Goal: Find contact information: Find contact information

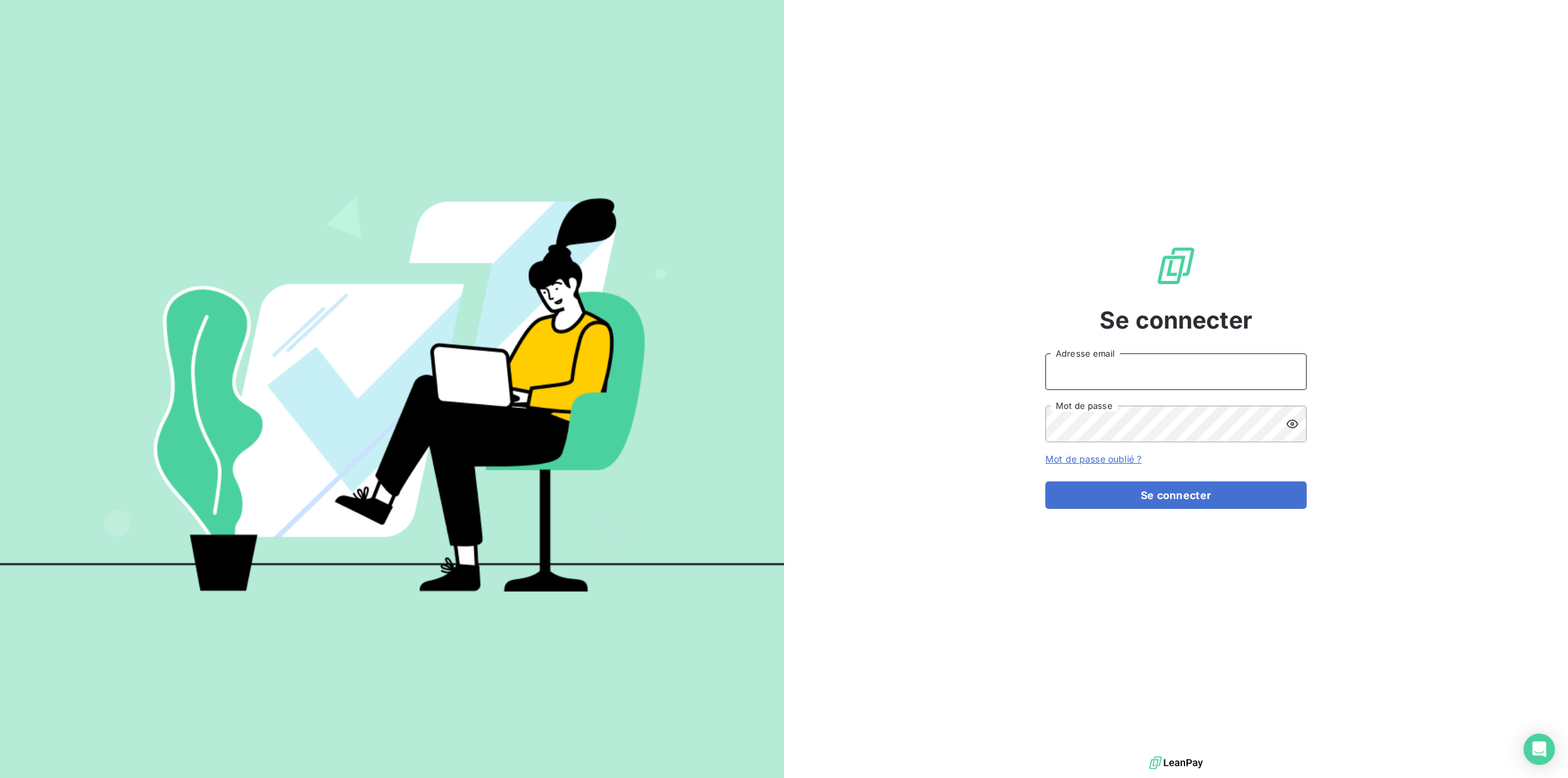
type input "s.gatine@vocalcom.com"
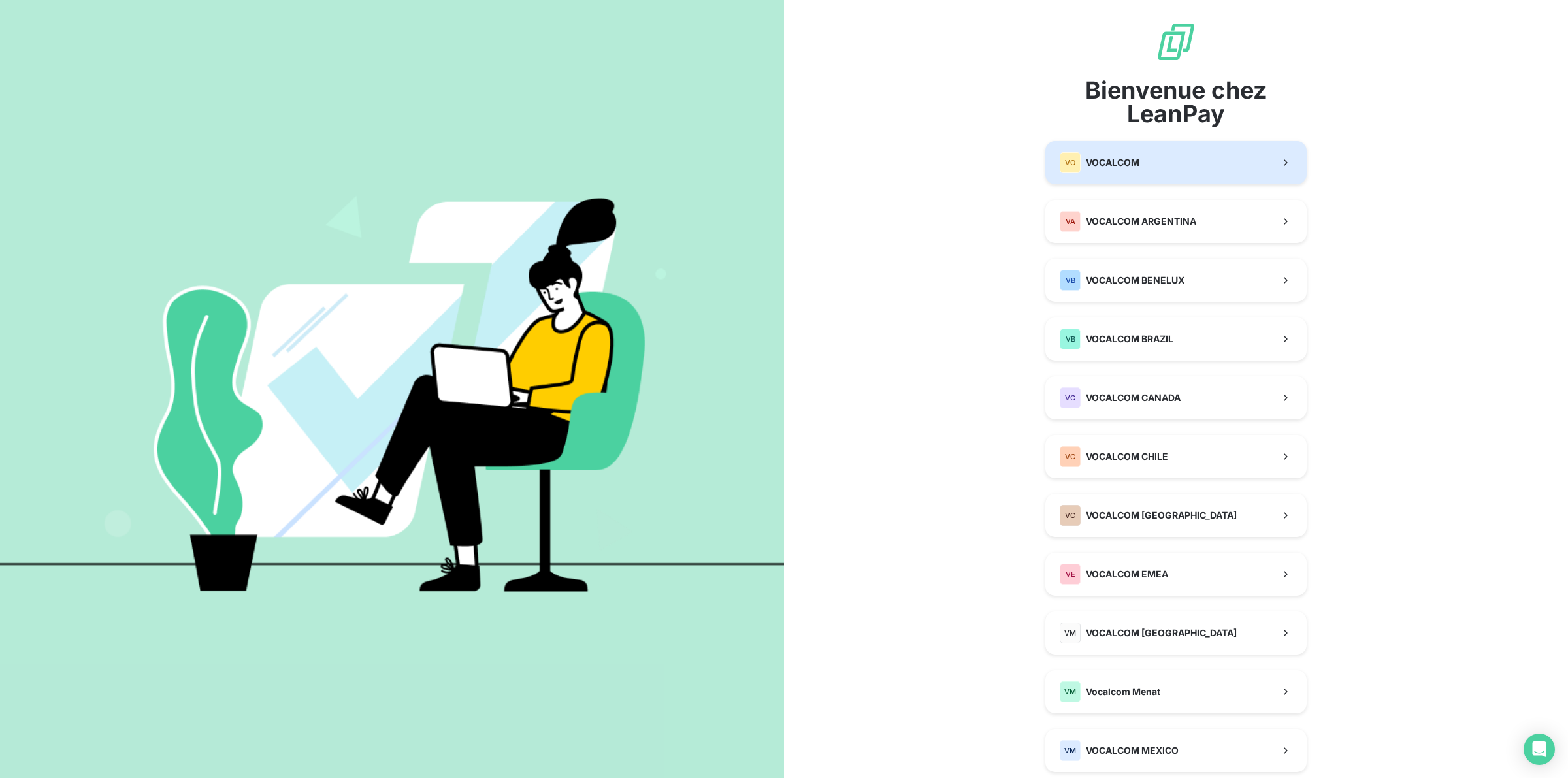
click at [1120, 155] on div "VO VOCALCOM" at bounding box center [1100, 163] width 80 height 21
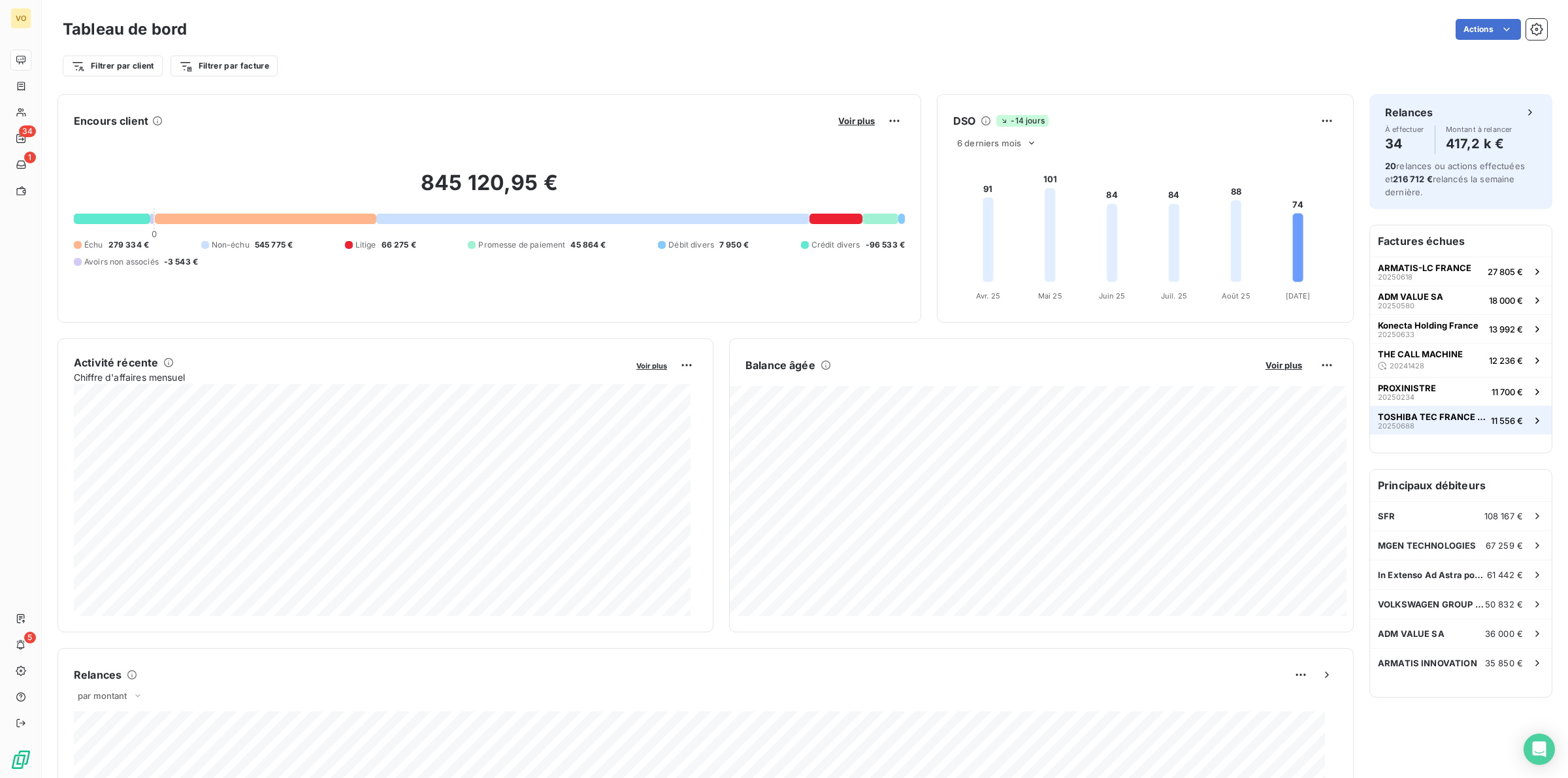
click at [1413, 419] on span "TOSHIBA TEC FRANCE IMAGING SYSTEMS SA" at bounding box center [1431, 417] width 108 height 11
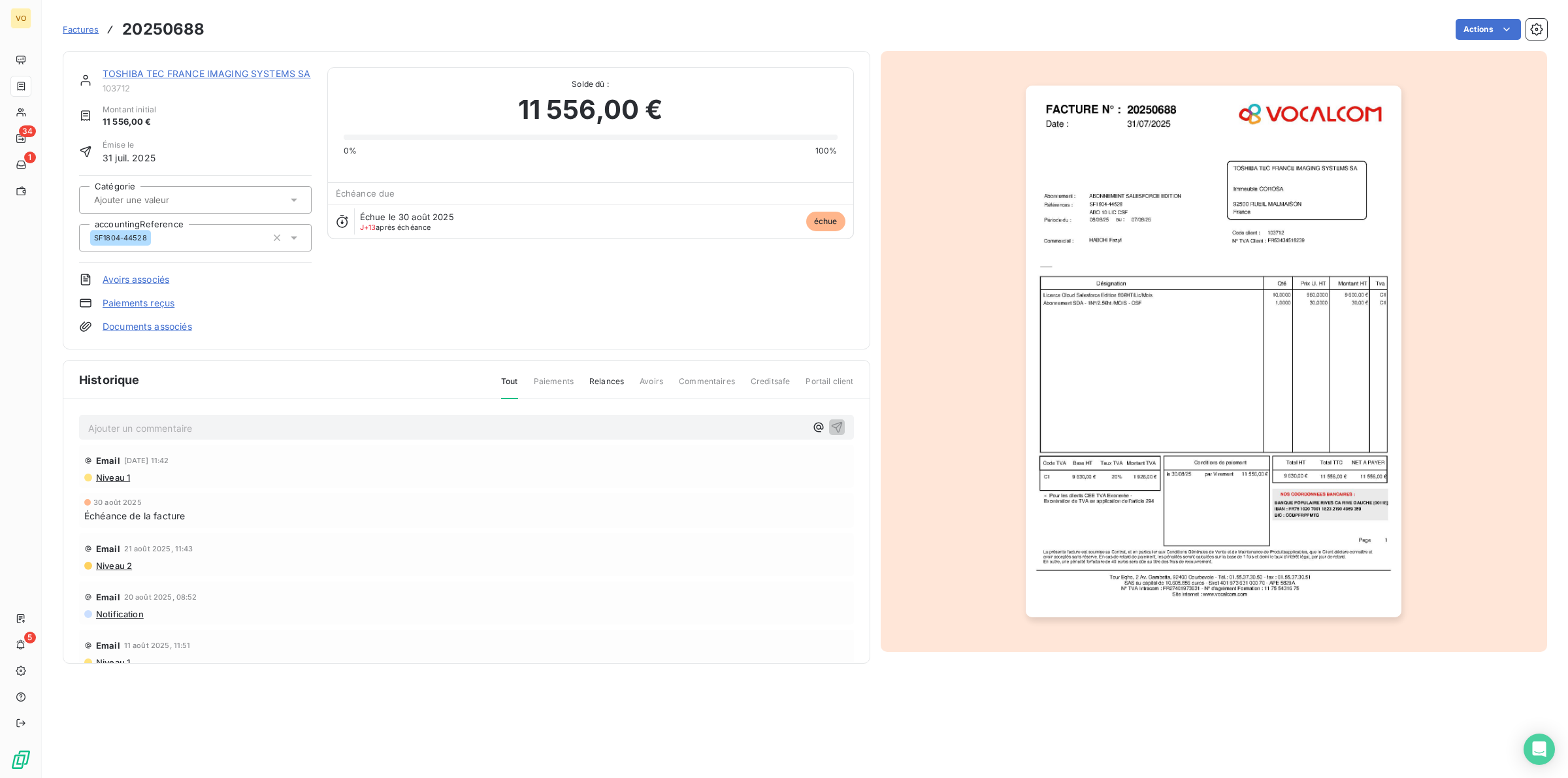
click at [156, 72] on link "TOSHIBA TEC FRANCE IMAGING SYSTEMS SA" at bounding box center [207, 73] width 208 height 11
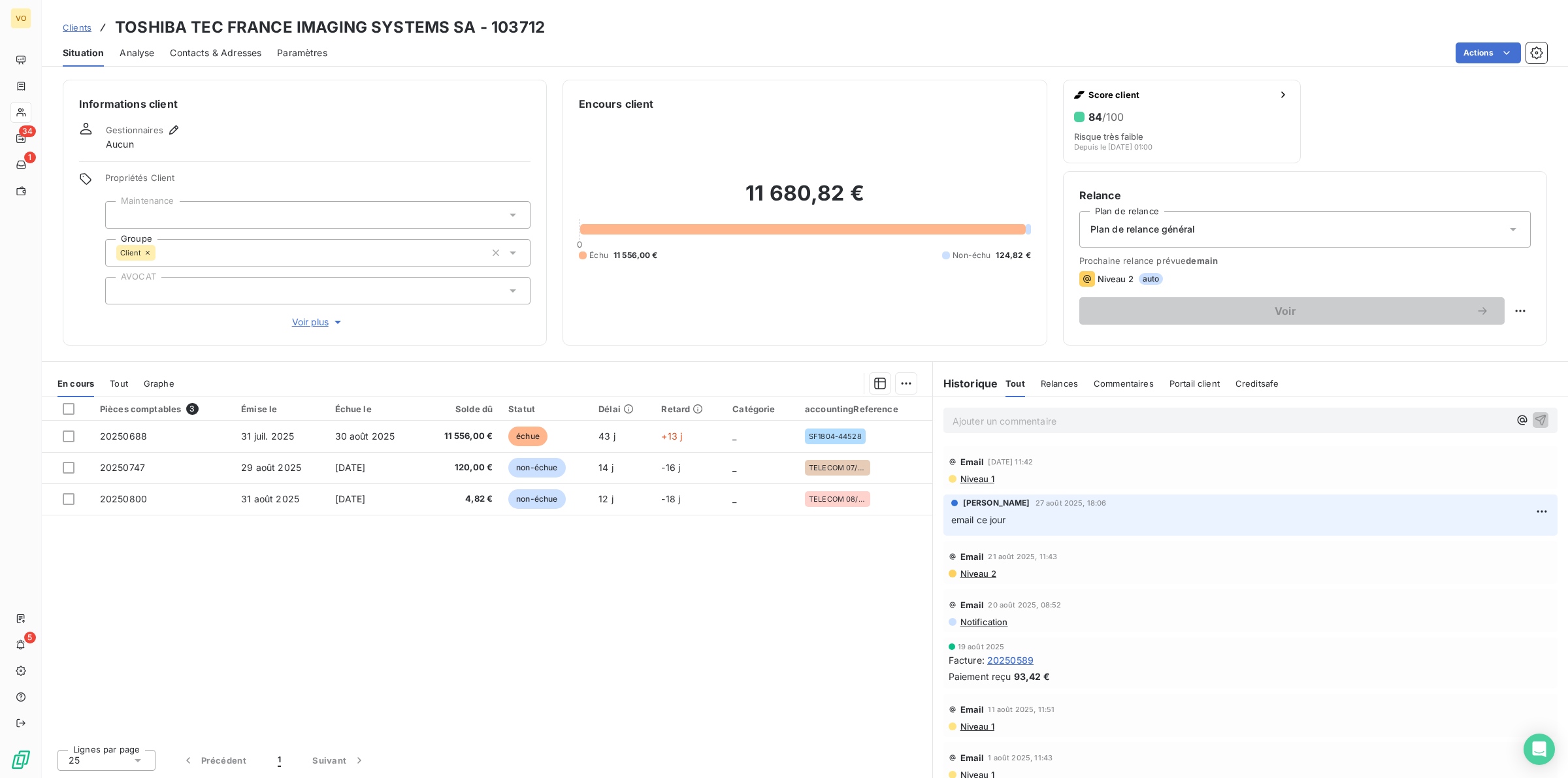
click at [570, 576] on div "Pièces comptables 3 Émise le Échue le Solde dû Statut Délai Retard Catégorie ac…" at bounding box center [487, 568] width 890 height 342
click at [996, 422] on p "Ajouter un commentaire ﻿" at bounding box center [1230, 421] width 557 height 17
click at [1535, 416] on icon "button" at bounding box center [1540, 419] width 11 height 11
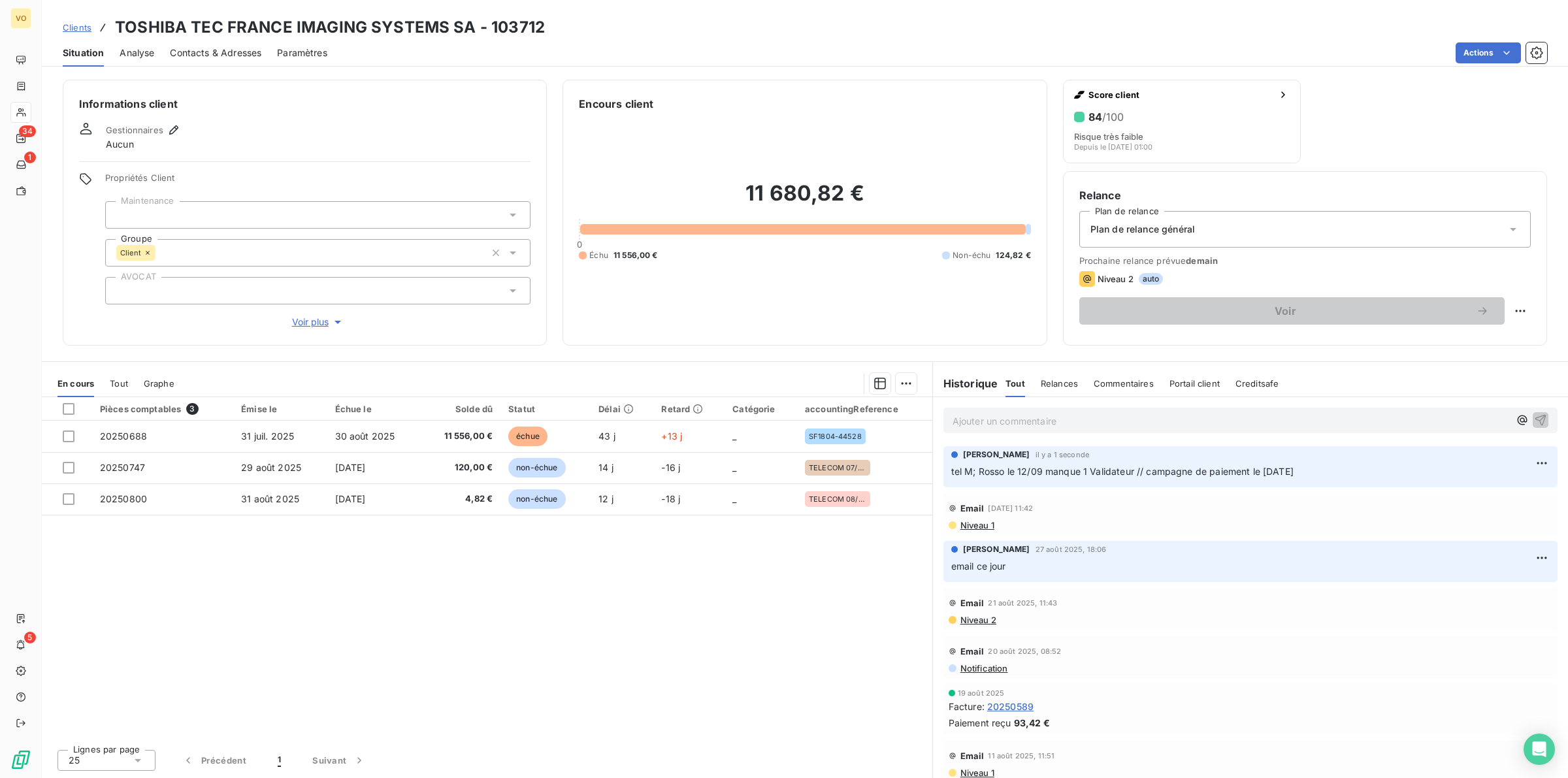
click at [648, 582] on div "Pièces comptables 3 Émise le Échue le Solde dû Statut Délai Retard Catégorie ac…" at bounding box center [487, 568] width 890 height 342
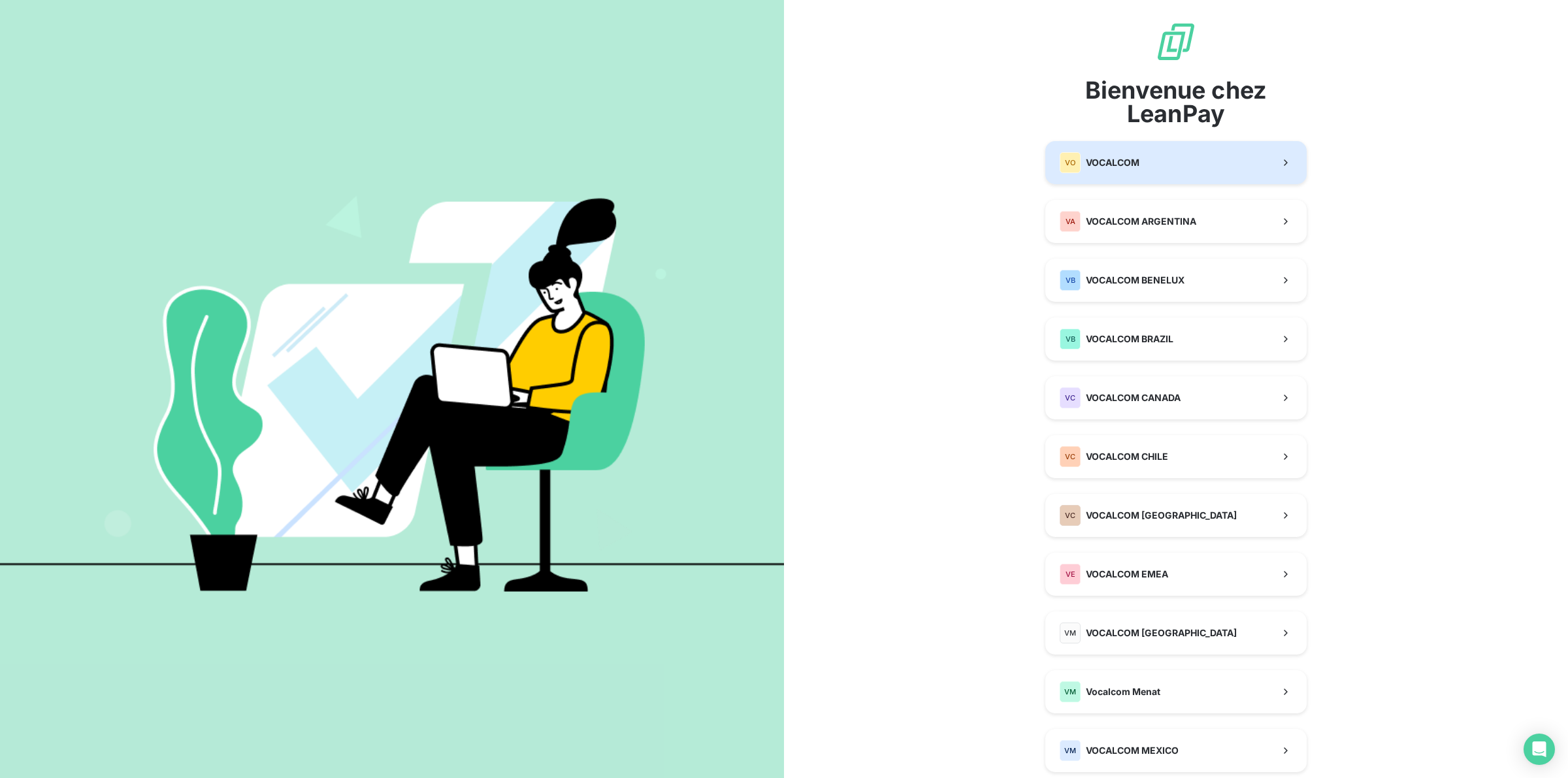
click at [1200, 164] on button "VO VOCALCOM" at bounding box center [1176, 162] width 261 height 43
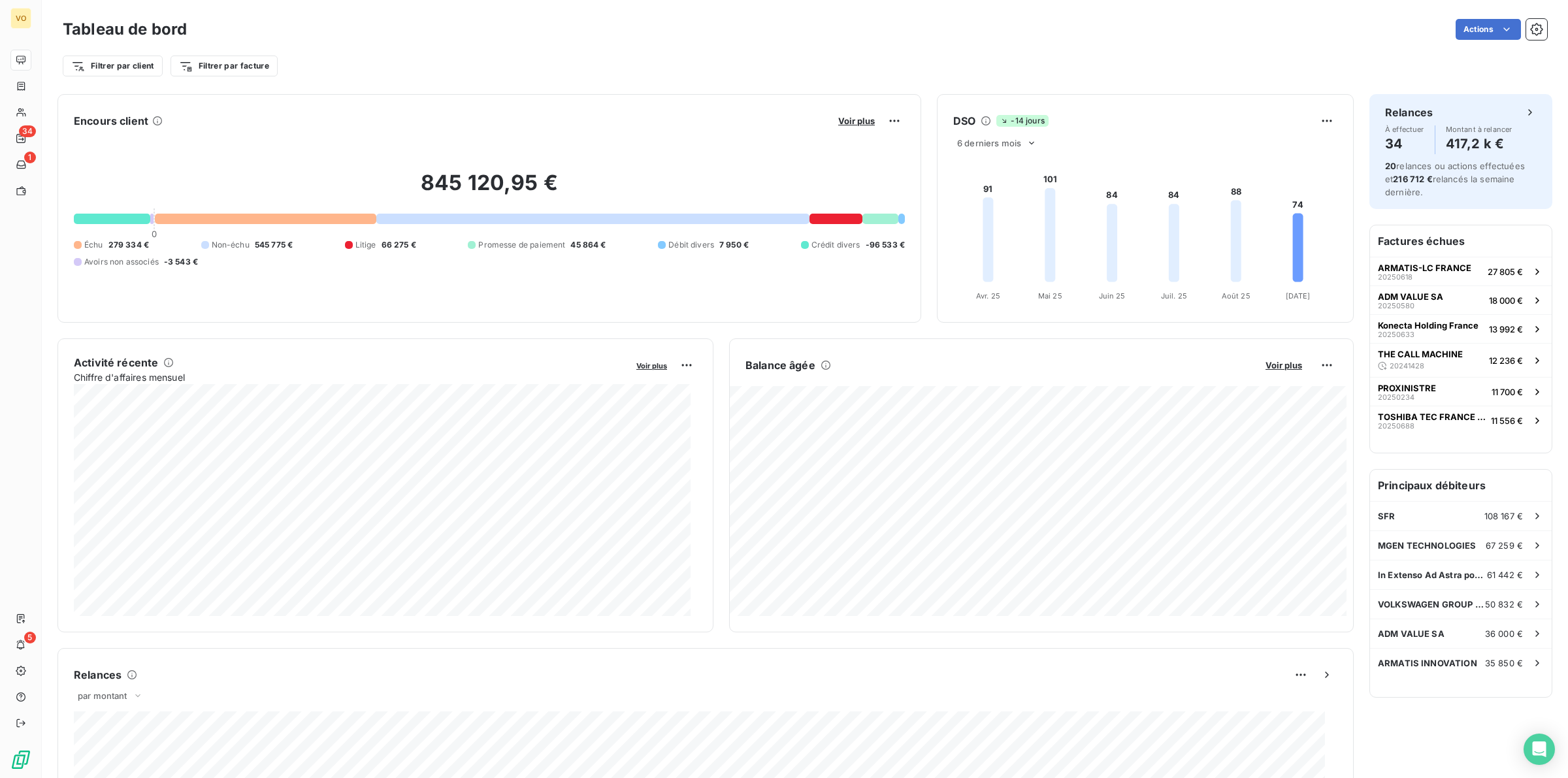
click at [451, 59] on div "Filtrer par client Filtrer par facture" at bounding box center [805, 66] width 1484 height 25
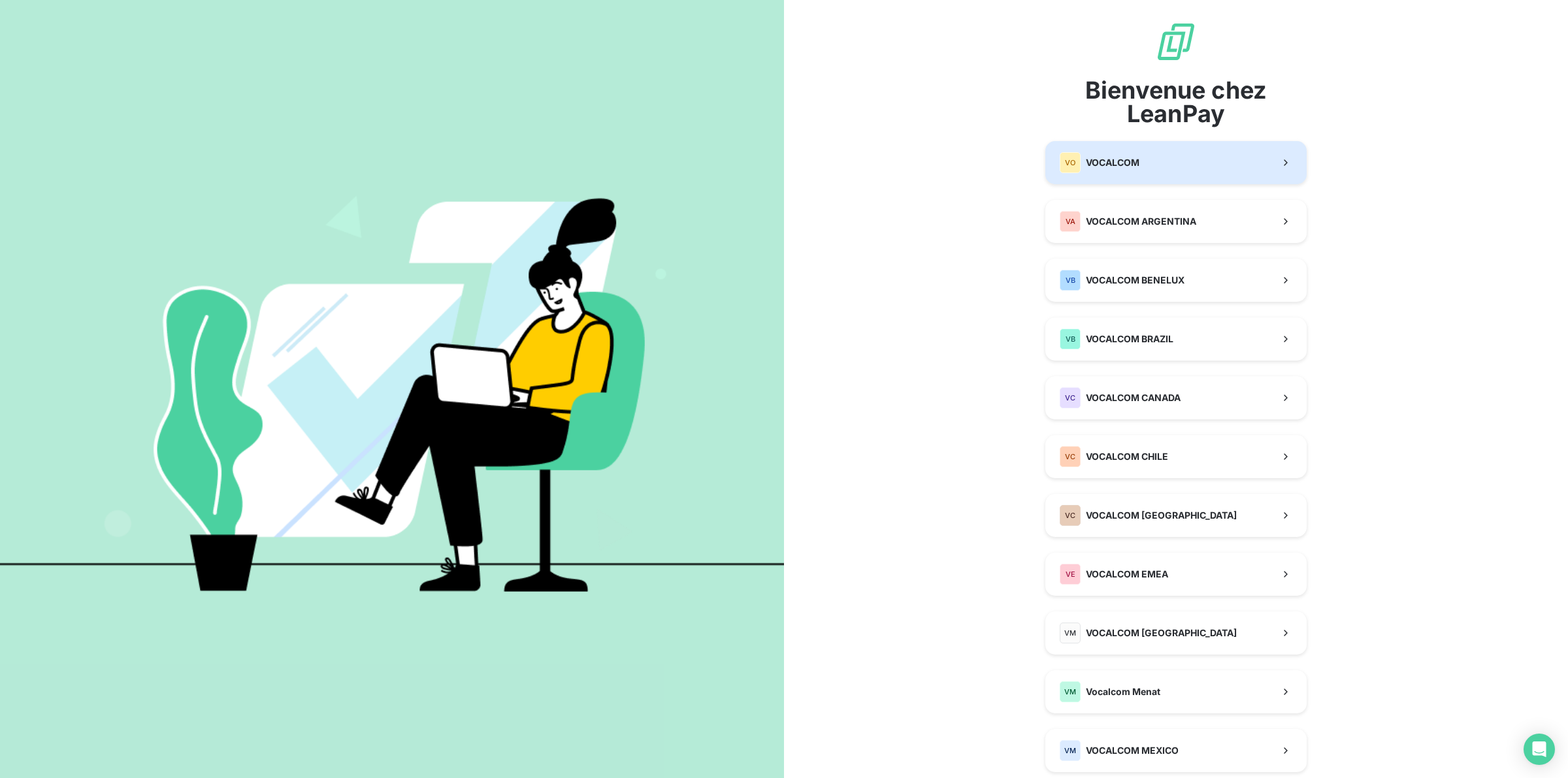
click at [1115, 152] on div "VO VOCALCOM" at bounding box center [1100, 163] width 80 height 21
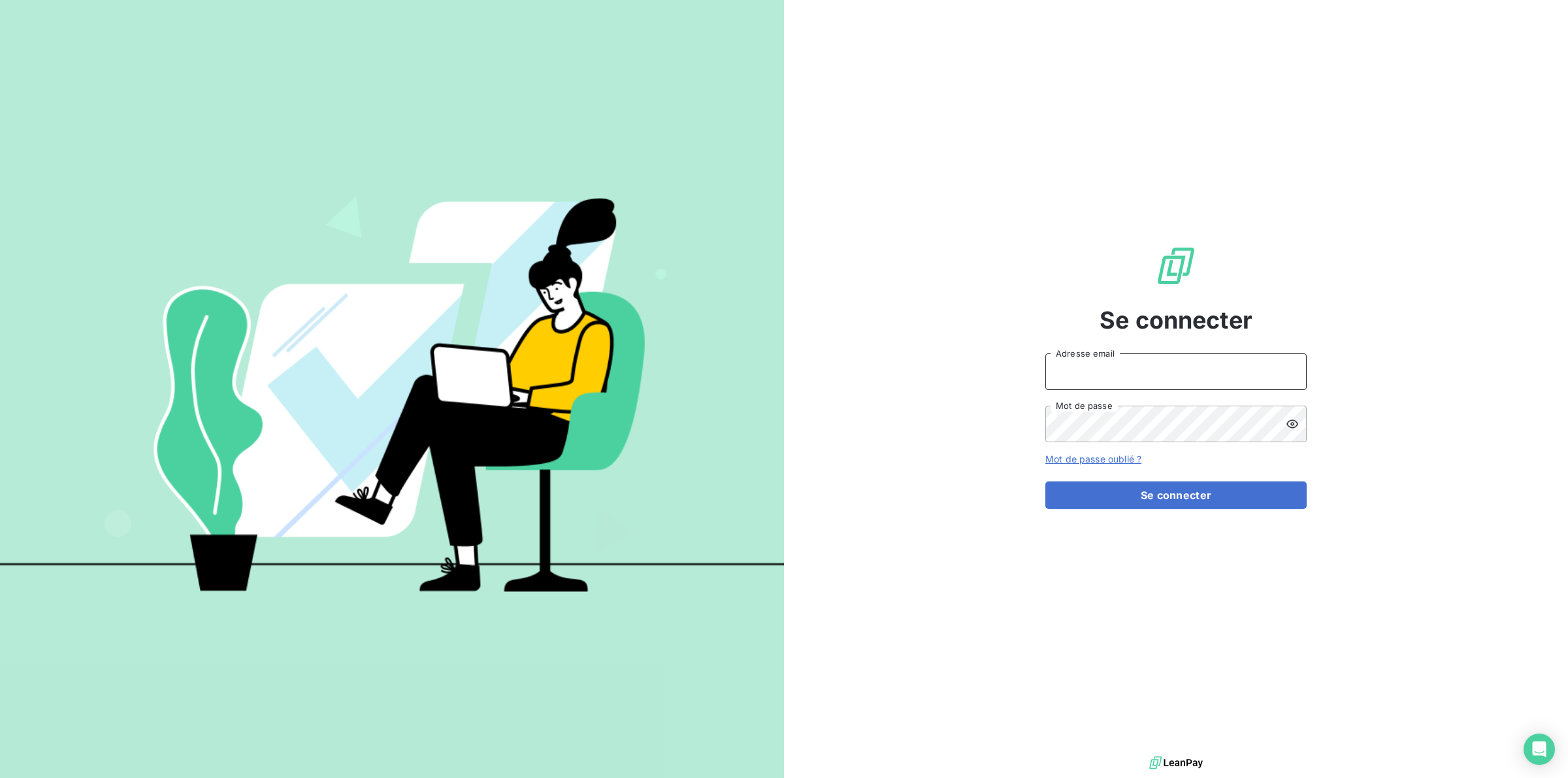
type input "[PERSON_NAME][EMAIL_ADDRESS][DOMAIN_NAME]"
click at [1118, 490] on button "Se connecter" at bounding box center [1176, 495] width 261 height 27
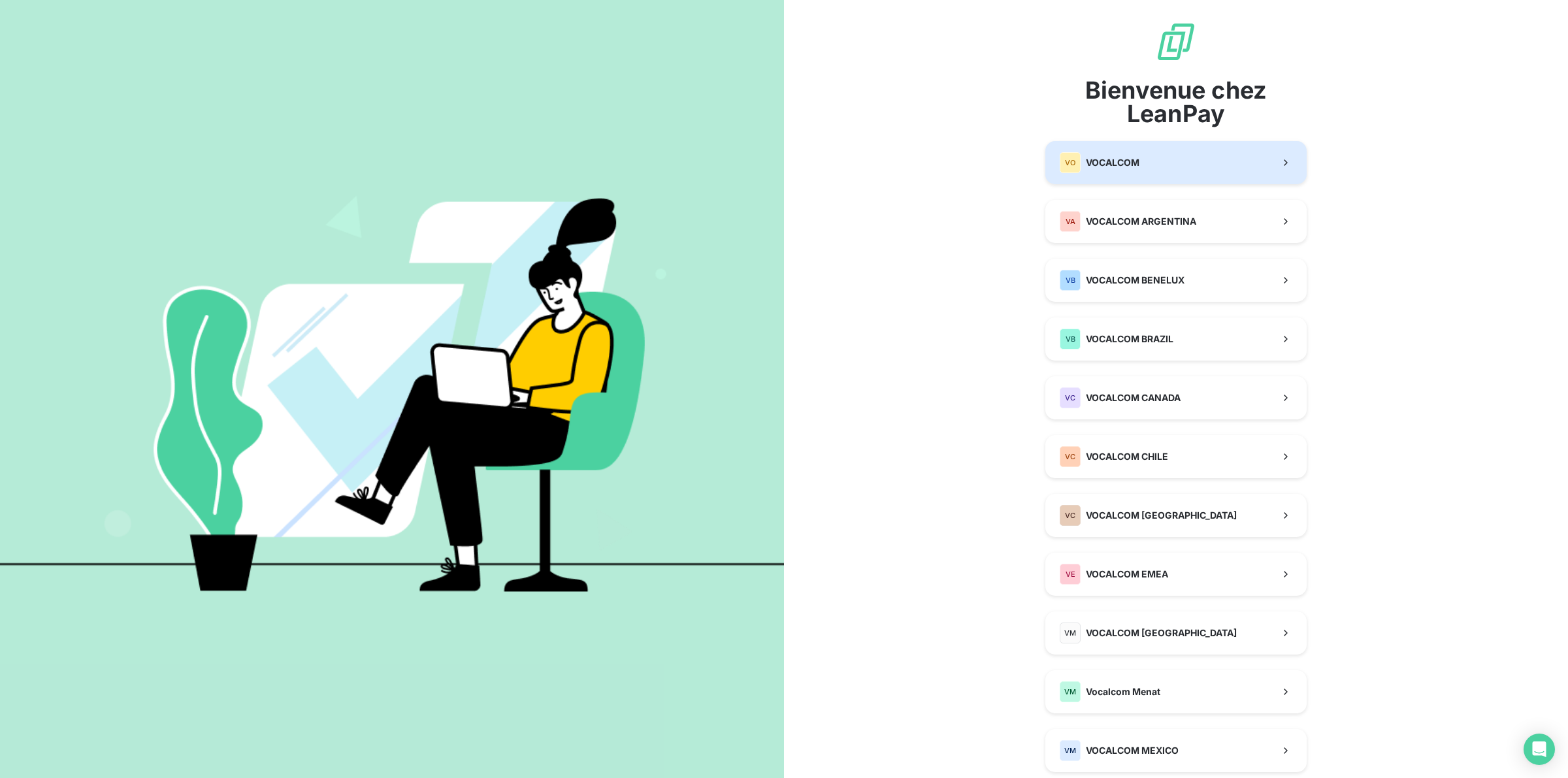
click at [1093, 166] on span "VOCALCOM" at bounding box center [1112, 162] width 53 height 13
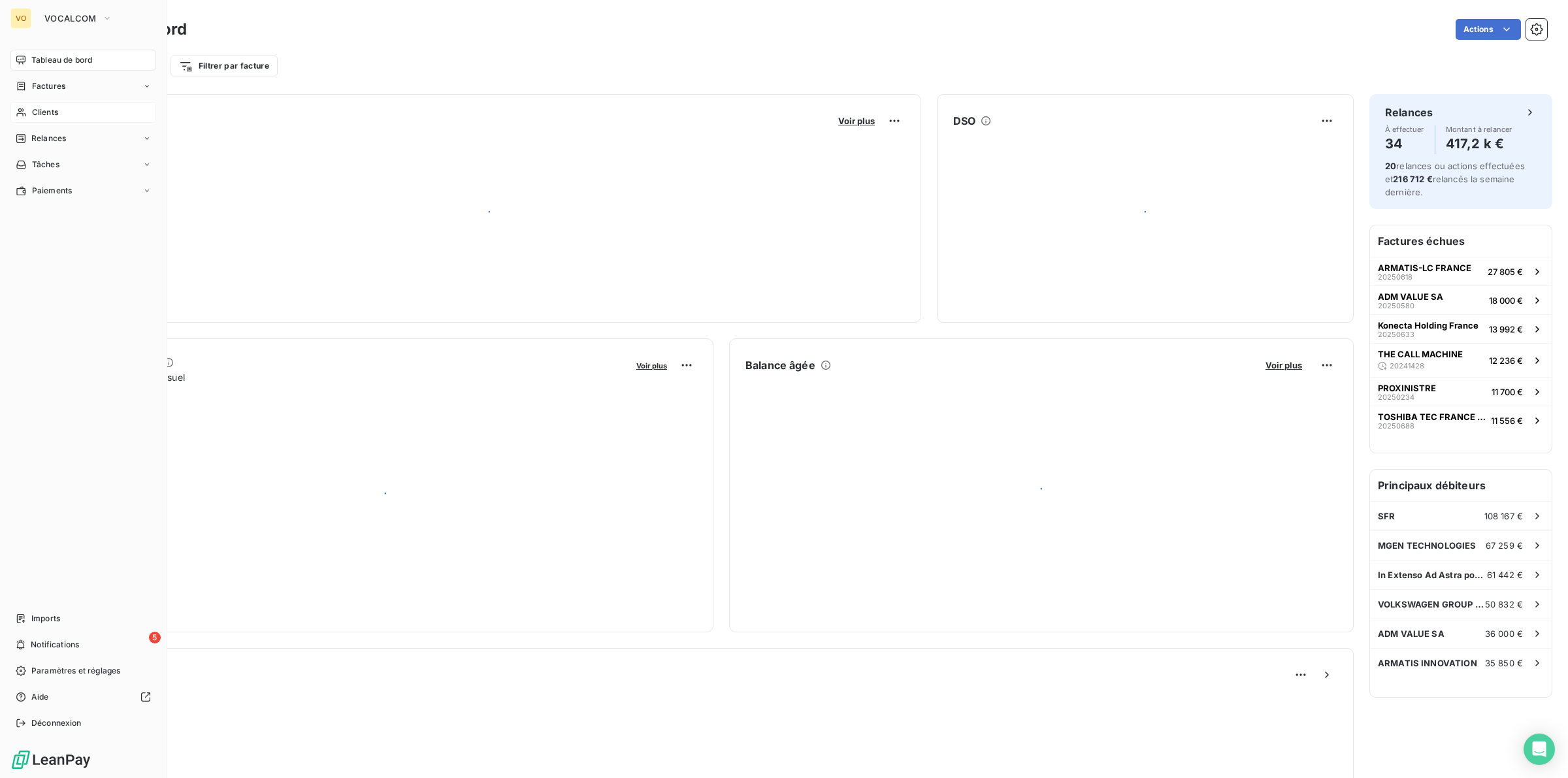
click at [41, 111] on span "Clients" at bounding box center [45, 113] width 26 height 12
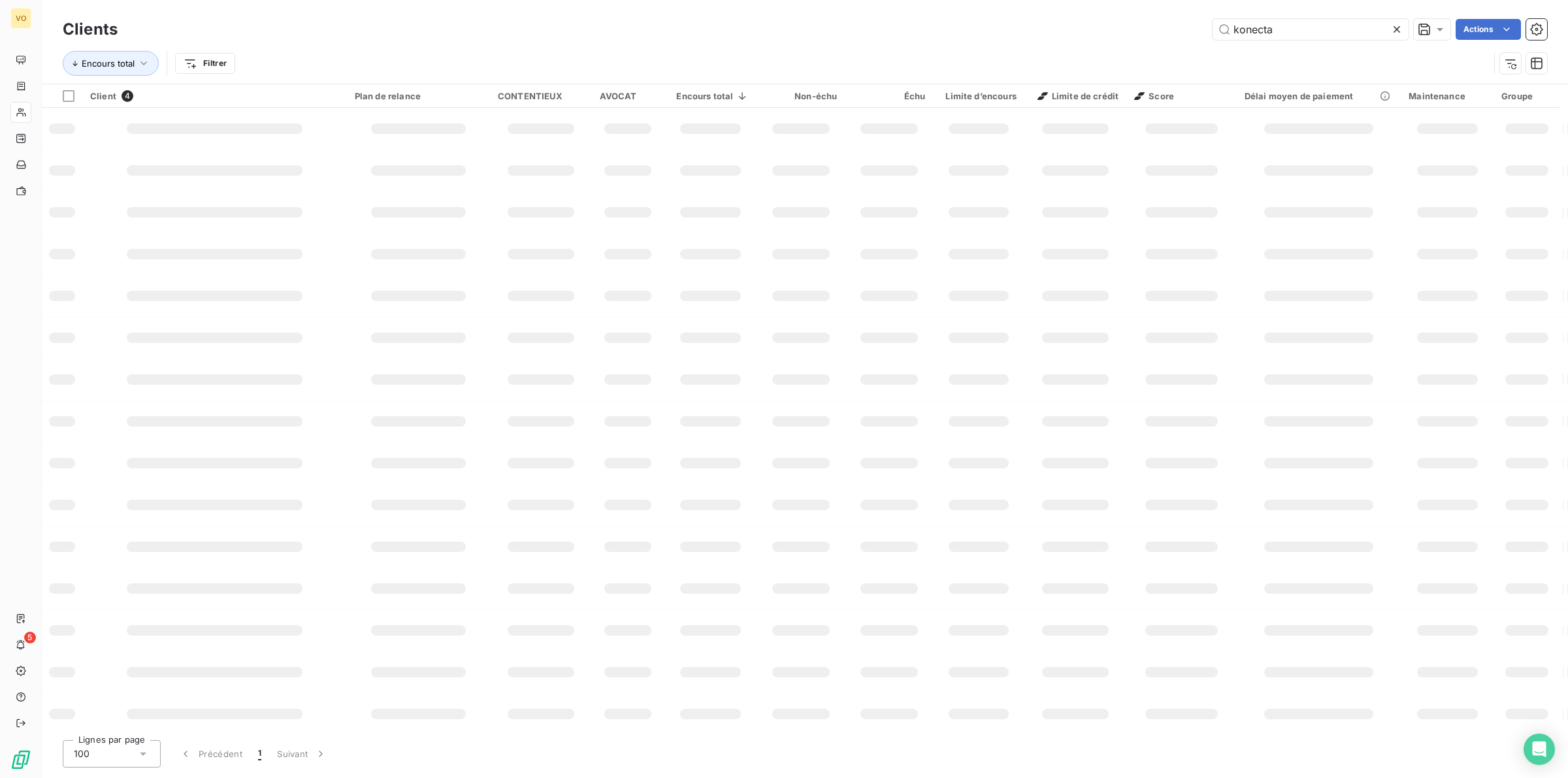
type input "konecta"
click at [579, 51] on div "Encours total Filtrer" at bounding box center [776, 63] width 1426 height 25
drag, startPoint x: 1147, startPoint y: 181, endPoint x: 1300, endPoint y: 101, distance: 172.7
click at [1149, 181] on td at bounding box center [1181, 170] width 111 height 42
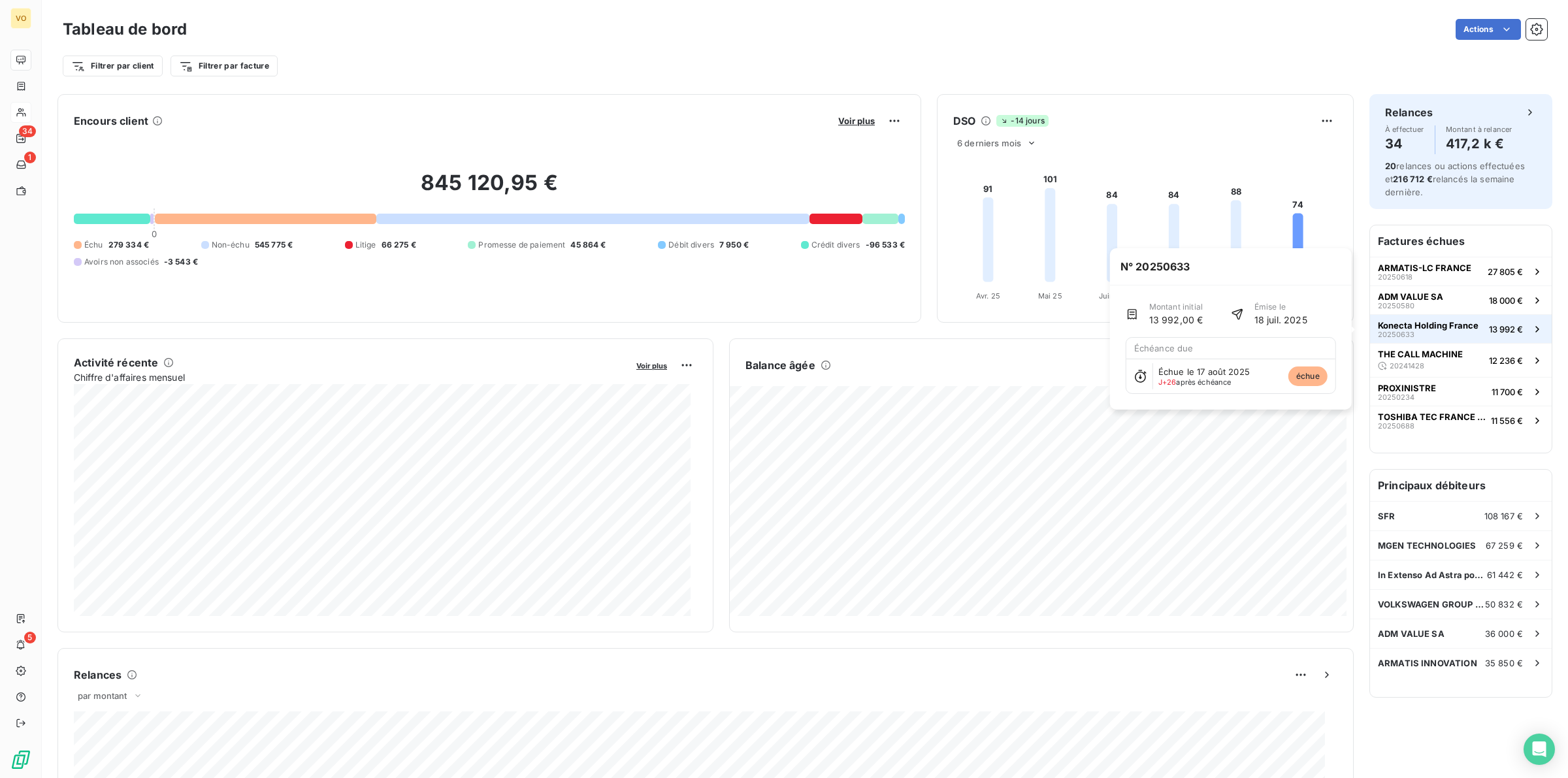
click at [1384, 324] on span "Konecta Holding France" at bounding box center [1428, 324] width 101 height 11
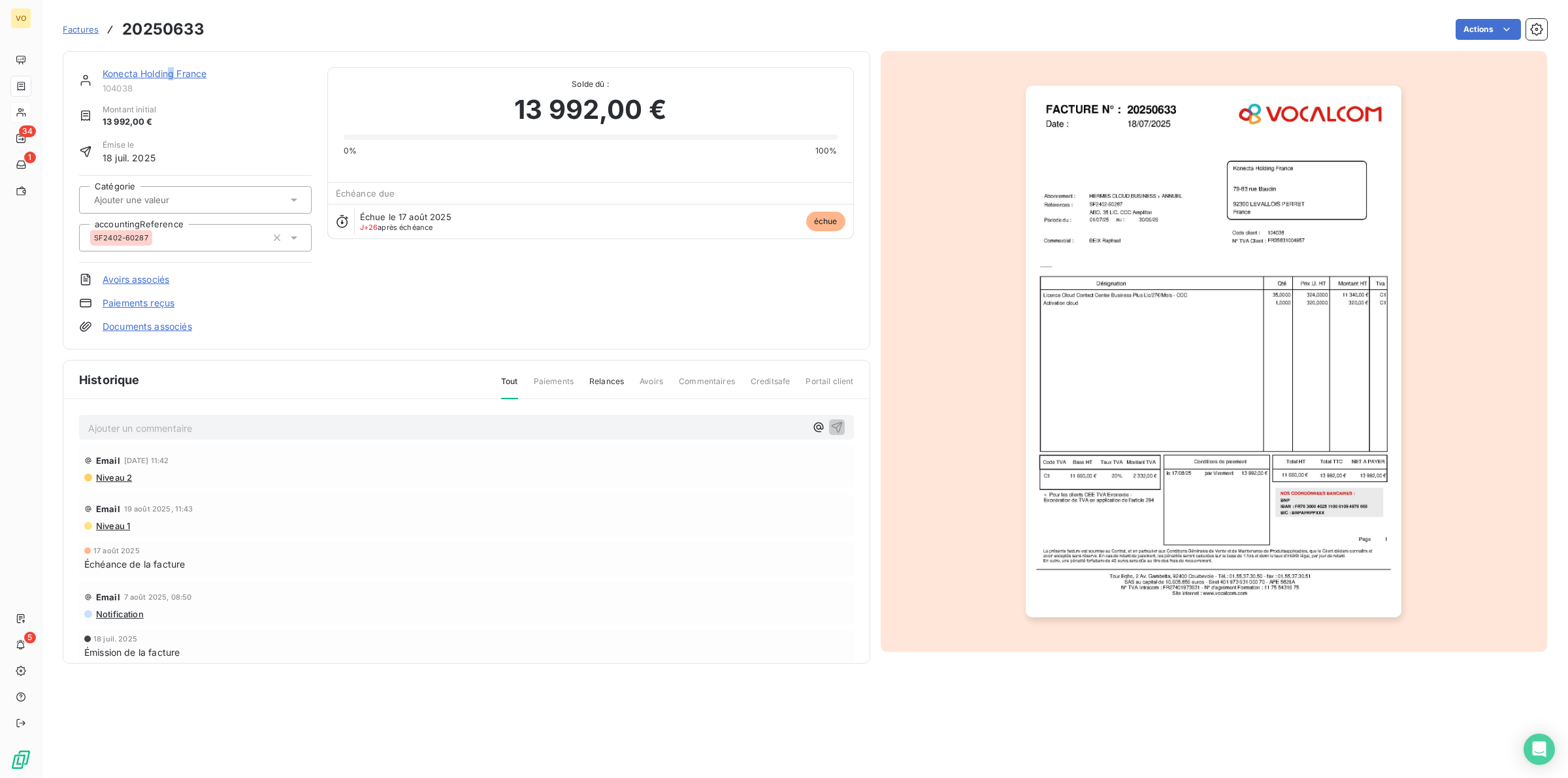
click at [172, 73] on link "Konecta Holding France" at bounding box center [154, 73] width 104 height 11
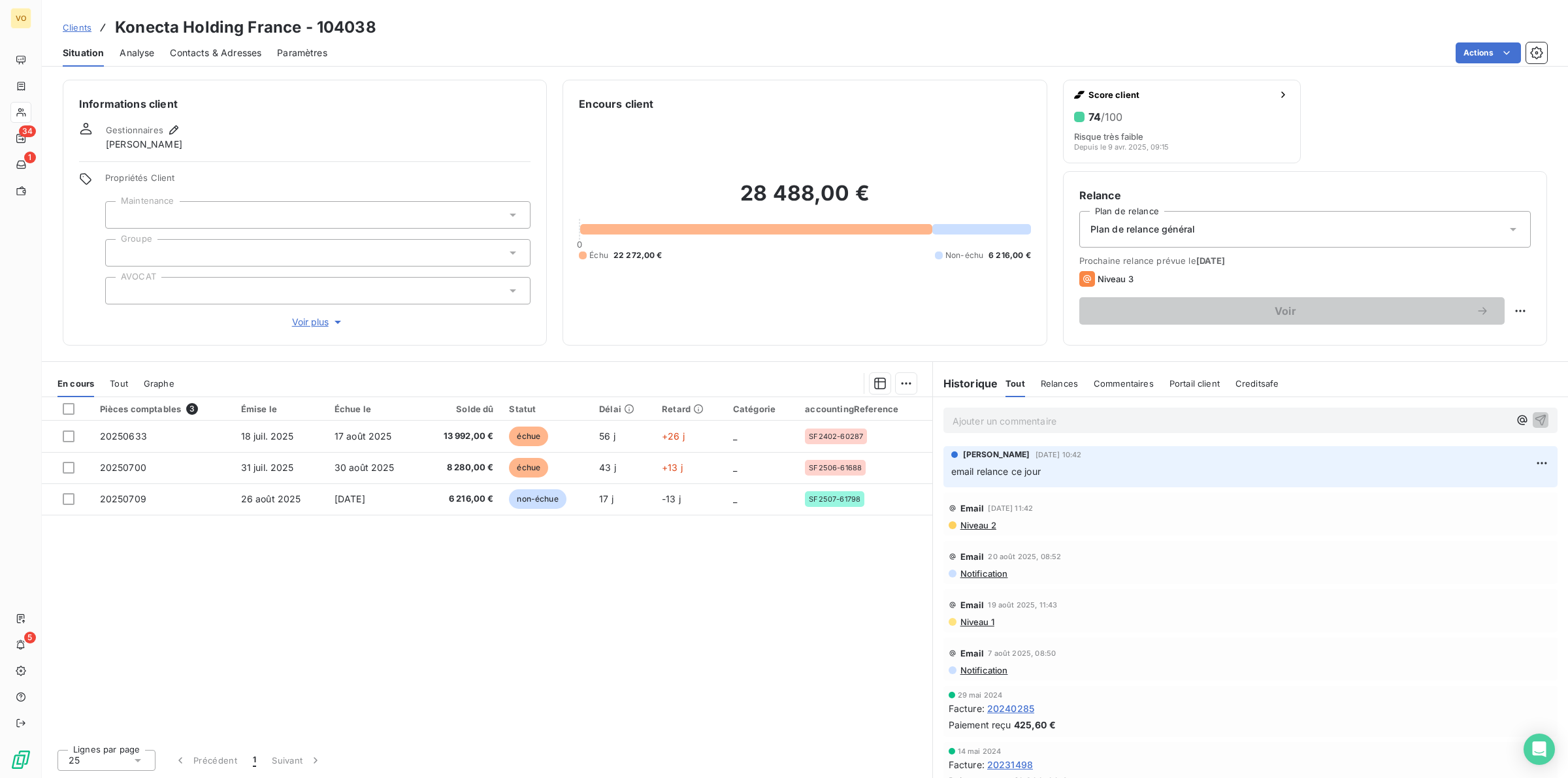
click at [752, 681] on div "Pièces comptables 3 Émise le Échue le Solde dû Statut Délai Retard Catégorie ac…" at bounding box center [487, 568] width 890 height 342
drag, startPoint x: 1043, startPoint y: 428, endPoint x: 1049, endPoint y: 423, distance: 7.8
click at [1045, 423] on p "Ajouter un commentaire ﻿" at bounding box center [1230, 421] width 557 height 17
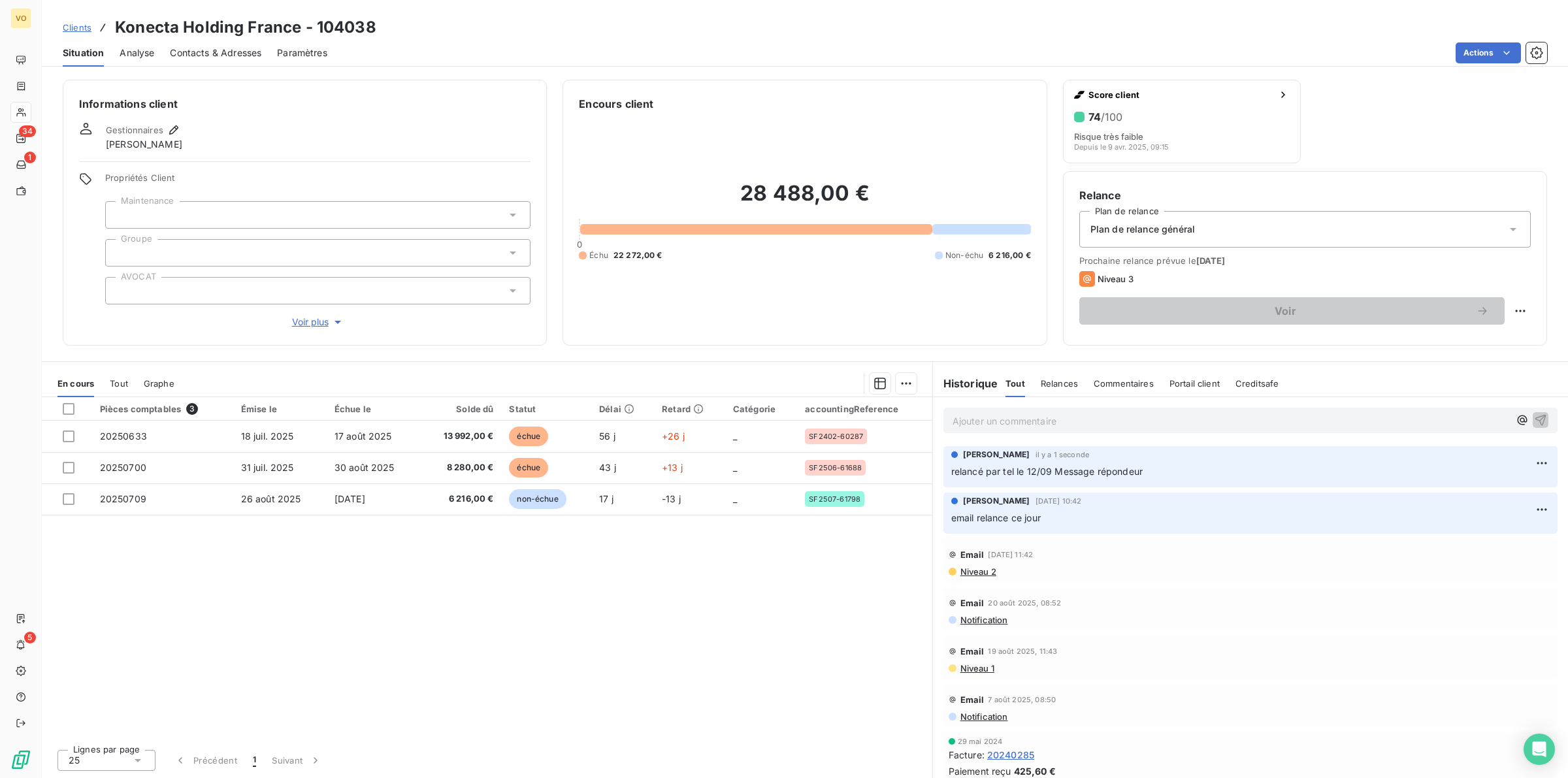
drag, startPoint x: 501, startPoint y: 598, endPoint x: 501, endPoint y: 586, distance: 12.0
click at [501, 597] on div "Pièces comptables 3 Émise le Échue le Solde dû Statut Délai Retard Catégorie ac…" at bounding box center [487, 568] width 890 height 342
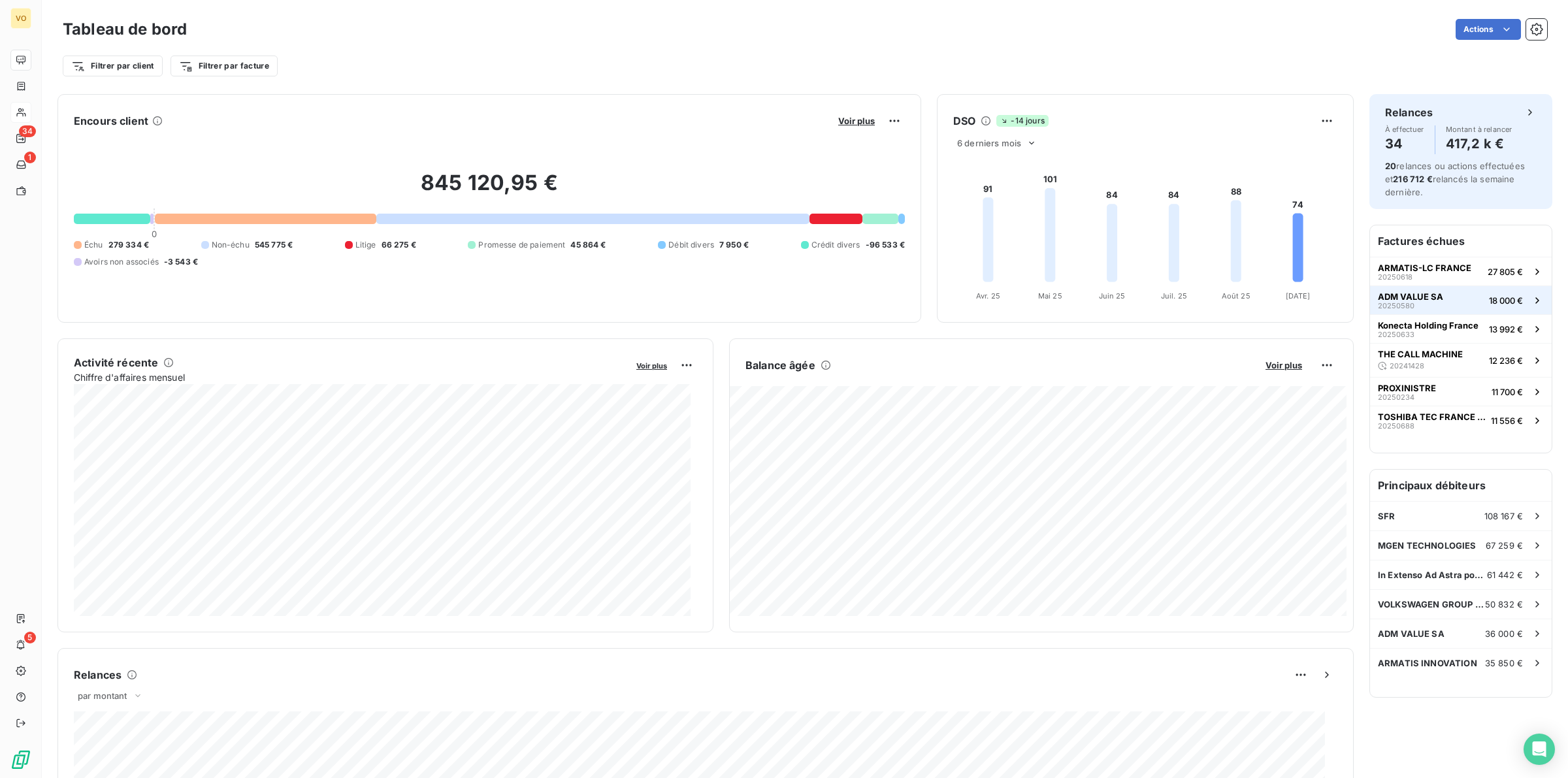
click at [1392, 294] on span "ADM VALUE SA" at bounding box center [1410, 296] width 65 height 11
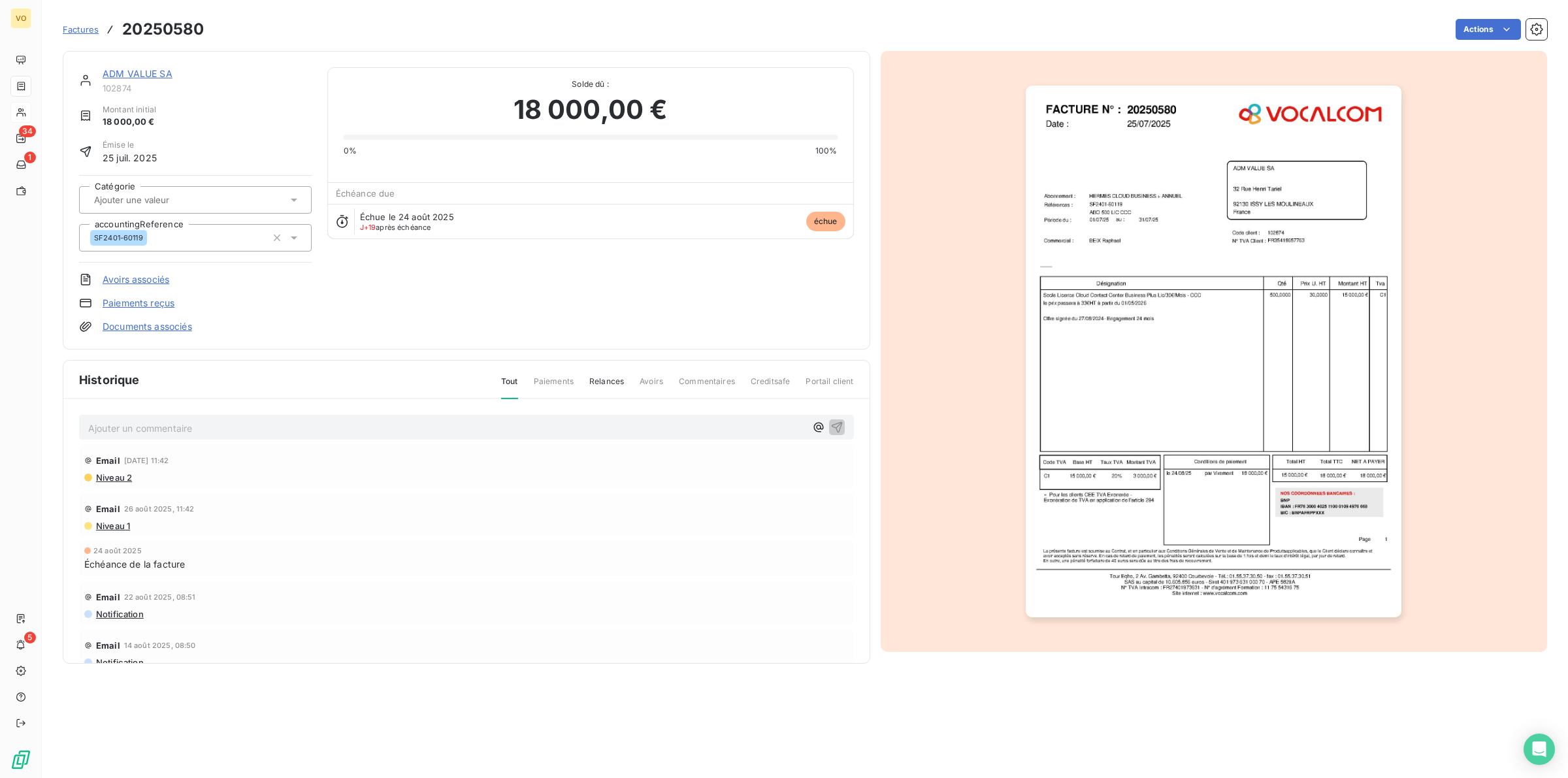
click at [135, 75] on link "ADM VALUE SA" at bounding box center [138, 73] width 70 height 11
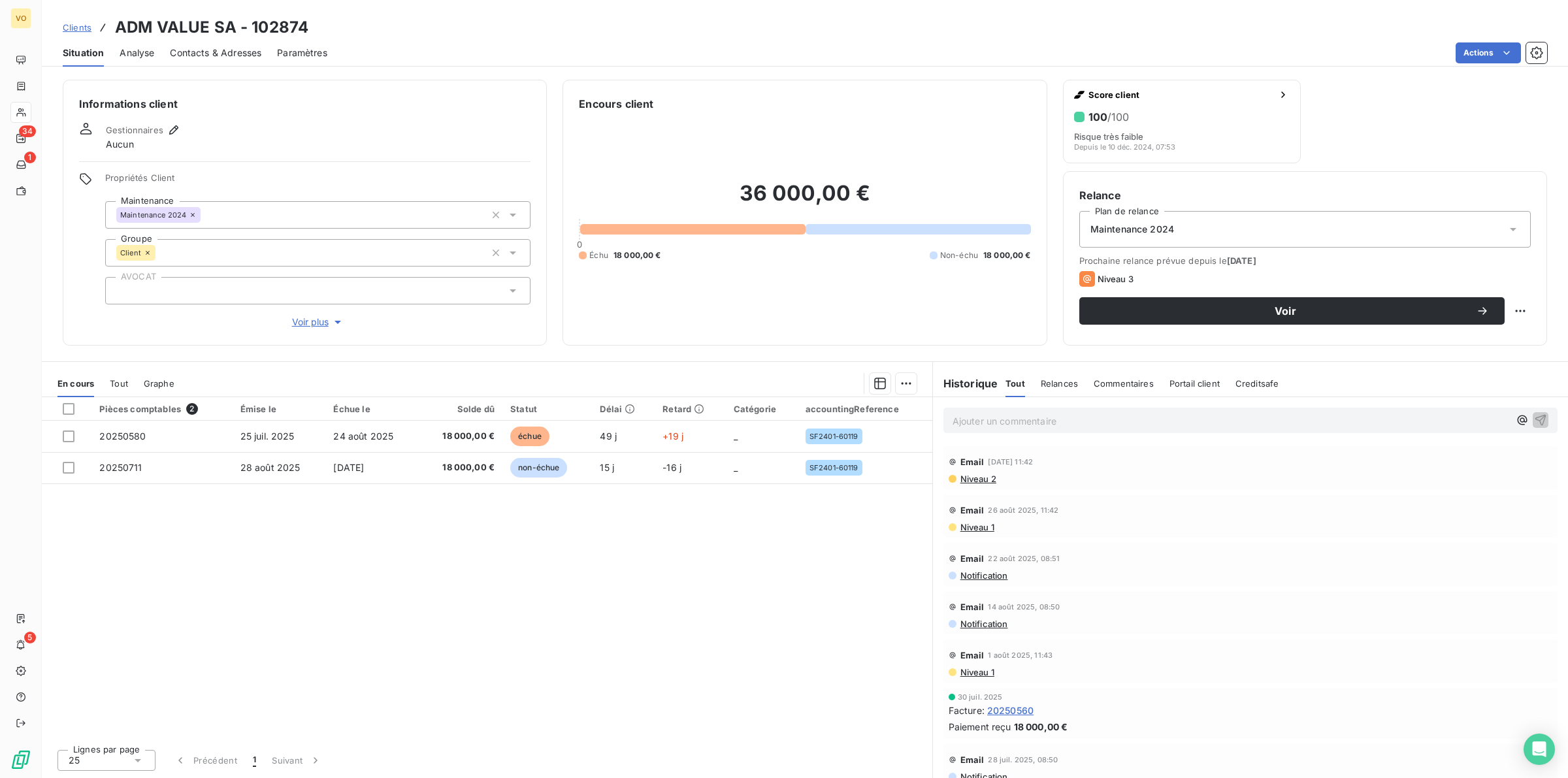
click at [455, 563] on div "Pièces comptables 2 Émise le Échue le Solde dû Statut Délai Retard Catégorie ac…" at bounding box center [487, 568] width 890 height 342
click at [1037, 417] on p "Ajouter un commentaire ﻿" at bounding box center [1230, 421] width 557 height 17
click at [662, 569] on div "Pièces comptables 2 Émise le Échue le Solde dû Statut Délai Retard Catégorie ac…" at bounding box center [487, 568] width 890 height 342
click at [998, 416] on p "Ajouter un commentaire ﻿" at bounding box center [1230, 421] width 557 height 17
click at [314, 617] on div "Pièces comptables 2 Émise le Échue le Solde dû Statut Délai Retard Catégorie ac…" at bounding box center [487, 568] width 890 height 342
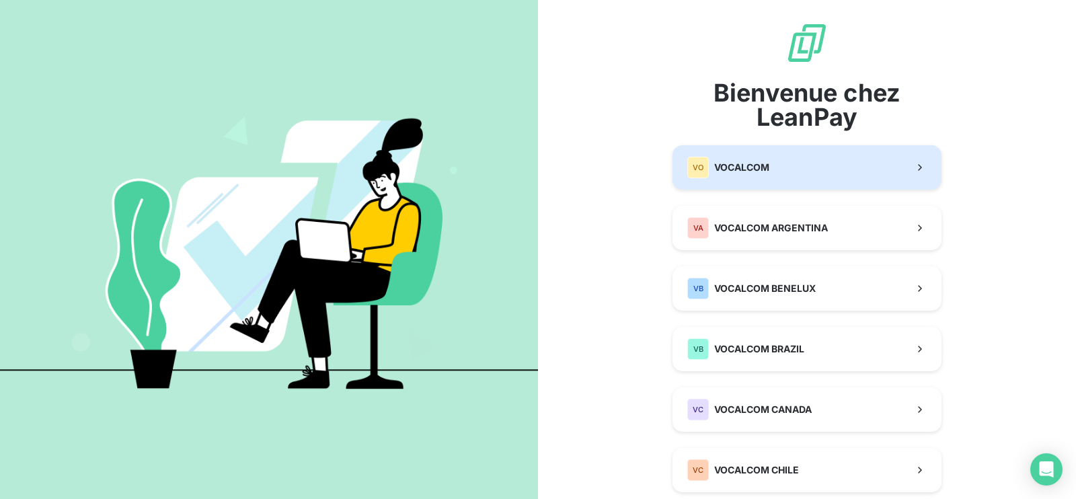
click at [754, 165] on span "VOCALCOM" at bounding box center [741, 167] width 55 height 13
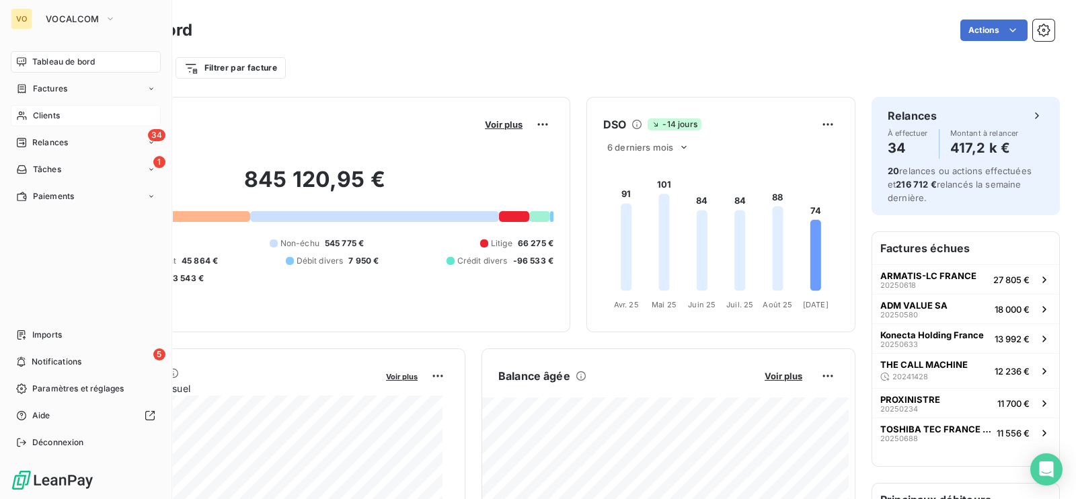
click at [50, 116] on span "Clients" at bounding box center [46, 116] width 27 height 12
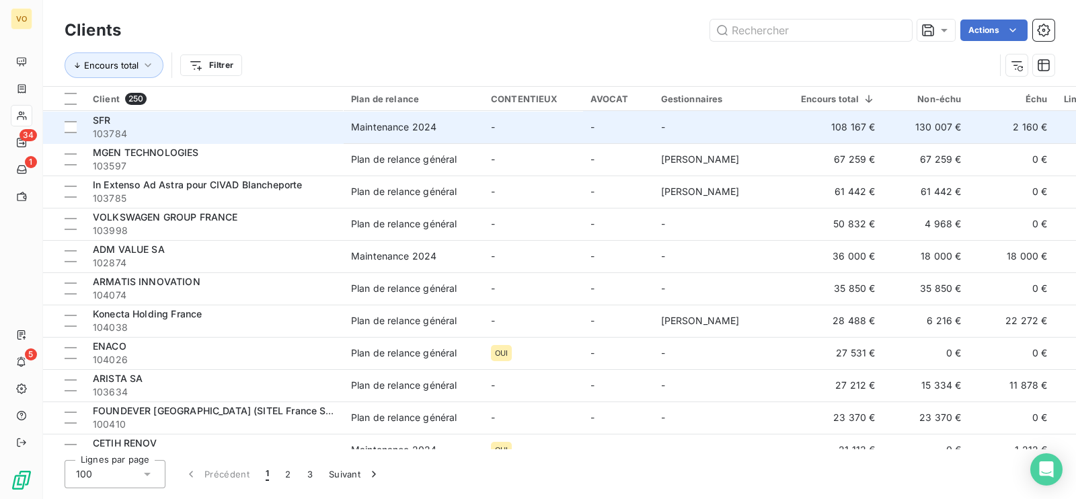
click at [171, 130] on span "103784" at bounding box center [214, 133] width 242 height 13
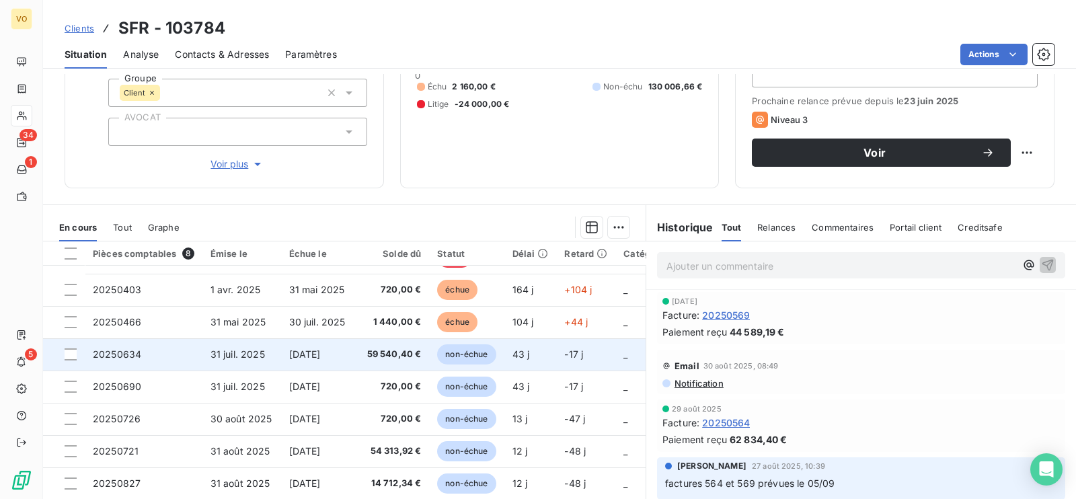
scroll to position [208, 0]
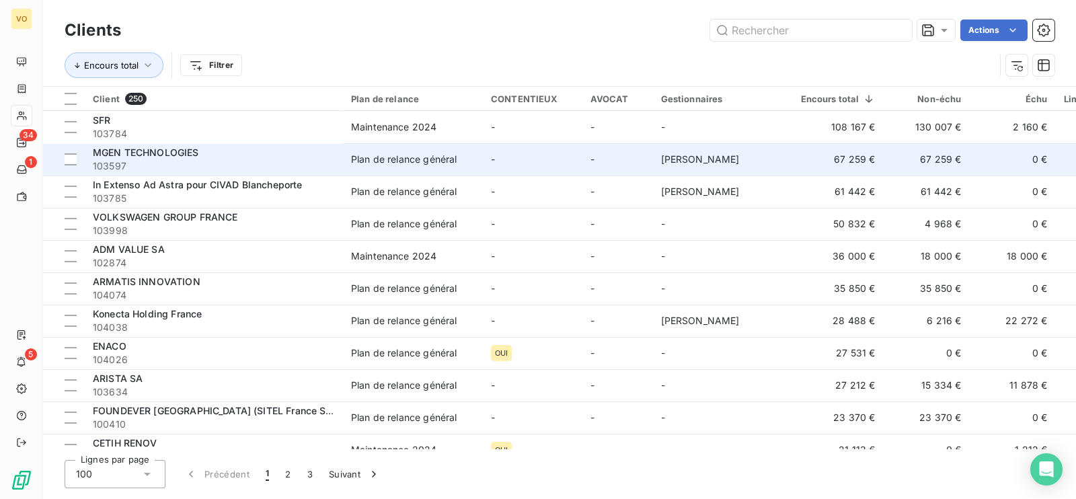
drag, startPoint x: 158, startPoint y: 147, endPoint x: 165, endPoint y: 155, distance: 10.5
click at [163, 153] on span "MGEN TECHNOLOGIES" at bounding box center [146, 152] width 106 height 11
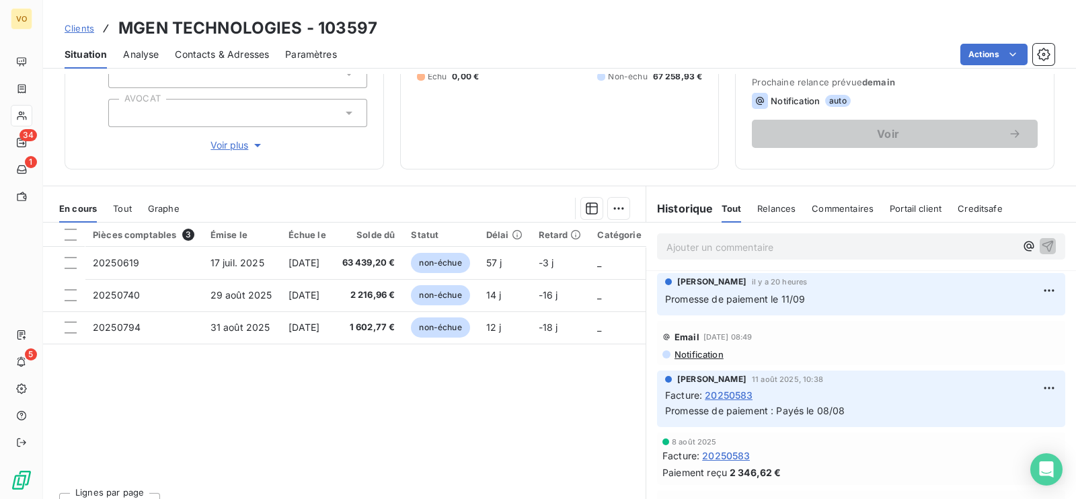
scroll to position [208, 0]
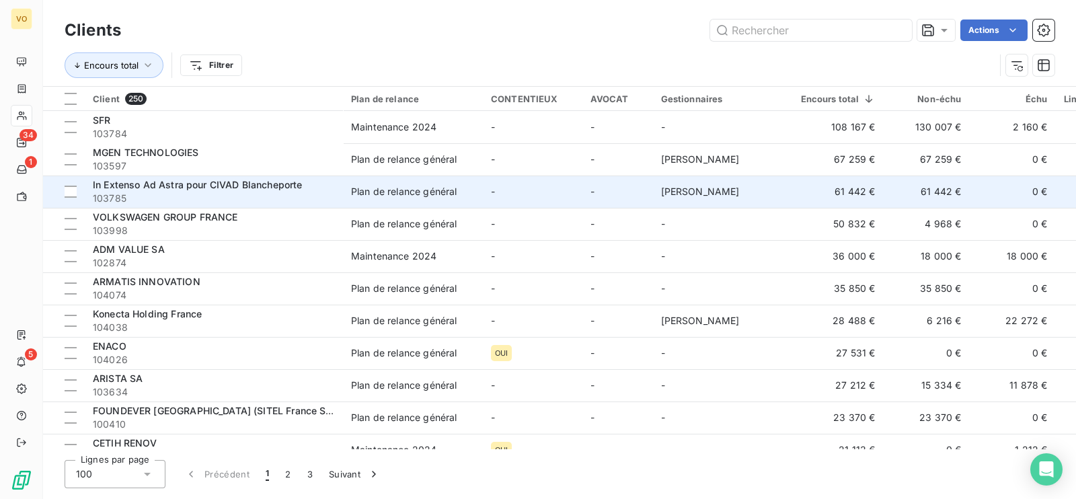
click at [201, 186] on span "In Extenso Ad Astra pour CIVAD Blancheporte" at bounding box center [197, 184] width 209 height 11
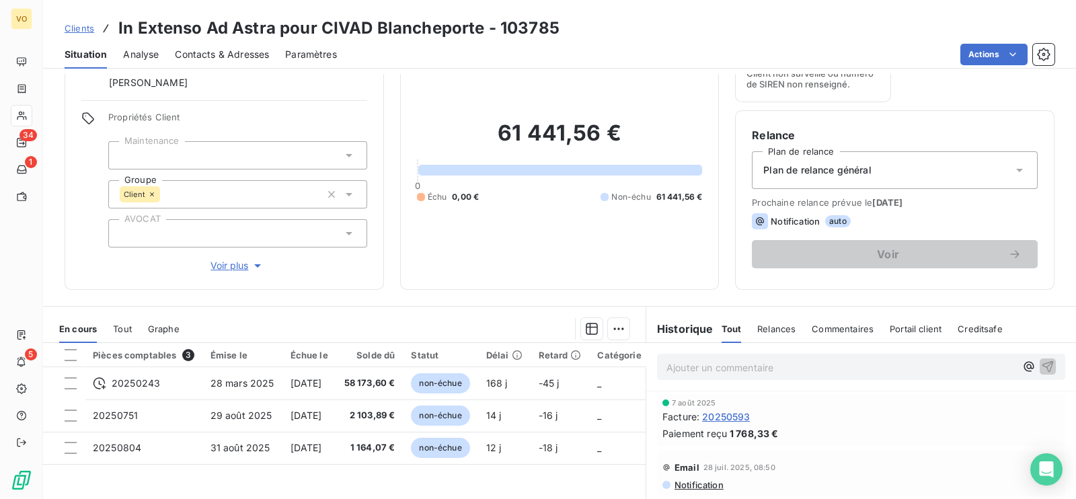
scroll to position [208, 0]
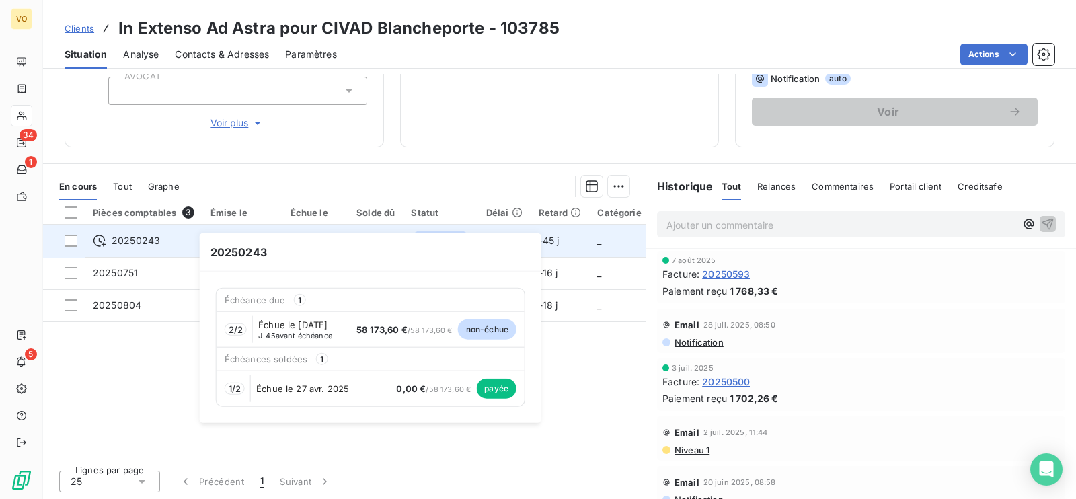
click at [128, 241] on span "20250243" at bounding box center [136, 240] width 48 height 13
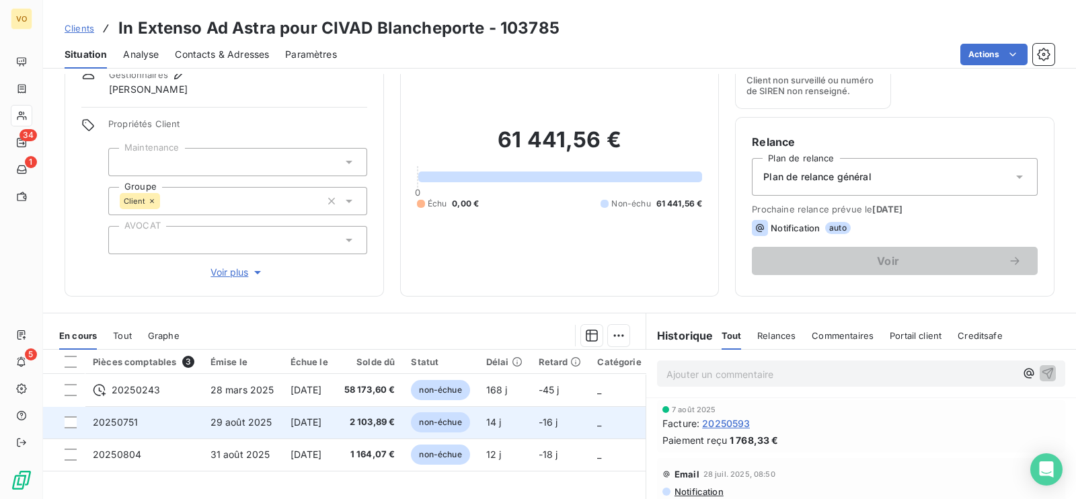
scroll to position [167, 0]
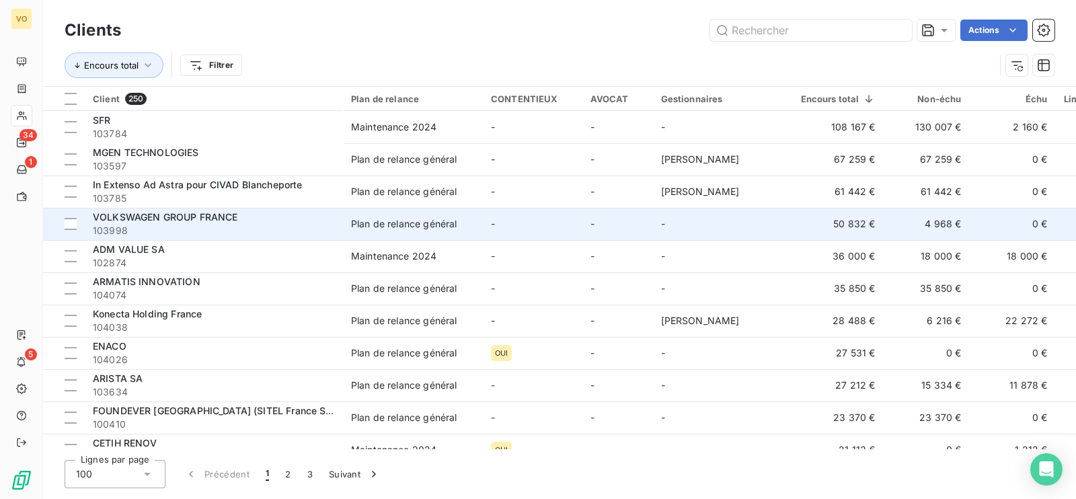
click at [732, 222] on td "-" at bounding box center [723, 224] width 140 height 32
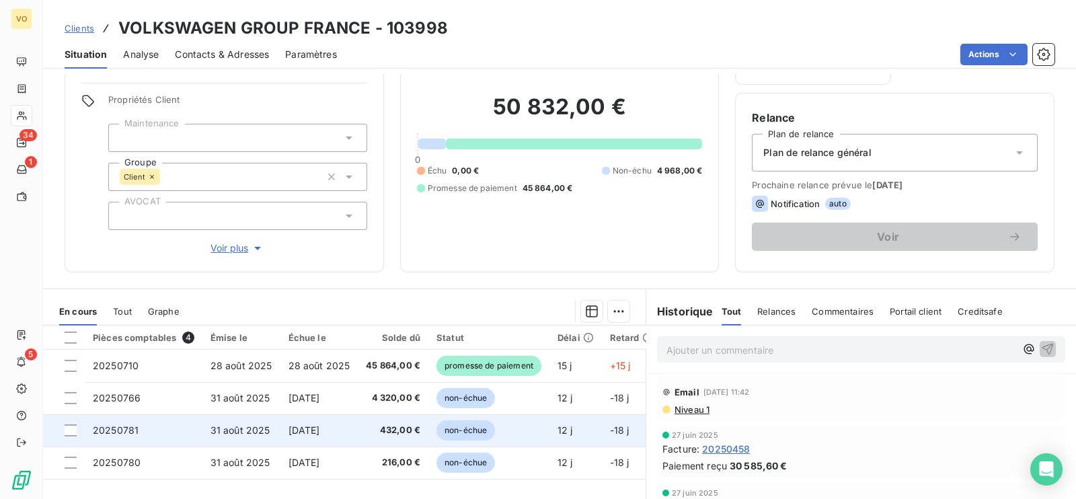
scroll to position [167, 0]
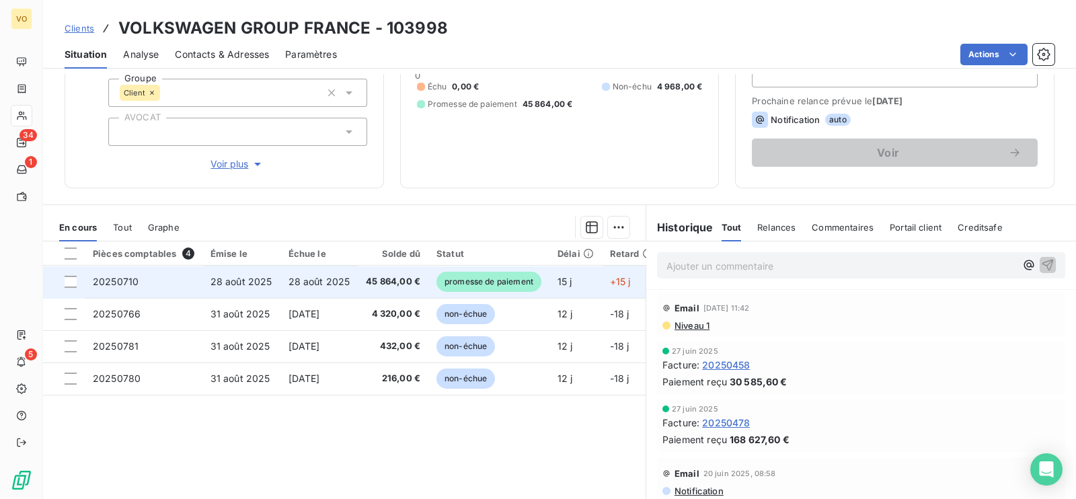
click at [373, 277] on span "45 864,00 €" at bounding box center [393, 281] width 54 height 13
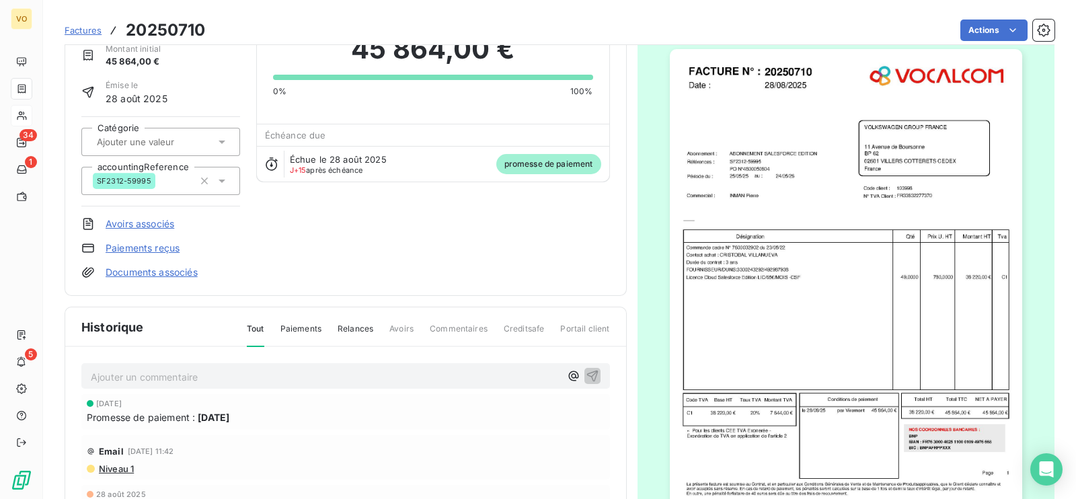
scroll to position [85, 0]
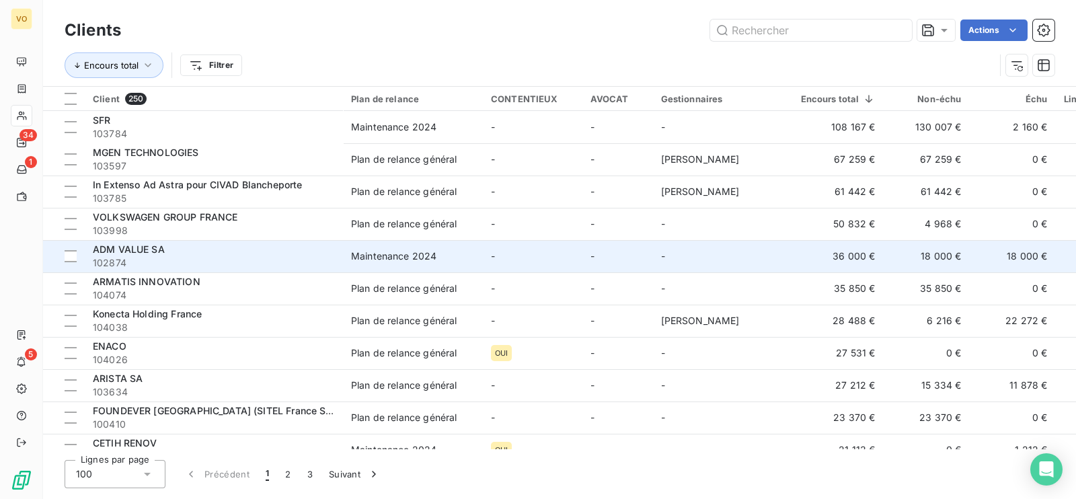
click at [301, 259] on span "102874" at bounding box center [214, 262] width 242 height 13
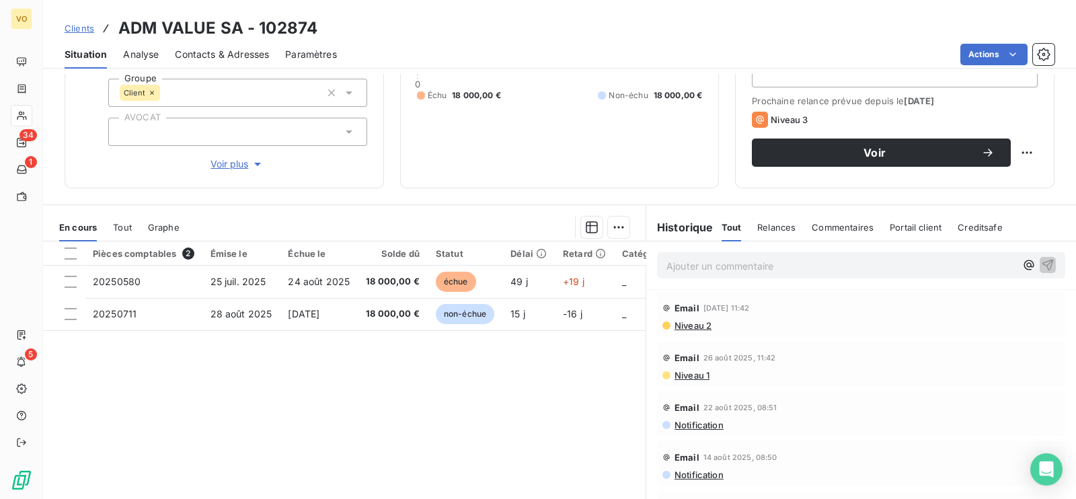
scroll to position [167, 0]
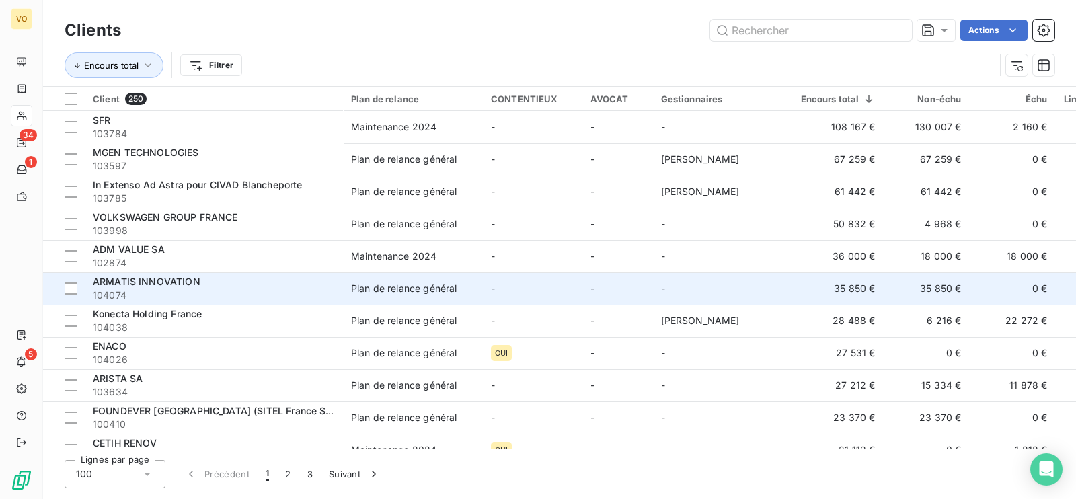
click at [418, 291] on div "Plan de relance général" at bounding box center [404, 288] width 106 height 13
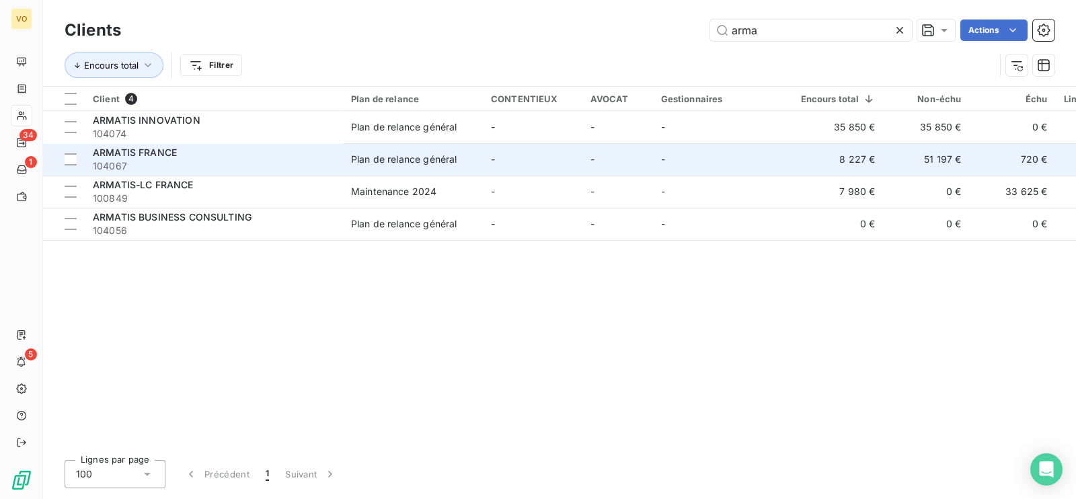
type input "arma"
click at [858, 159] on td "8 227 €" at bounding box center [838, 159] width 91 height 32
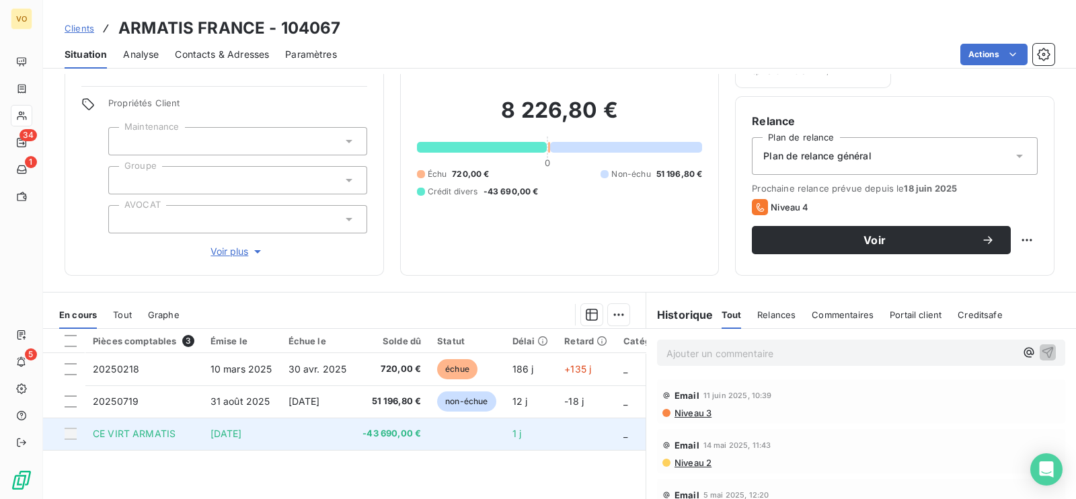
scroll to position [167, 0]
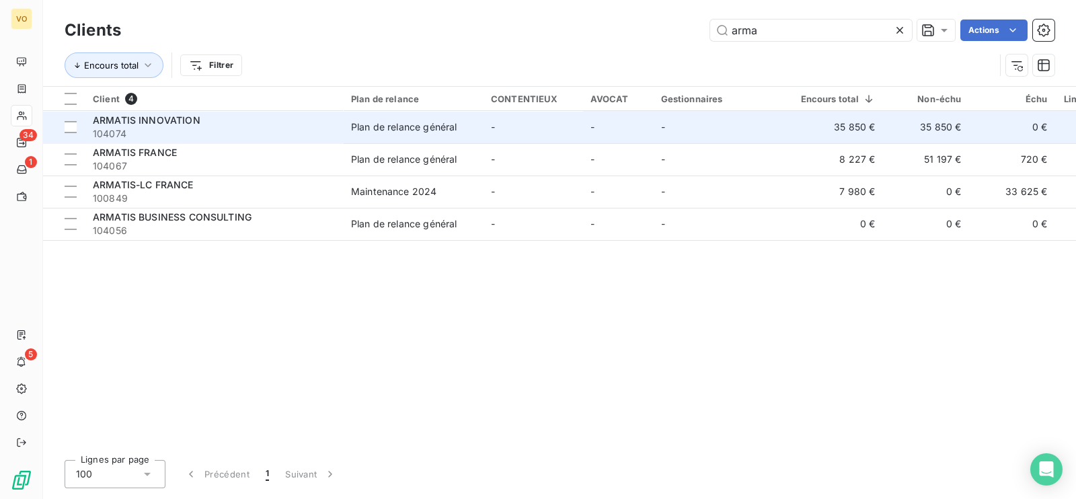
click at [245, 128] on span "104074" at bounding box center [214, 133] width 242 height 13
click at [181, 128] on span "104074" at bounding box center [214, 133] width 242 height 13
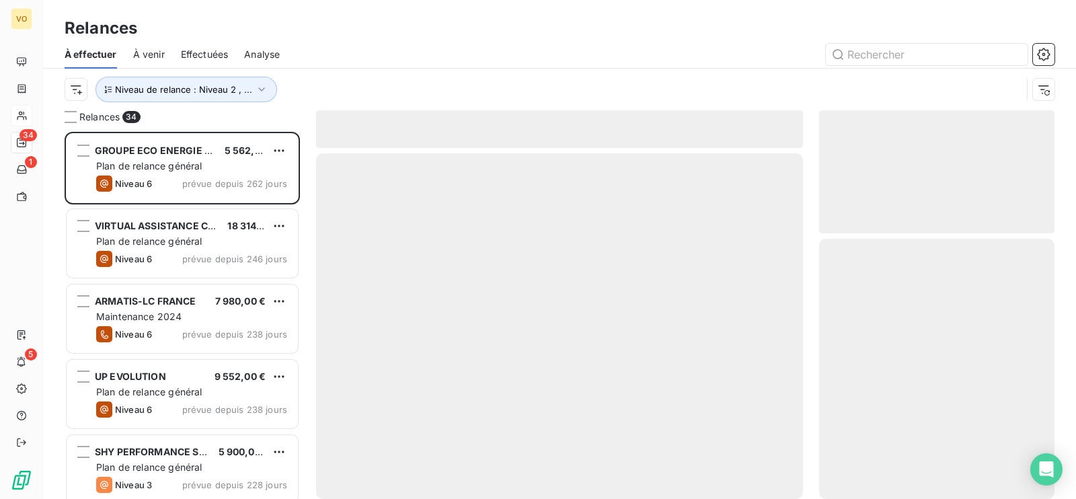
scroll to position [354, 222]
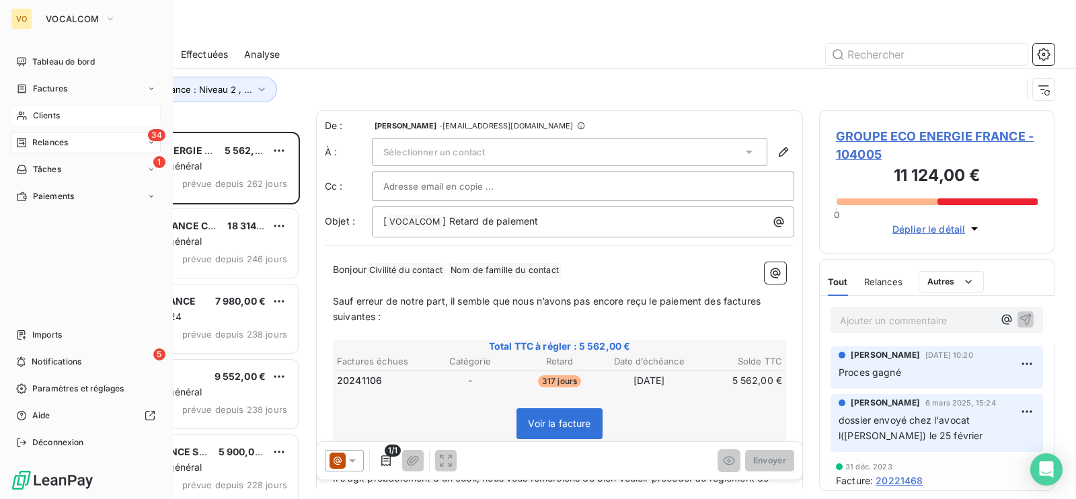
click at [54, 113] on span "Clients" at bounding box center [46, 116] width 27 height 12
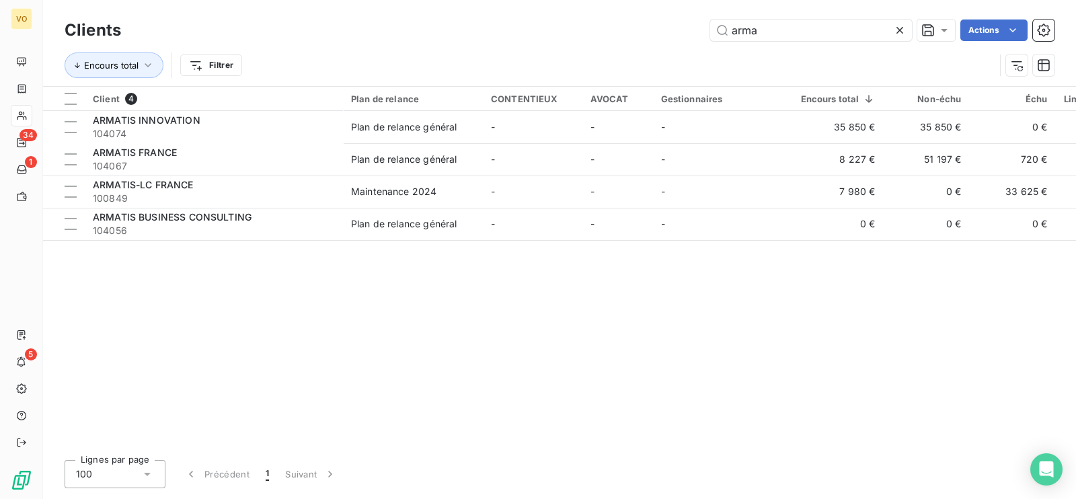
drag, startPoint x: 896, startPoint y: 25, endPoint x: 898, endPoint y: 32, distance: 6.9
click at [896, 27] on icon at bounding box center [899, 30] width 13 height 13
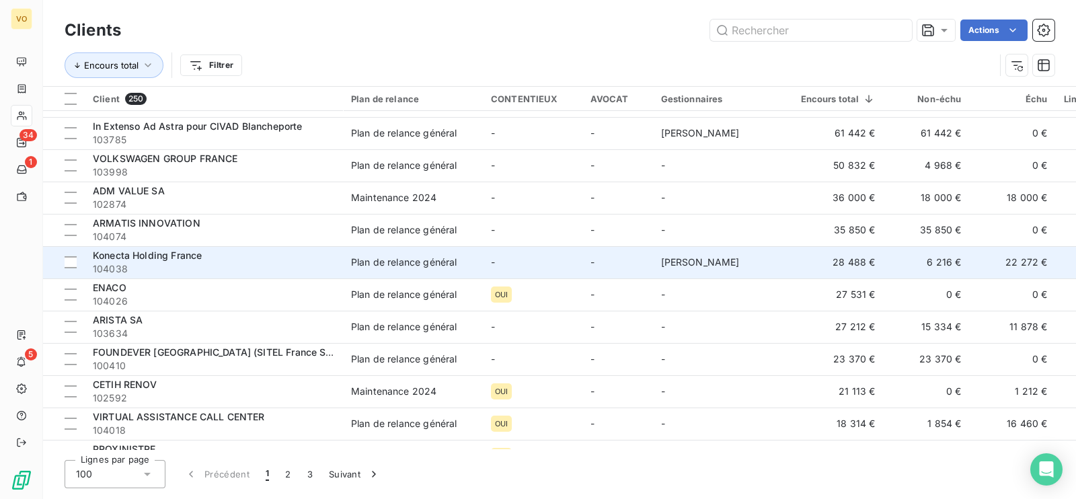
scroll to position [83, 0]
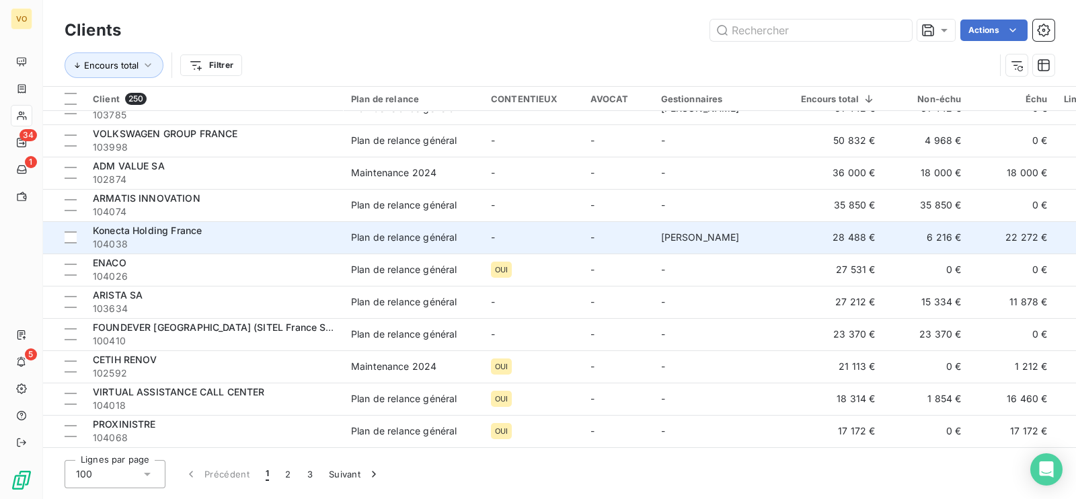
click at [284, 235] on div "Konecta Holding France" at bounding box center [214, 230] width 242 height 13
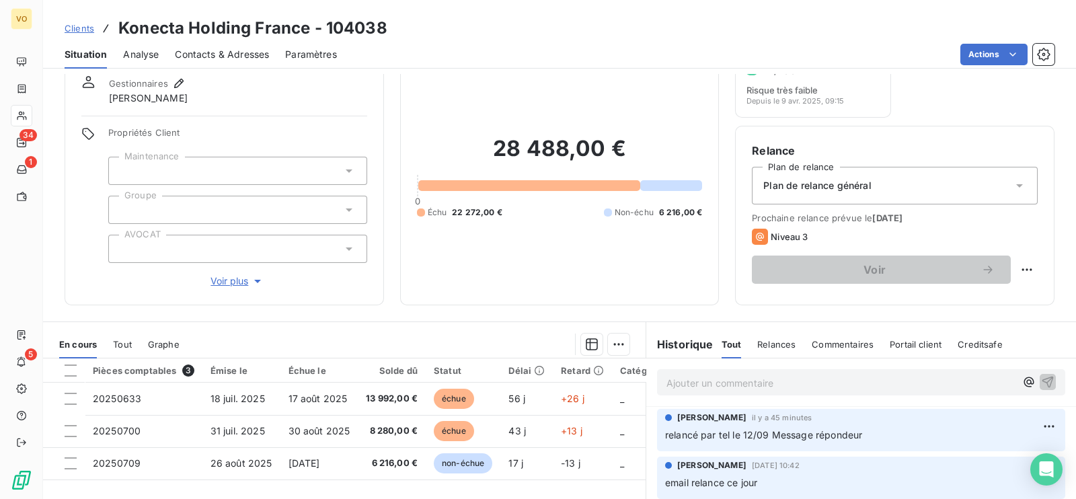
scroll to position [83, 0]
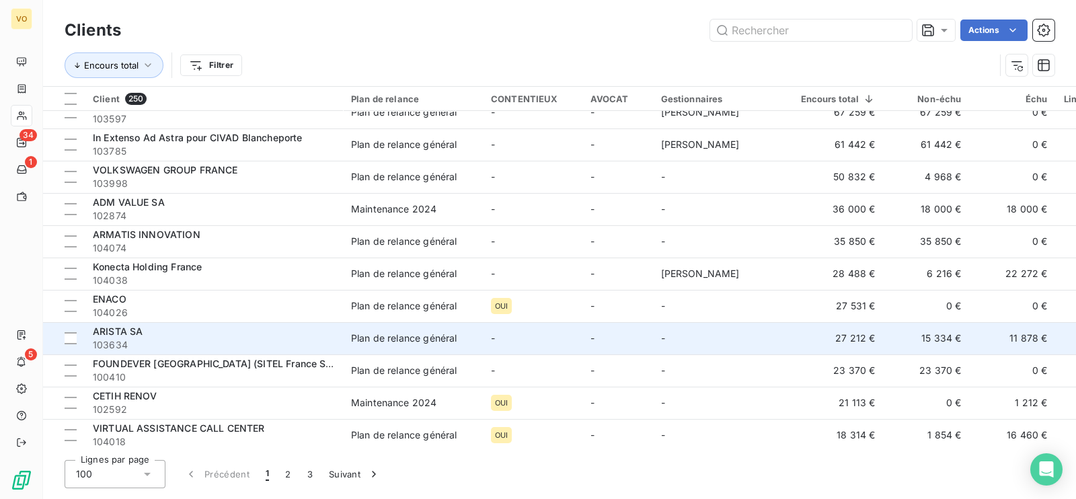
scroll to position [83, 0]
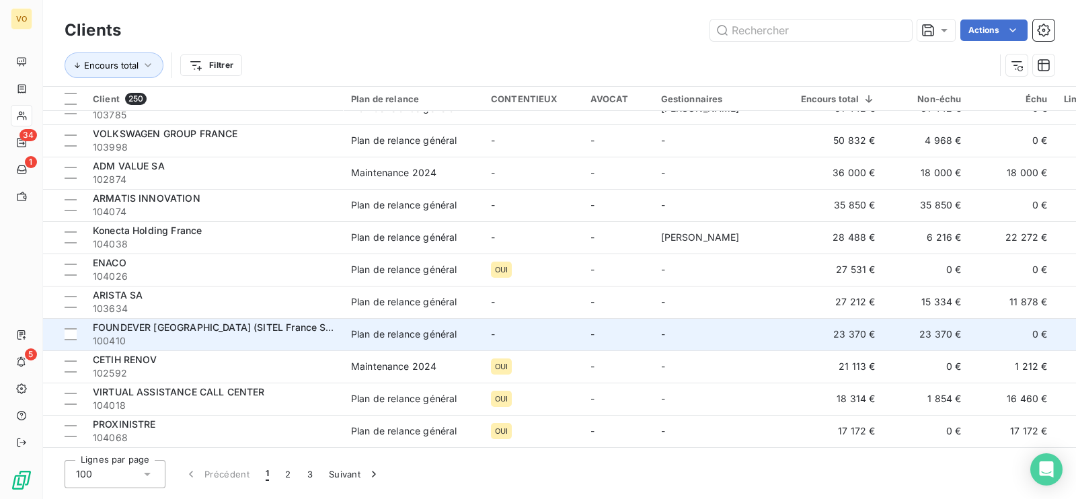
click at [166, 329] on span "FOUNDEVER FRANCE (SITEL France SAS)" at bounding box center [217, 326] width 249 height 11
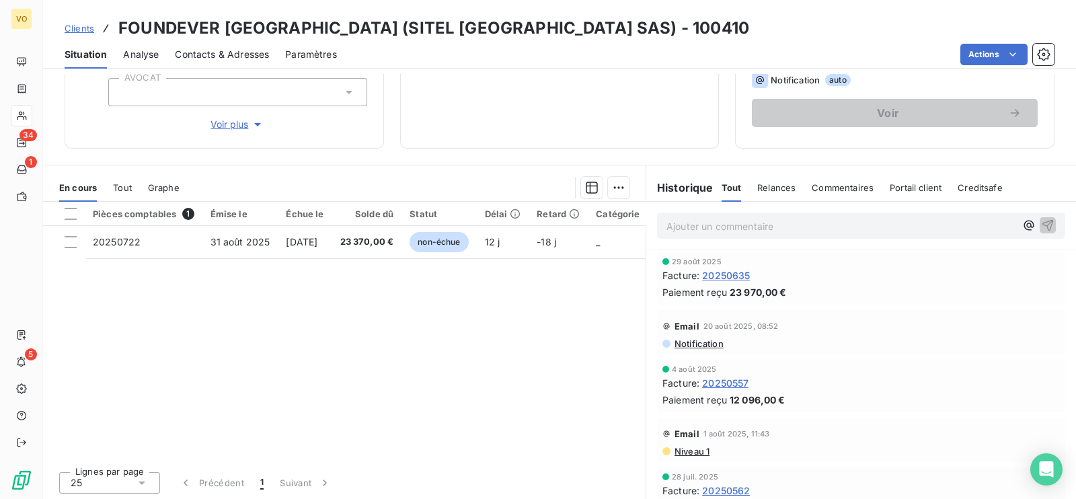
scroll to position [208, 0]
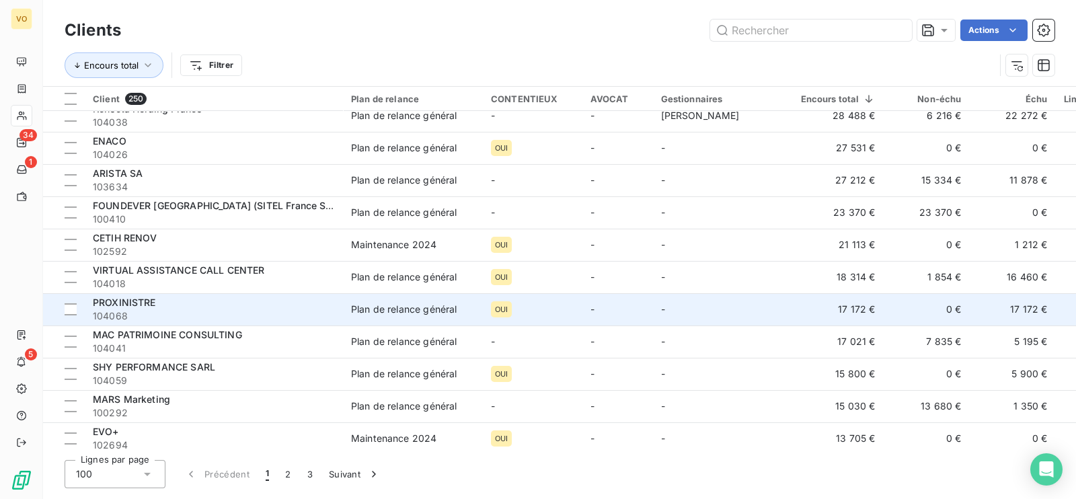
scroll to position [252, 0]
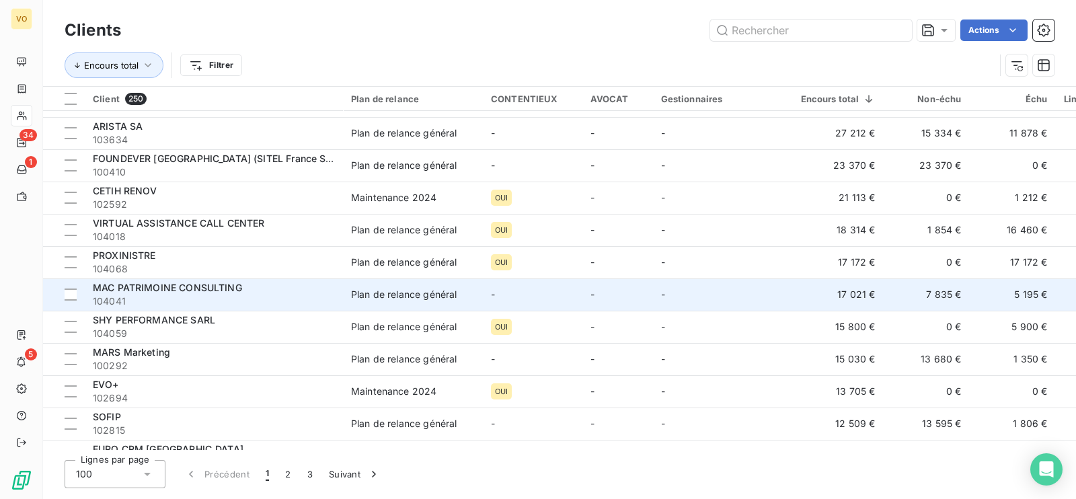
click at [251, 293] on div "MAC PATRIMOINE CONSULTING" at bounding box center [214, 287] width 242 height 13
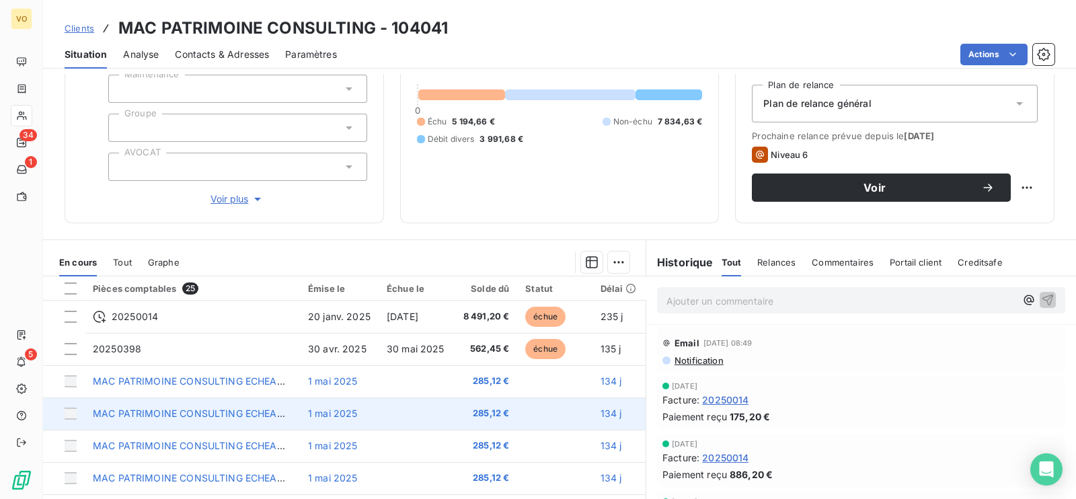
scroll to position [208, 0]
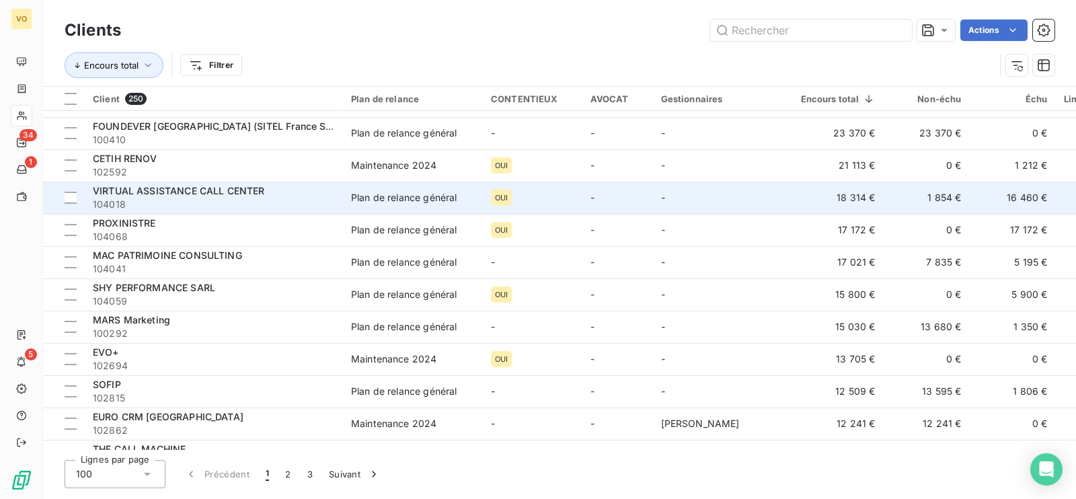
scroll to position [336, 0]
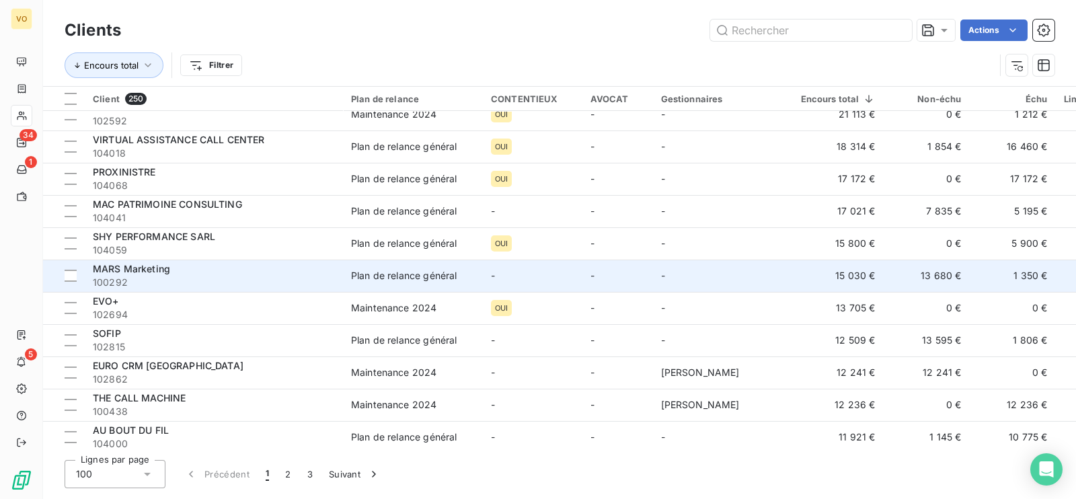
click at [179, 276] on span "100292" at bounding box center [214, 282] width 242 height 13
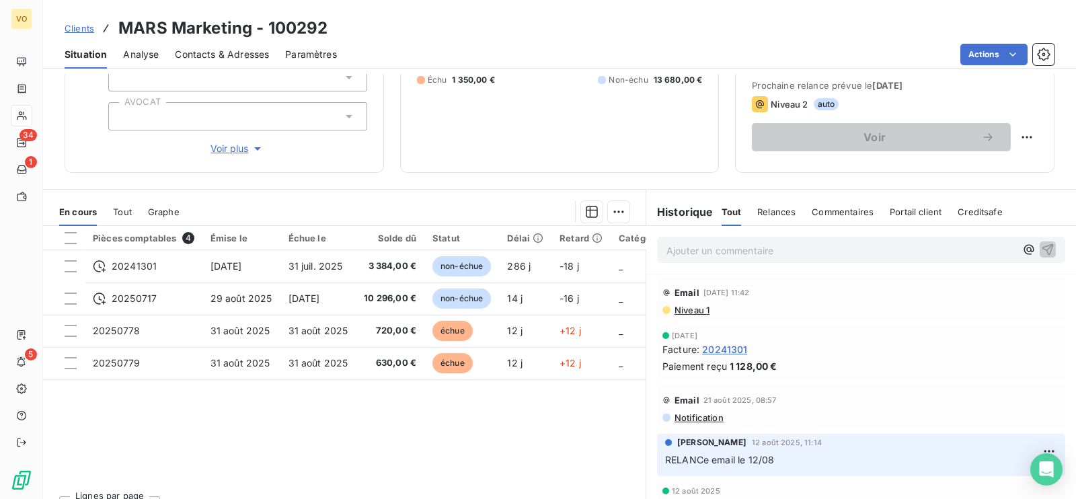
scroll to position [208, 0]
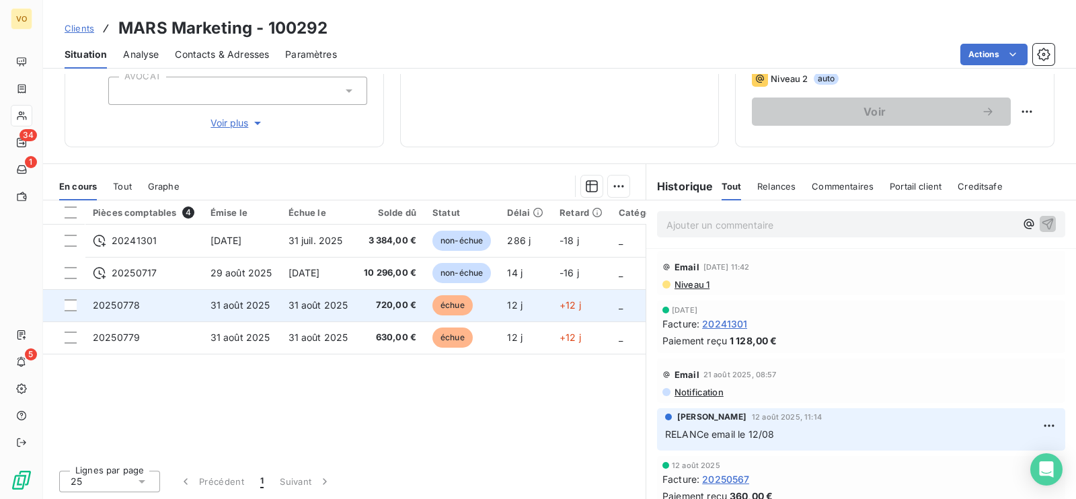
click at [299, 305] on span "31 août 2025" at bounding box center [318, 304] width 60 height 11
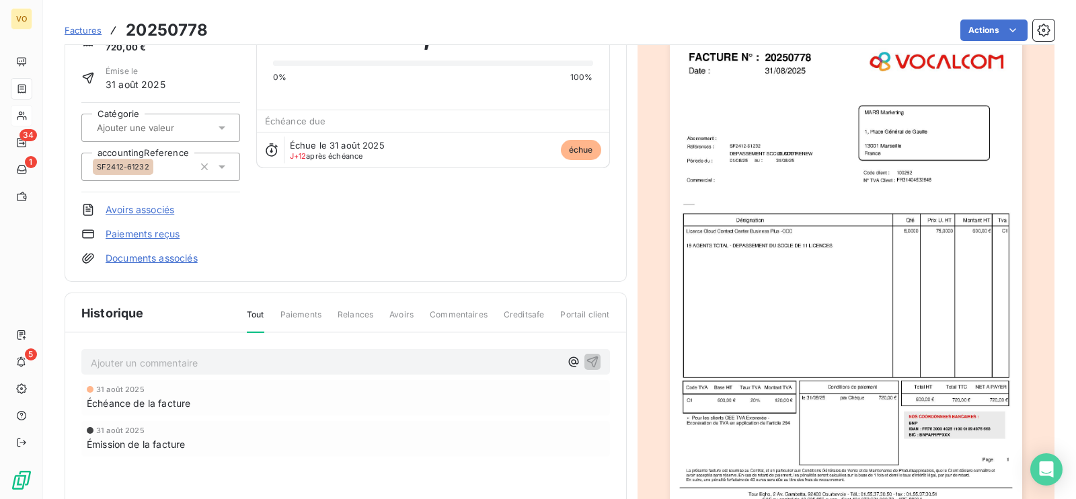
scroll to position [37, 0]
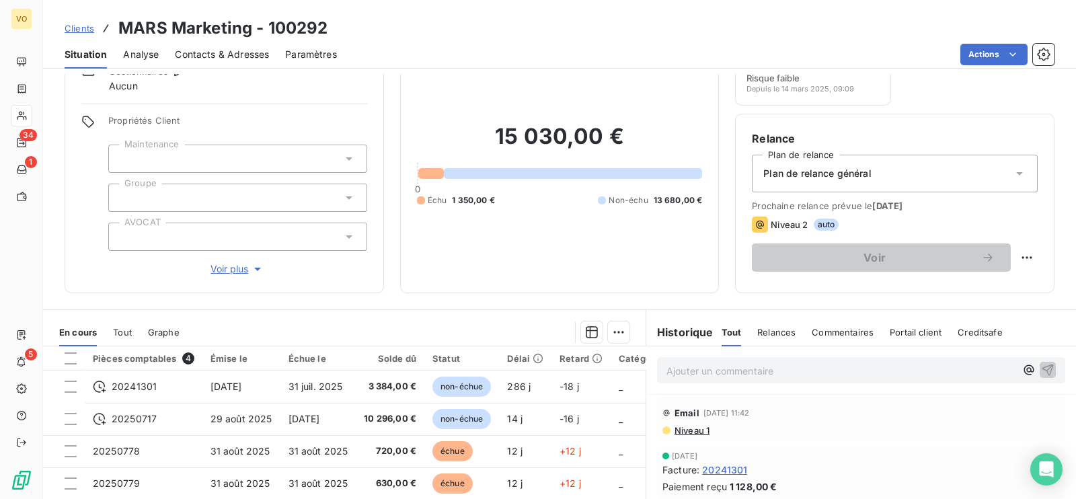
scroll to position [208, 0]
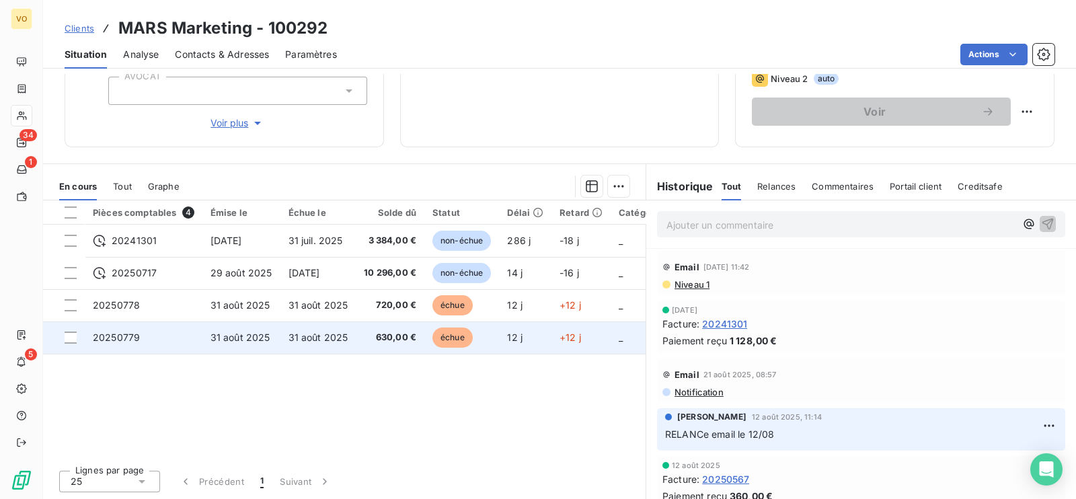
click at [298, 335] on span "31 août 2025" at bounding box center [318, 336] width 60 height 11
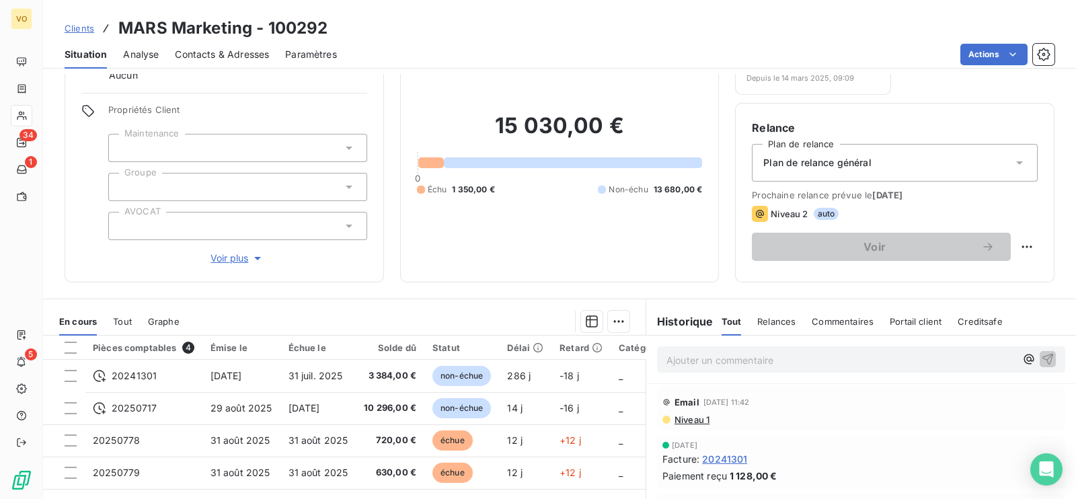
scroll to position [167, 0]
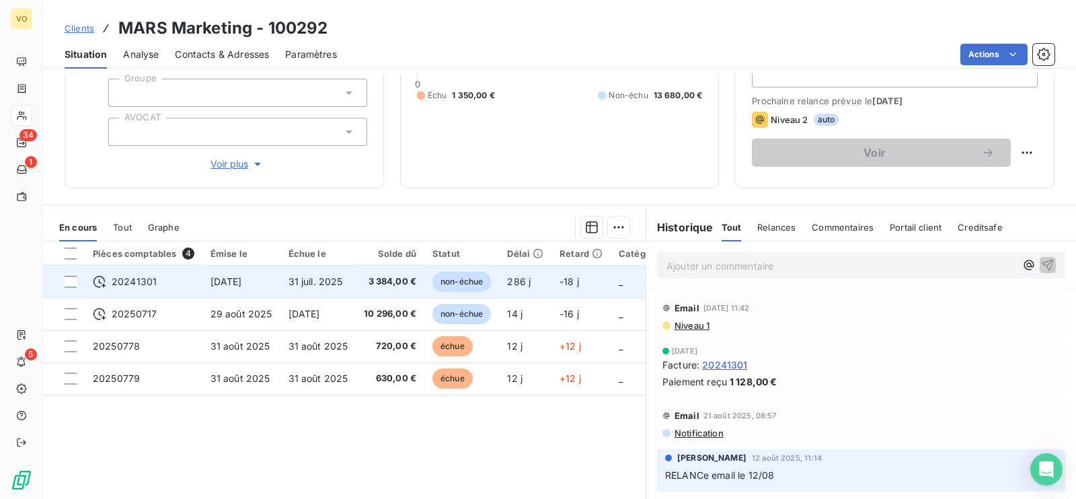
click at [214, 285] on span "30 nov. 2024" at bounding box center [226, 281] width 32 height 11
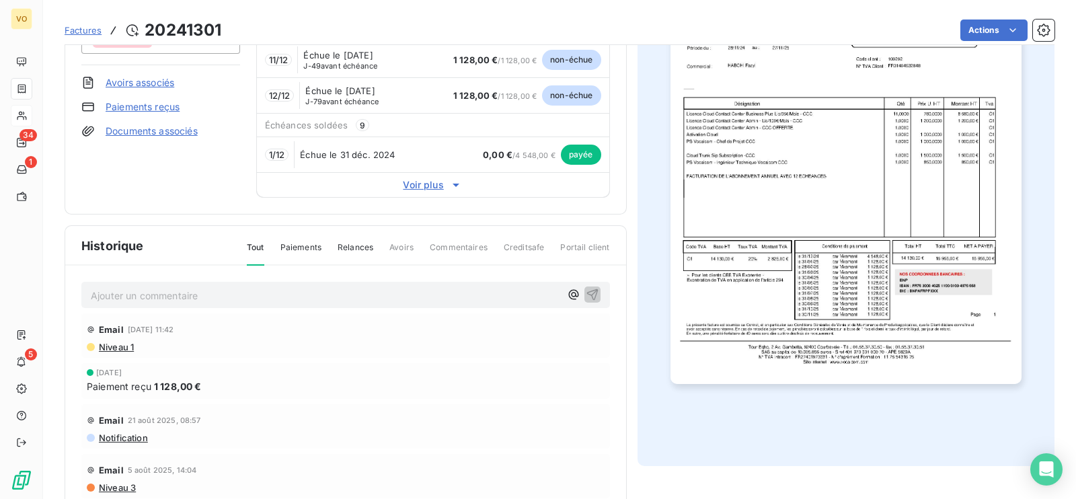
scroll to position [265, 0]
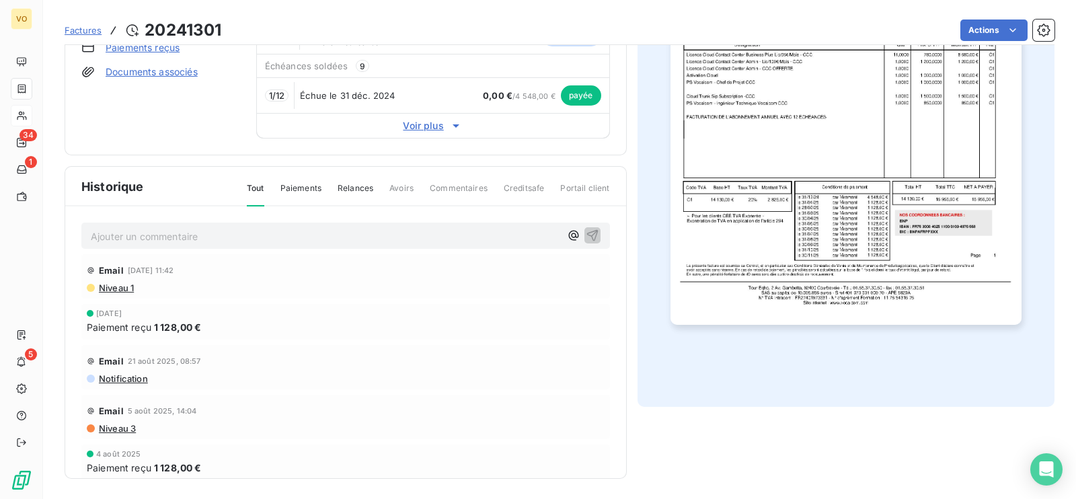
click at [826, 212] on img "button" at bounding box center [845, 97] width 351 height 454
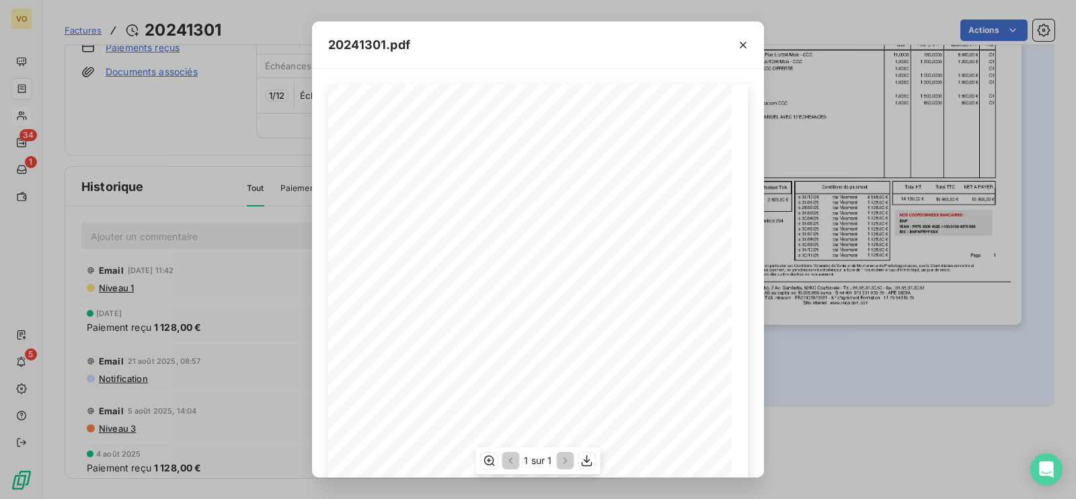
scroll to position [145, 0]
click at [739, 43] on icon "button" at bounding box center [742, 44] width 13 height 13
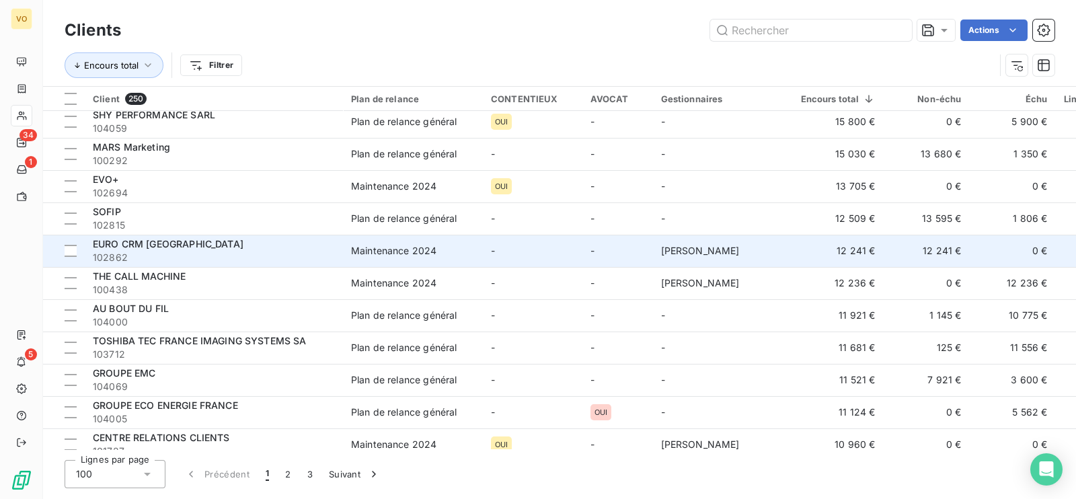
scroll to position [420, 0]
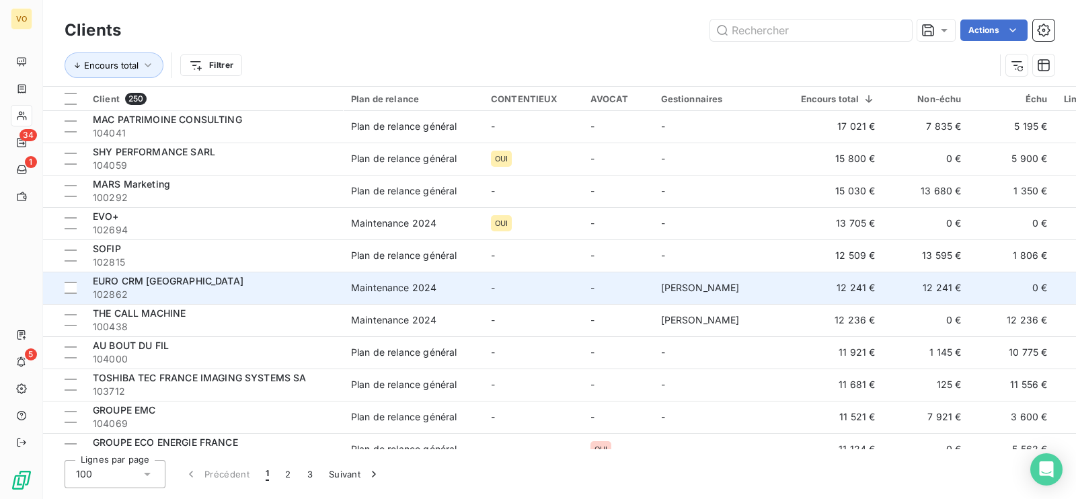
click at [306, 282] on div "EURO CRM [GEOGRAPHIC_DATA]" at bounding box center [214, 280] width 242 height 13
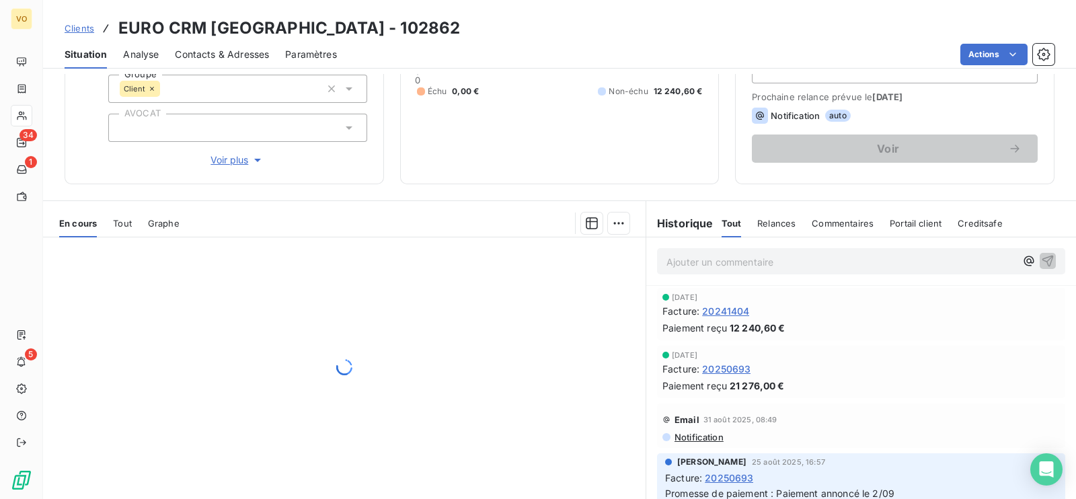
scroll to position [208, 0]
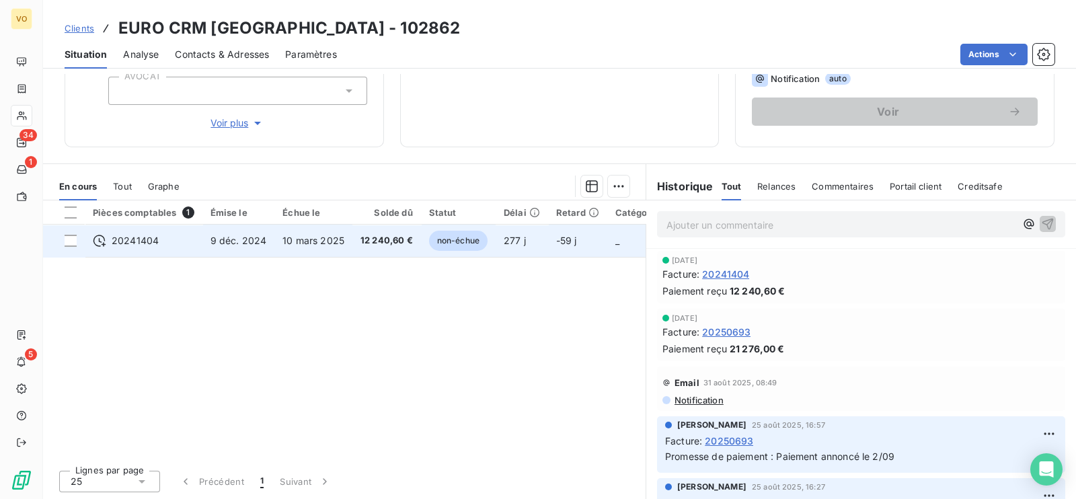
click at [234, 240] on span "9 déc. 2024" at bounding box center [238, 240] width 56 height 11
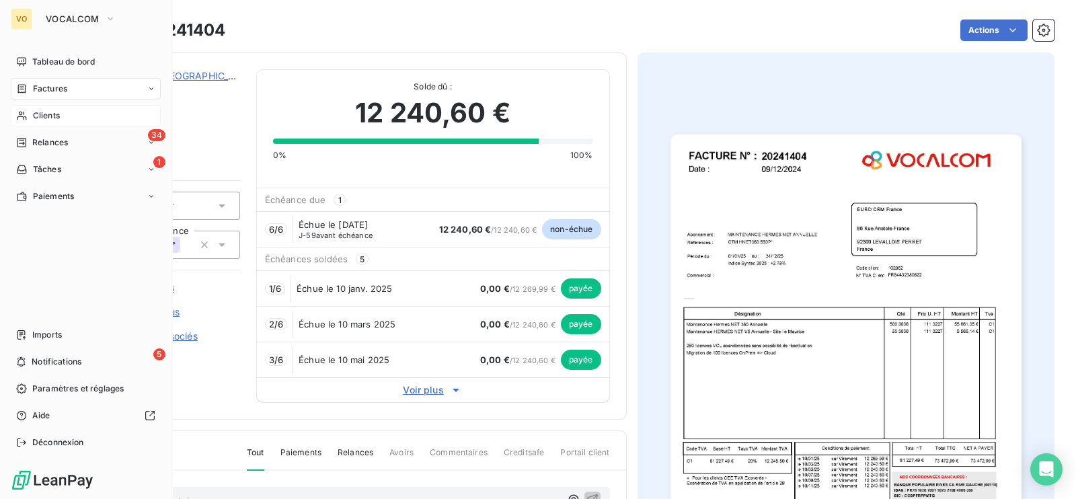
drag, startPoint x: 19, startPoint y: 9, endPoint x: 28, endPoint y: 14, distance: 9.9
click at [27, 13] on div "VO" at bounding box center [22, 19] width 22 height 22
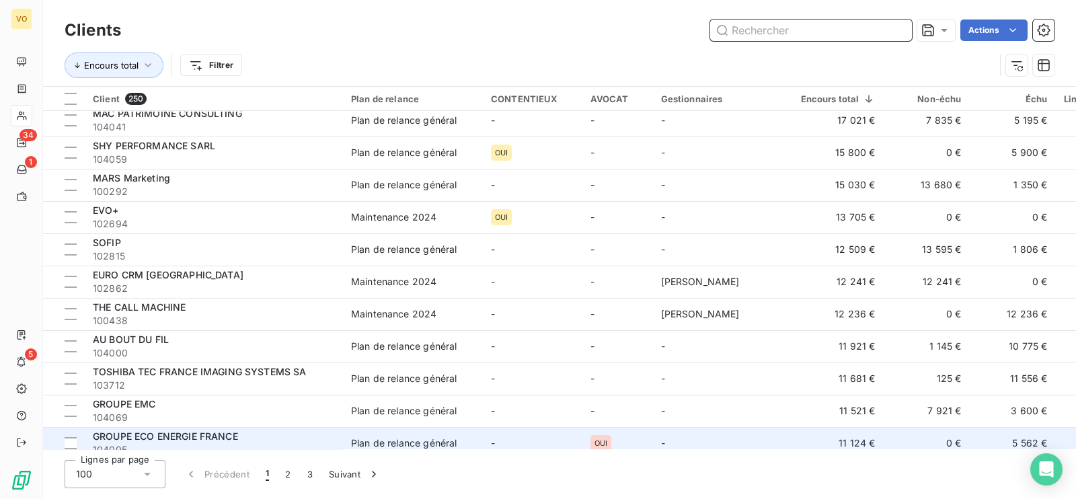
scroll to position [420, 0]
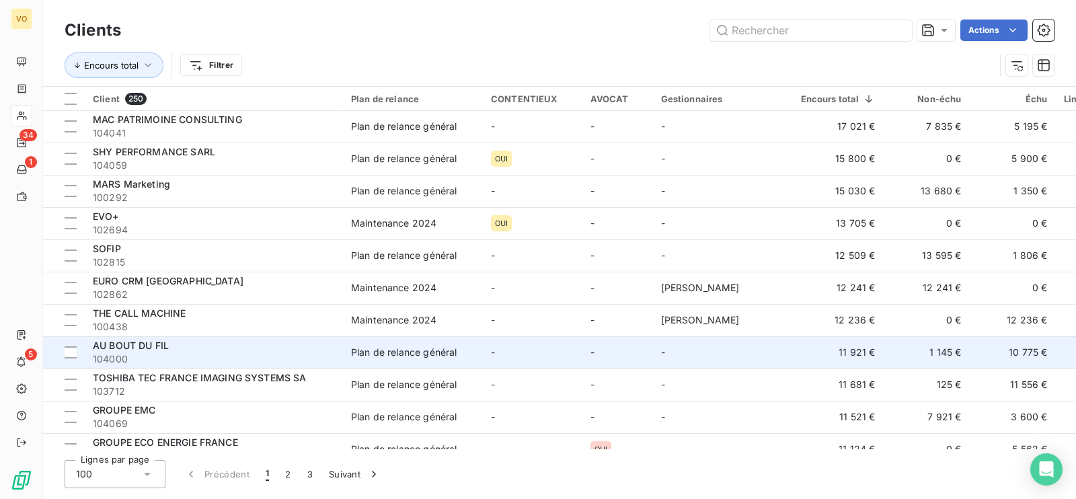
click at [135, 346] on span "AU BOUT DU FIL" at bounding box center [131, 345] width 76 height 11
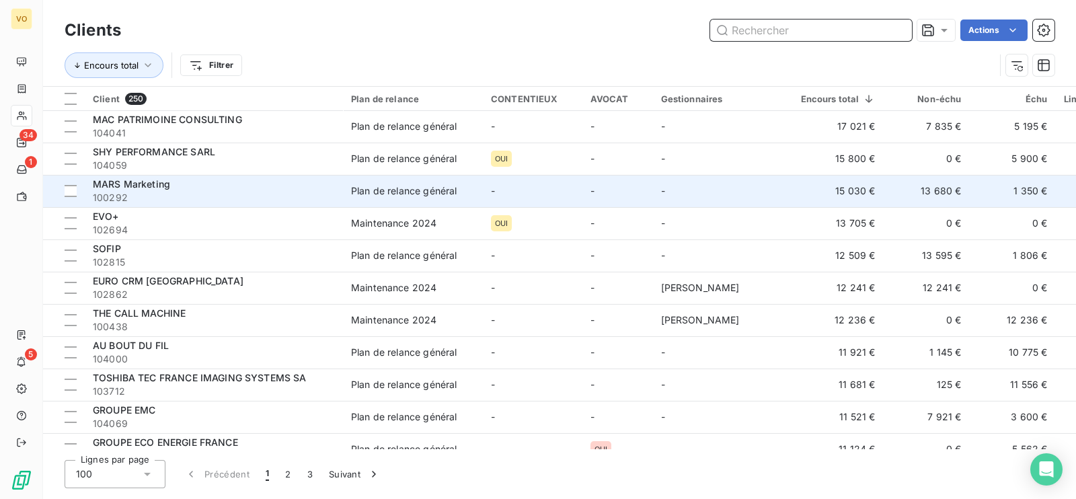
scroll to position [504, 0]
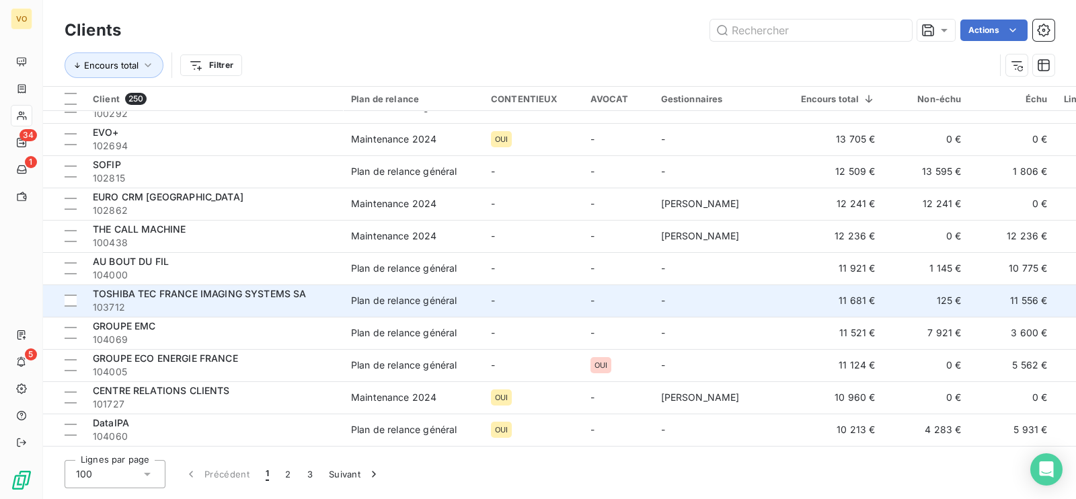
click at [970, 307] on td "11 556 €" at bounding box center [1013, 300] width 86 height 32
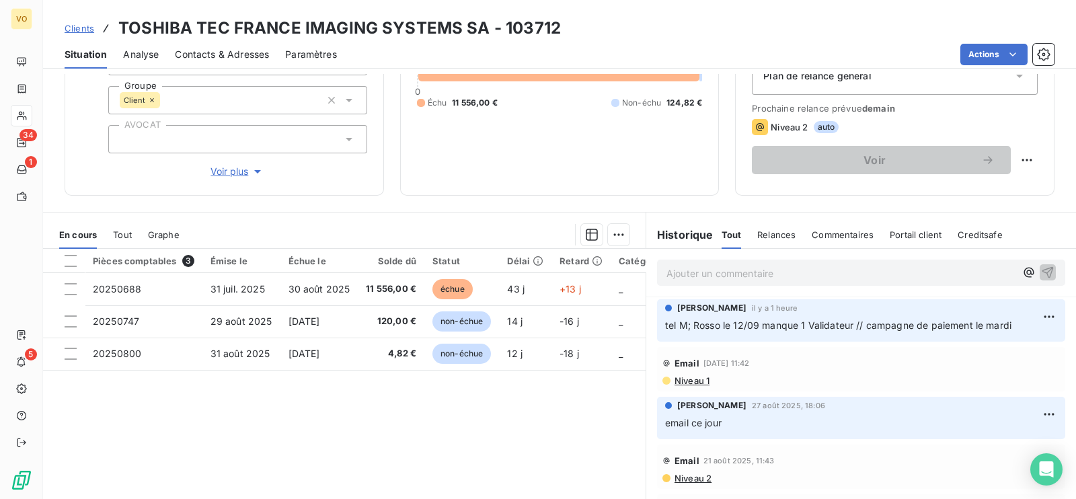
scroll to position [167, 0]
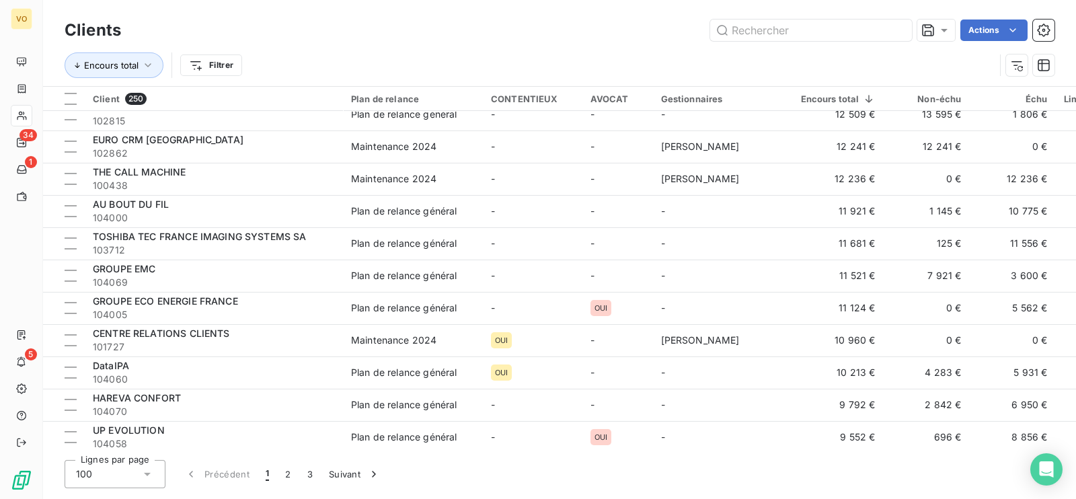
scroll to position [588, 0]
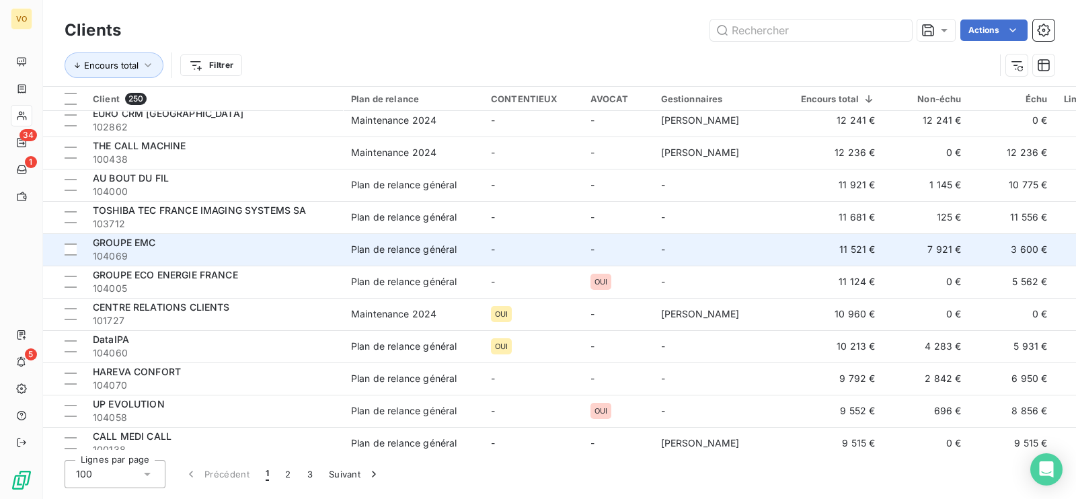
click at [140, 245] on span "GROUPE EMC" at bounding box center [124, 242] width 63 height 11
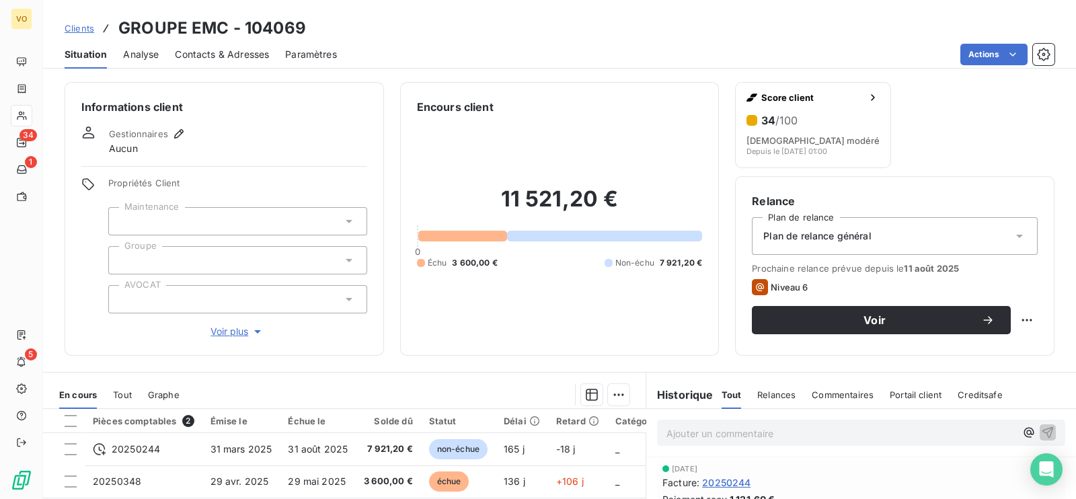
scroll to position [167, 0]
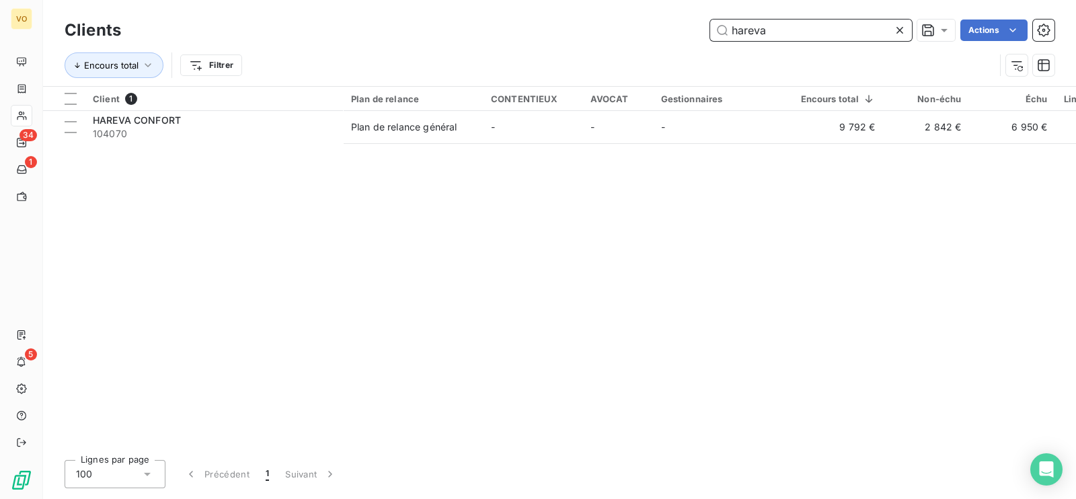
drag, startPoint x: 775, startPoint y: 38, endPoint x: 694, endPoint y: 35, distance: 81.4
click at [694, 35] on div "hareva Actions" at bounding box center [595, 30] width 917 height 22
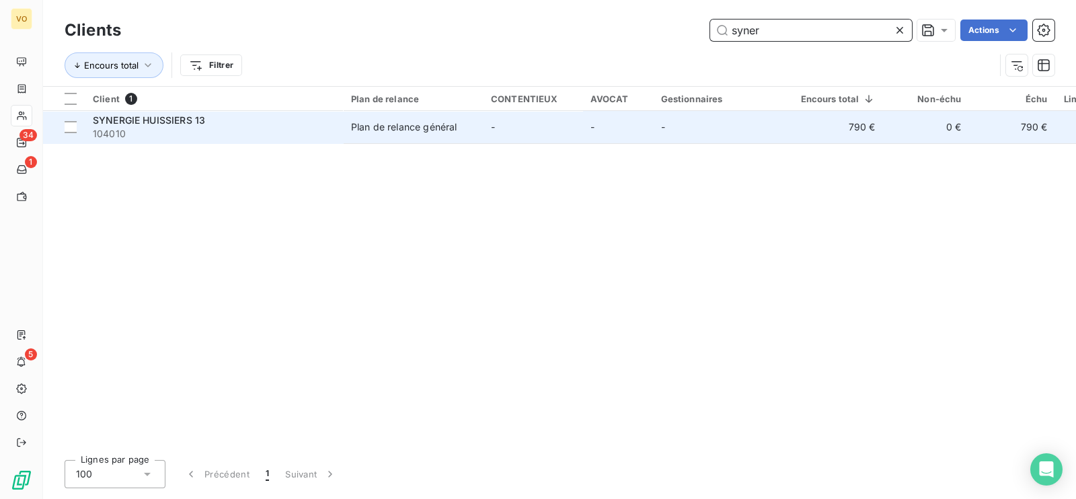
type input "syner"
click at [414, 129] on div "Plan de relance général" at bounding box center [404, 126] width 106 height 13
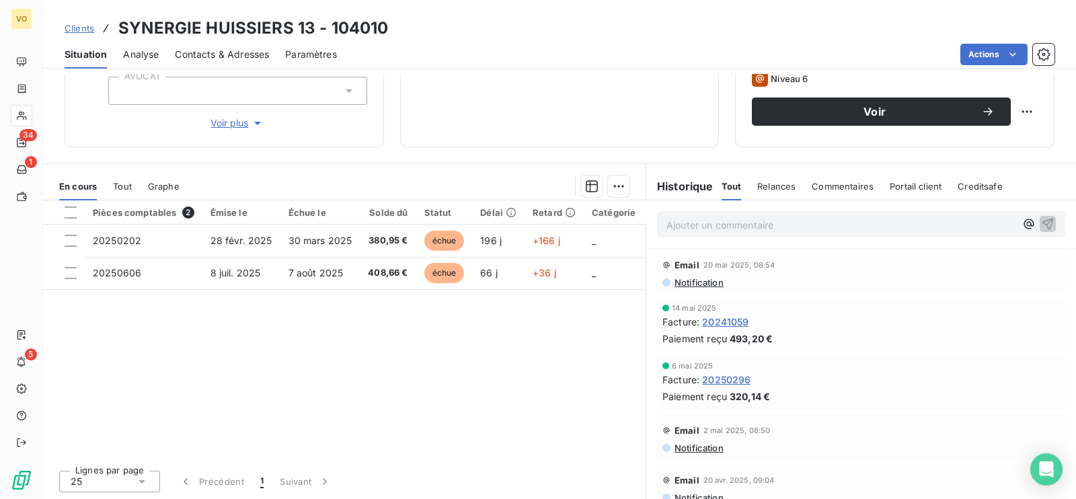
scroll to position [830, 0]
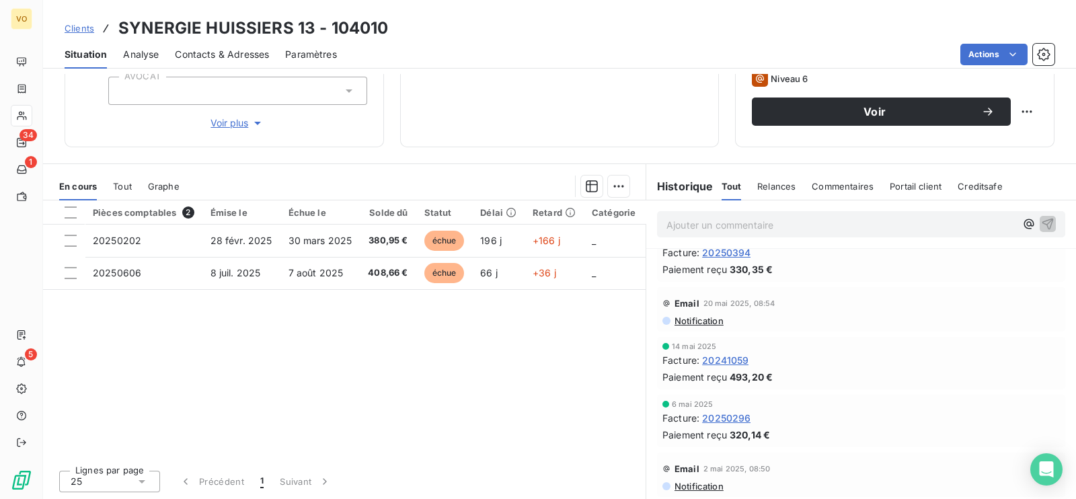
click at [717, 356] on span "20241059" at bounding box center [725, 360] width 46 height 14
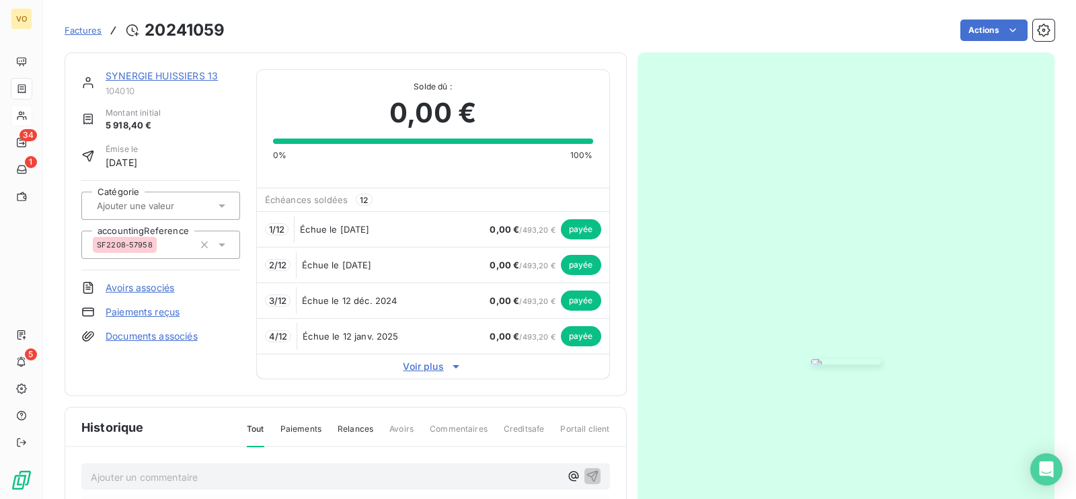
click at [811, 364] on img "button" at bounding box center [846, 361] width 70 height 5
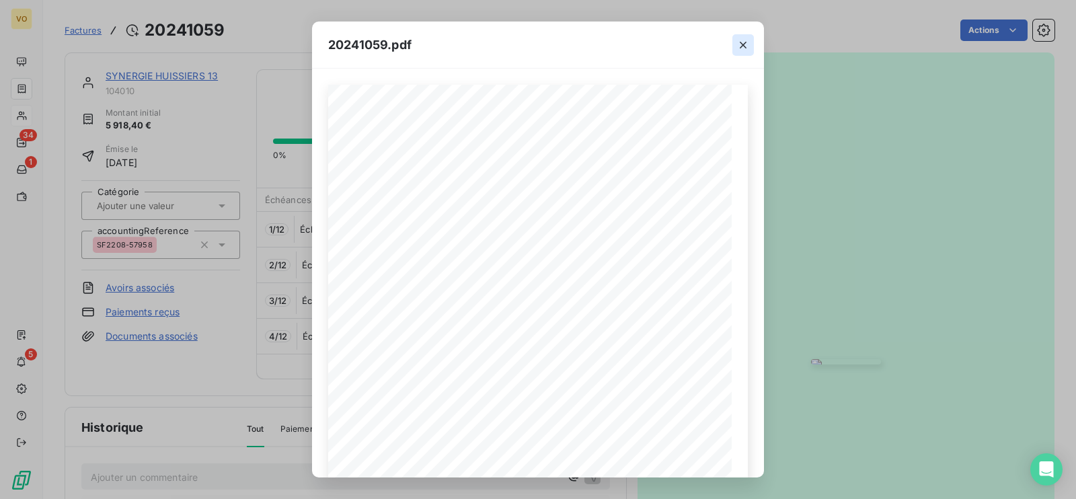
click at [745, 38] on icon "button" at bounding box center [742, 44] width 13 height 13
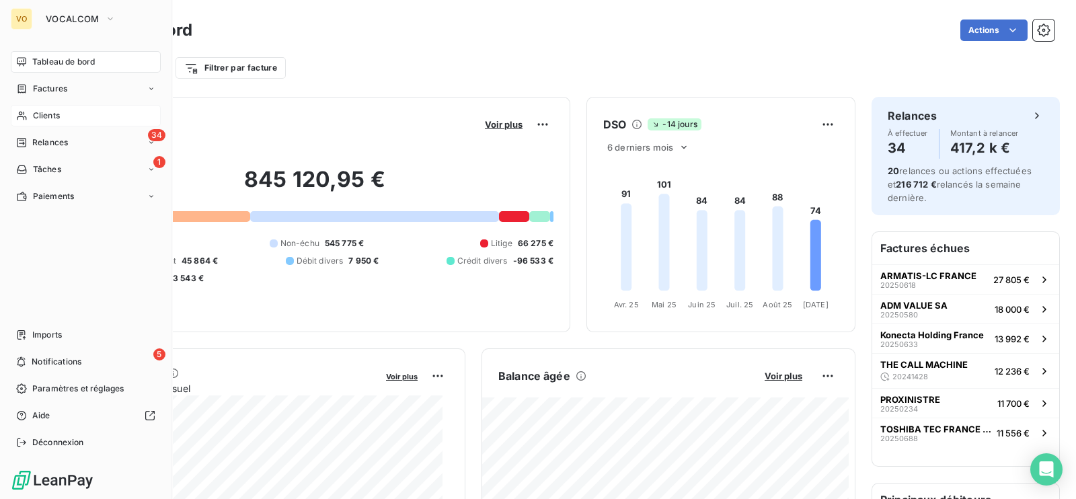
click at [54, 108] on div "Clients" at bounding box center [86, 116] width 150 height 22
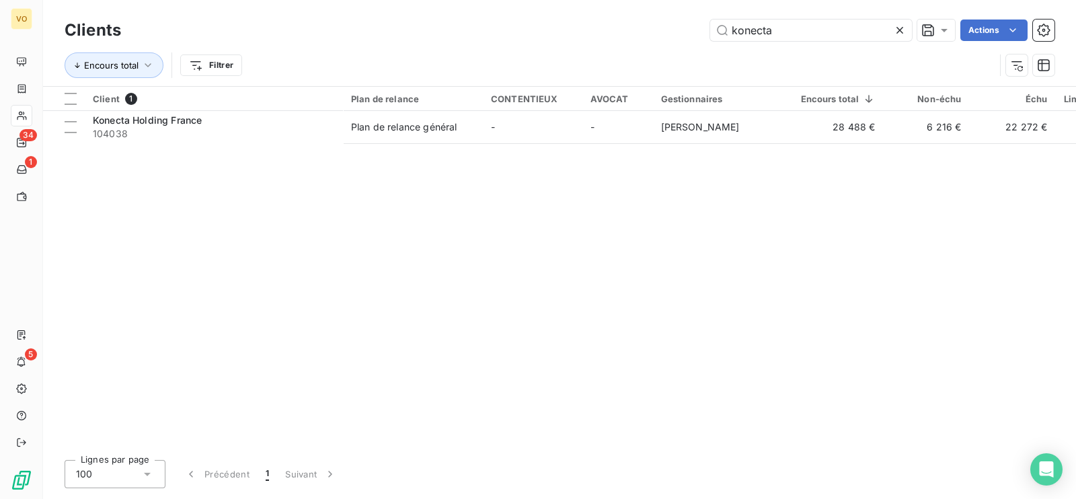
drag, startPoint x: 787, startPoint y: 35, endPoint x: 693, endPoint y: 18, distance: 95.6
click at [695, 18] on div "Clients konecta Actions" at bounding box center [560, 30] width 990 height 28
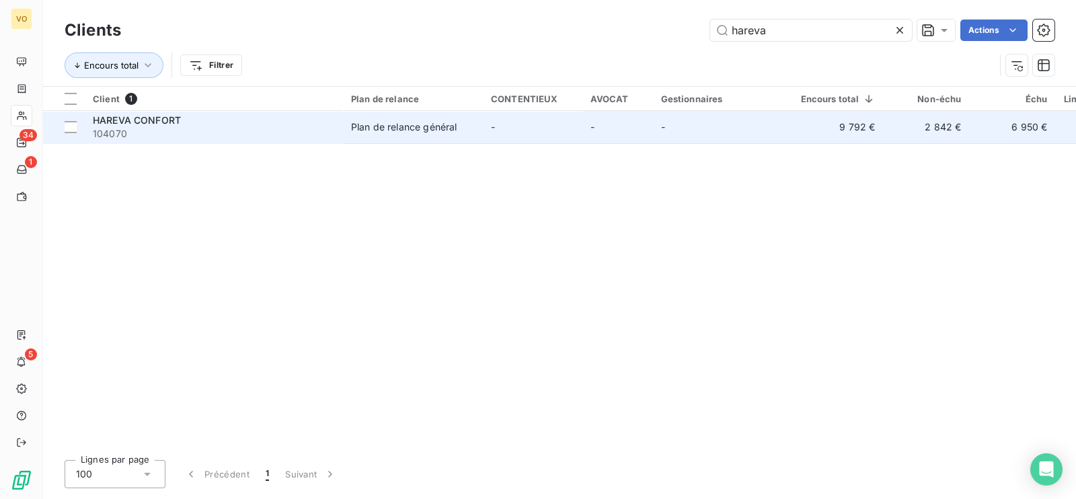
type input "hareva"
click at [416, 134] on td "Plan de relance général" at bounding box center [413, 127] width 140 height 32
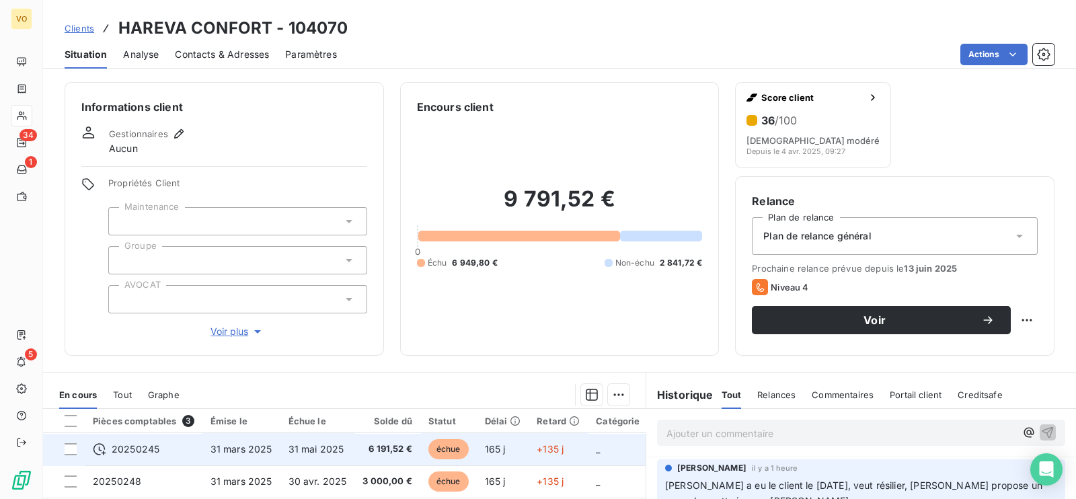
scroll to position [83, 0]
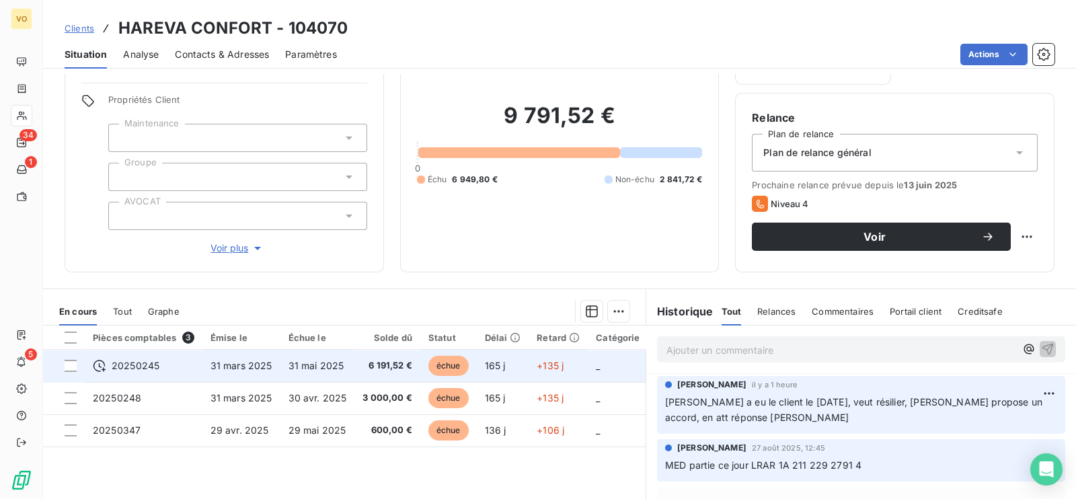
click at [383, 357] on td "6 191,52 €" at bounding box center [387, 366] width 66 height 32
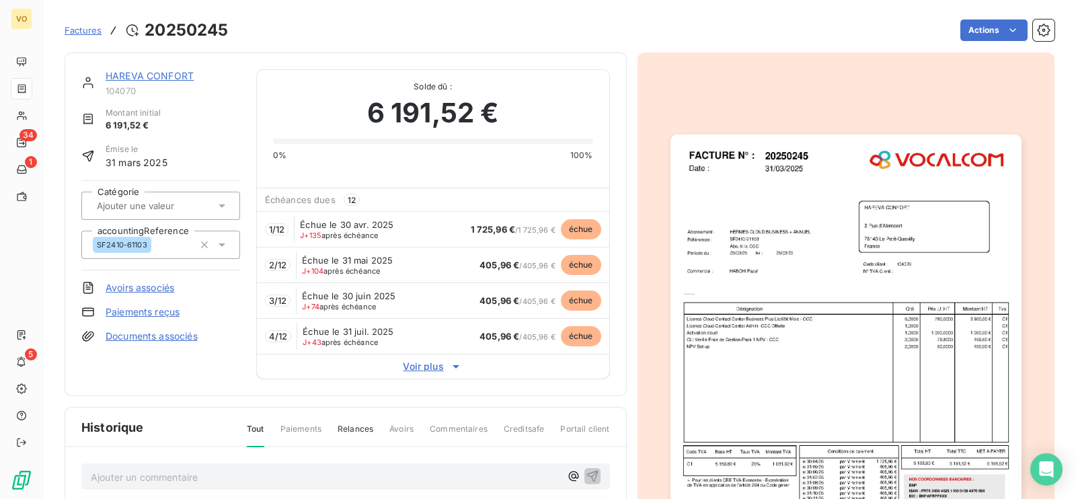
click at [841, 286] on img "button" at bounding box center [845, 361] width 351 height 454
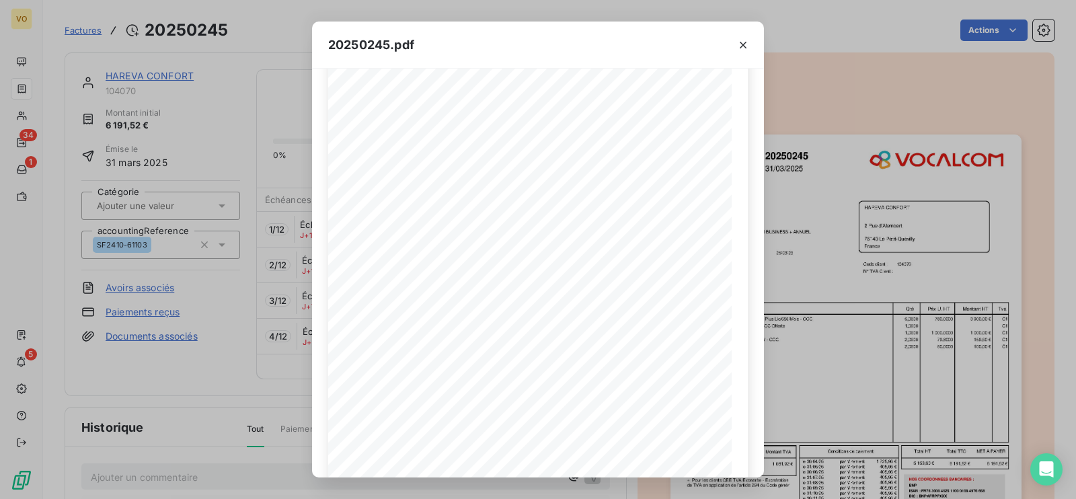
scroll to position [145, 0]
click at [586, 458] on icon "button" at bounding box center [587, 460] width 11 height 11
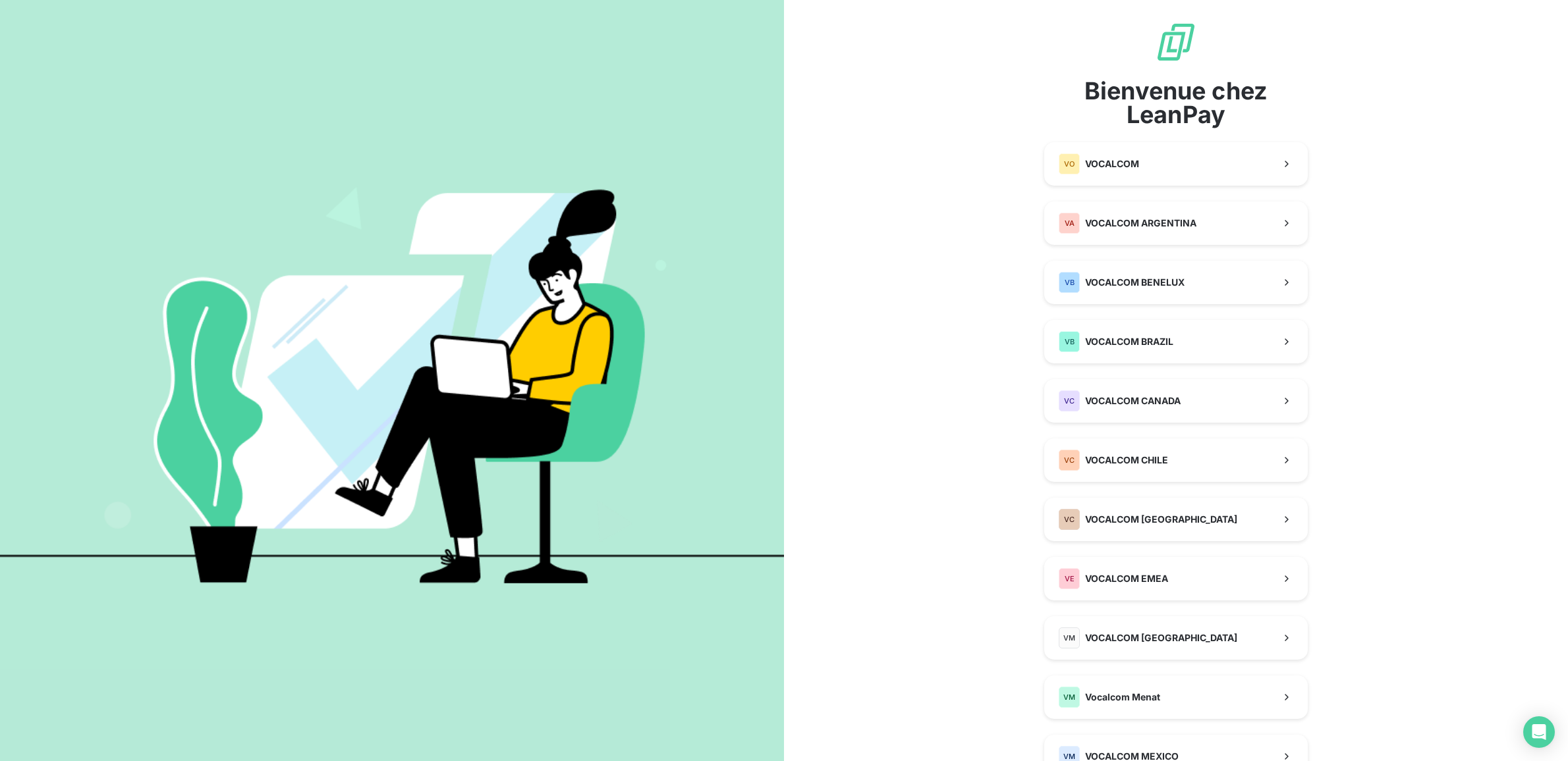
click at [375, 341] on img at bounding box center [392, 380] width 784 height 491
click at [1096, 160] on span "VOCALCOM" at bounding box center [1111, 164] width 54 height 13
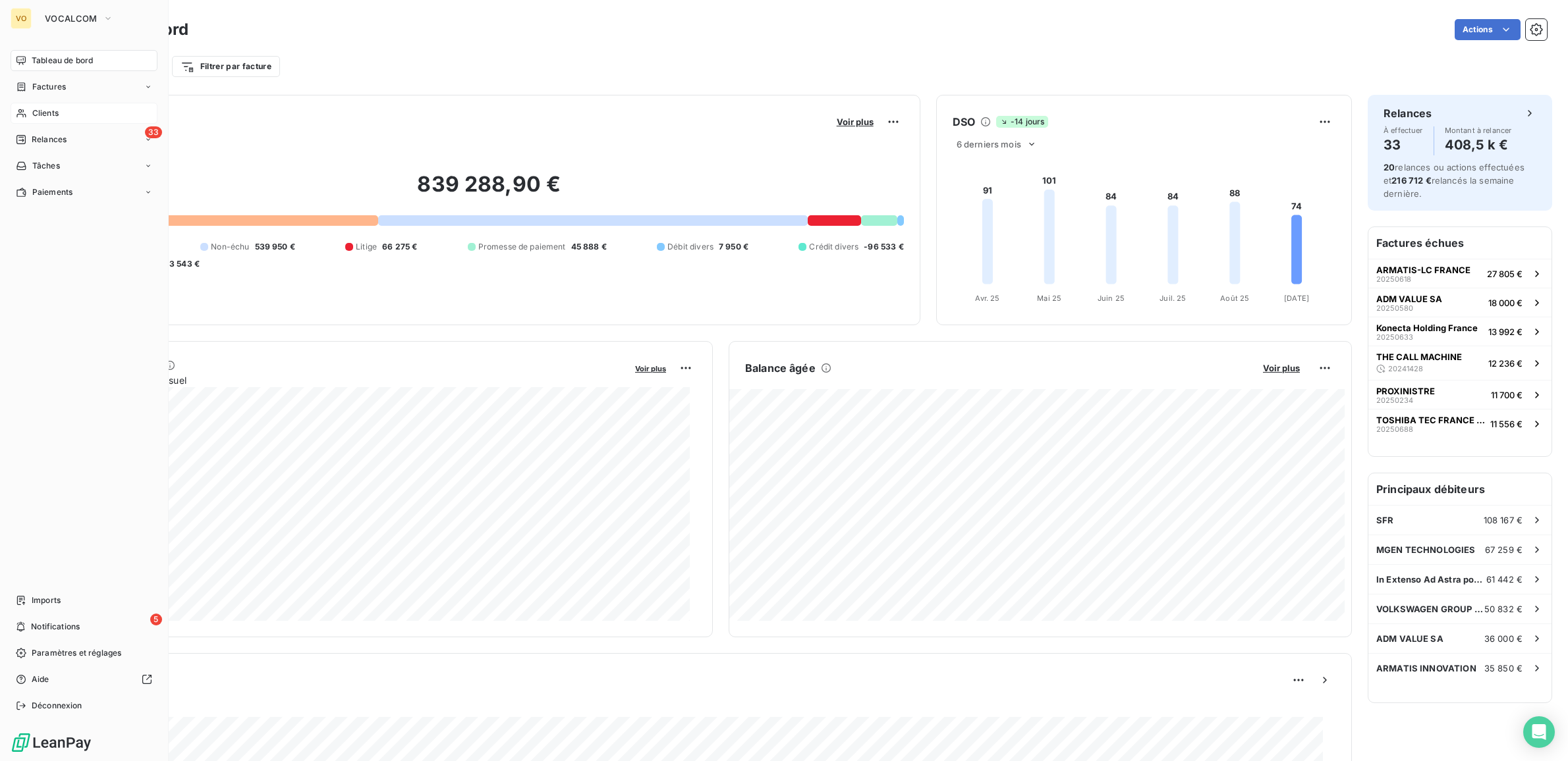
click at [45, 114] on span "Clients" at bounding box center [45, 114] width 26 height 12
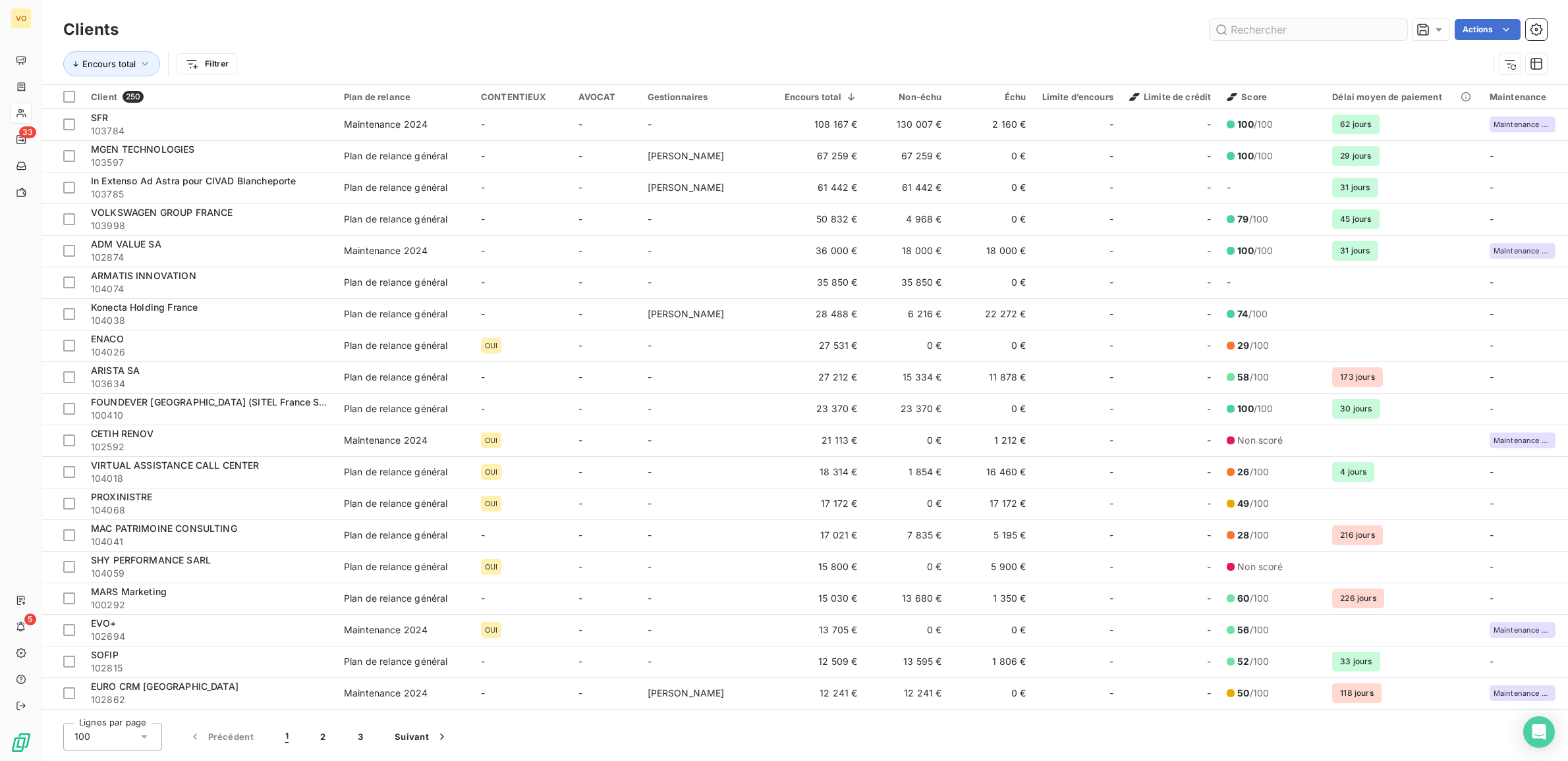
click at [1293, 31] on input "text" at bounding box center [1309, 29] width 198 height 22
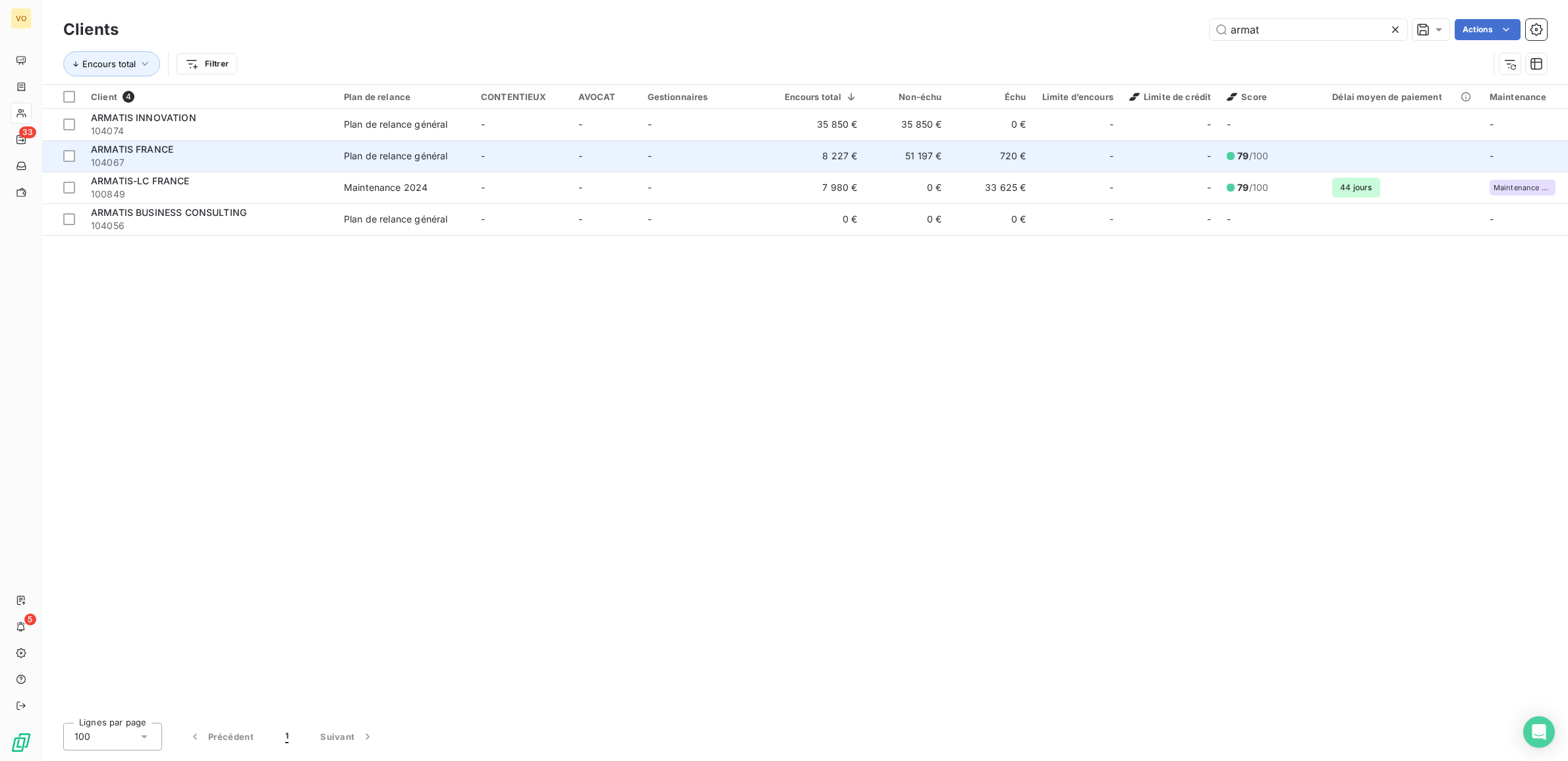
type input "armat"
click at [412, 159] on div "Plan de relance général" at bounding box center [396, 156] width 104 height 13
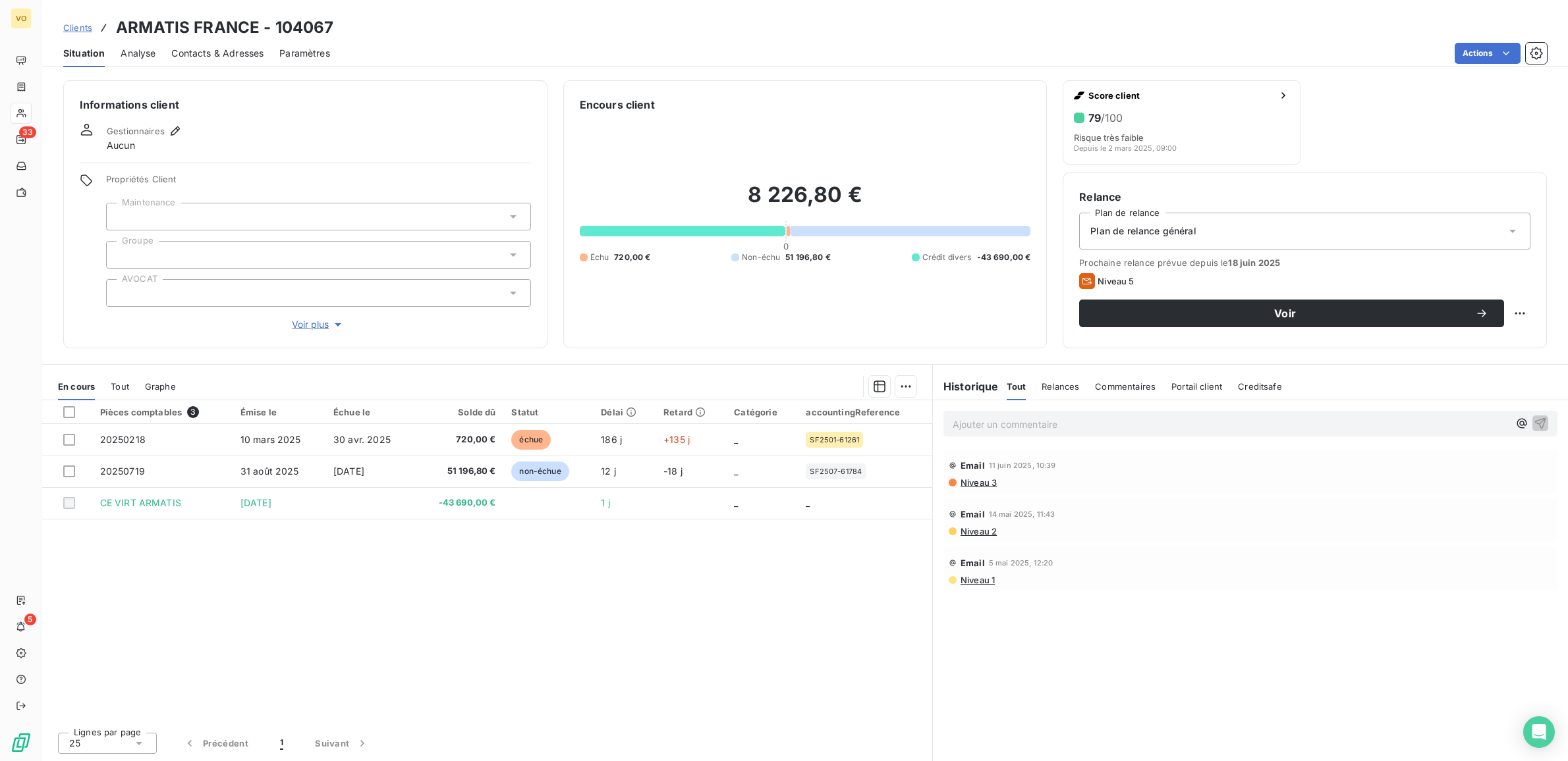
click at [528, 587] on div "Pièces comptables 3 Émise le Échue le Solde dû Statut Délai Retard Catégorie ac…" at bounding box center [487, 561] width 890 height 321
click at [522, 594] on div "Pièces comptables 3 Émise le Échue le Solde dû Statut Délai Retard Catégorie ac…" at bounding box center [487, 561] width 890 height 321
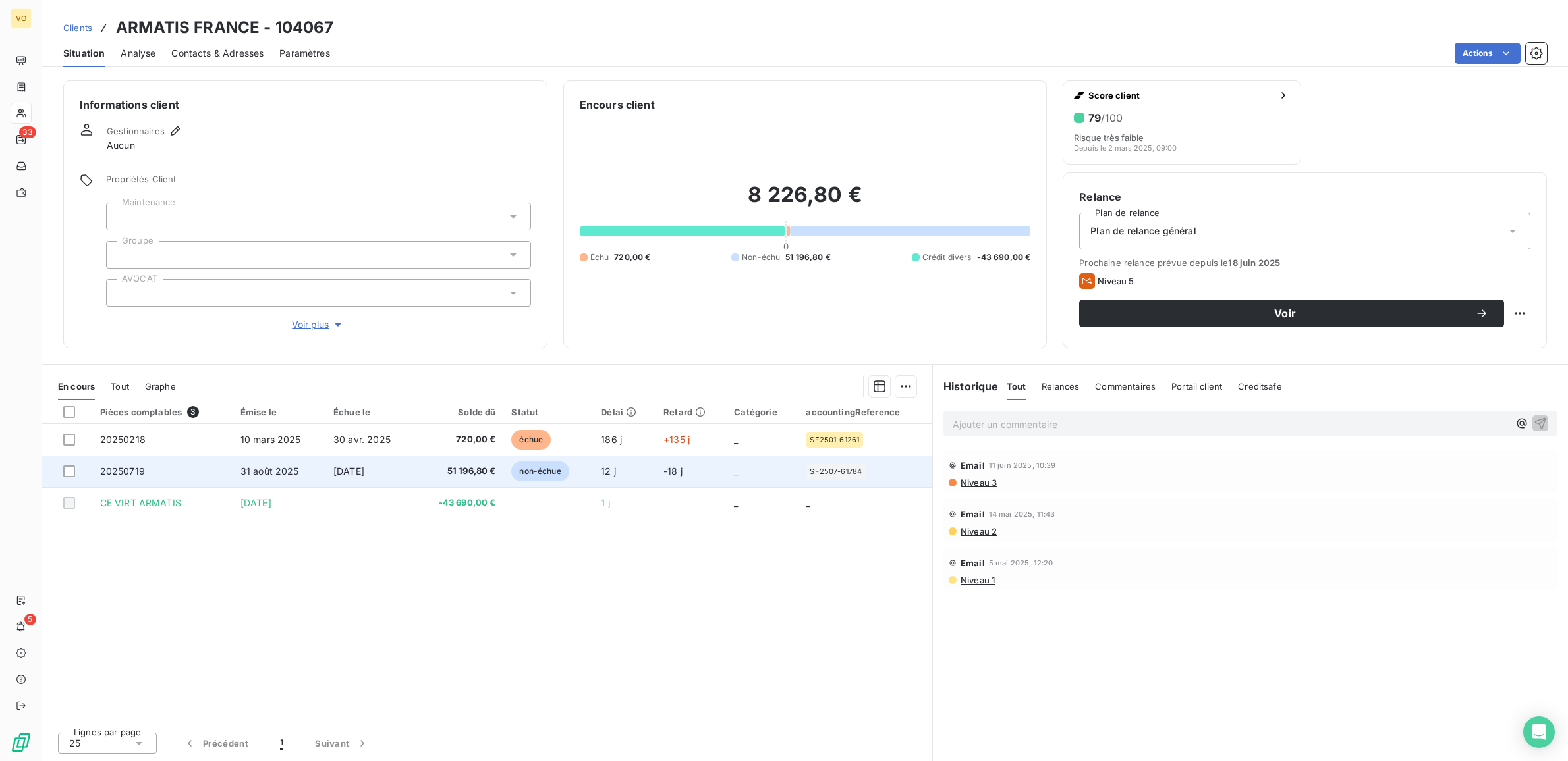
click at [402, 471] on td "[DATE]" at bounding box center [369, 471] width 89 height 31
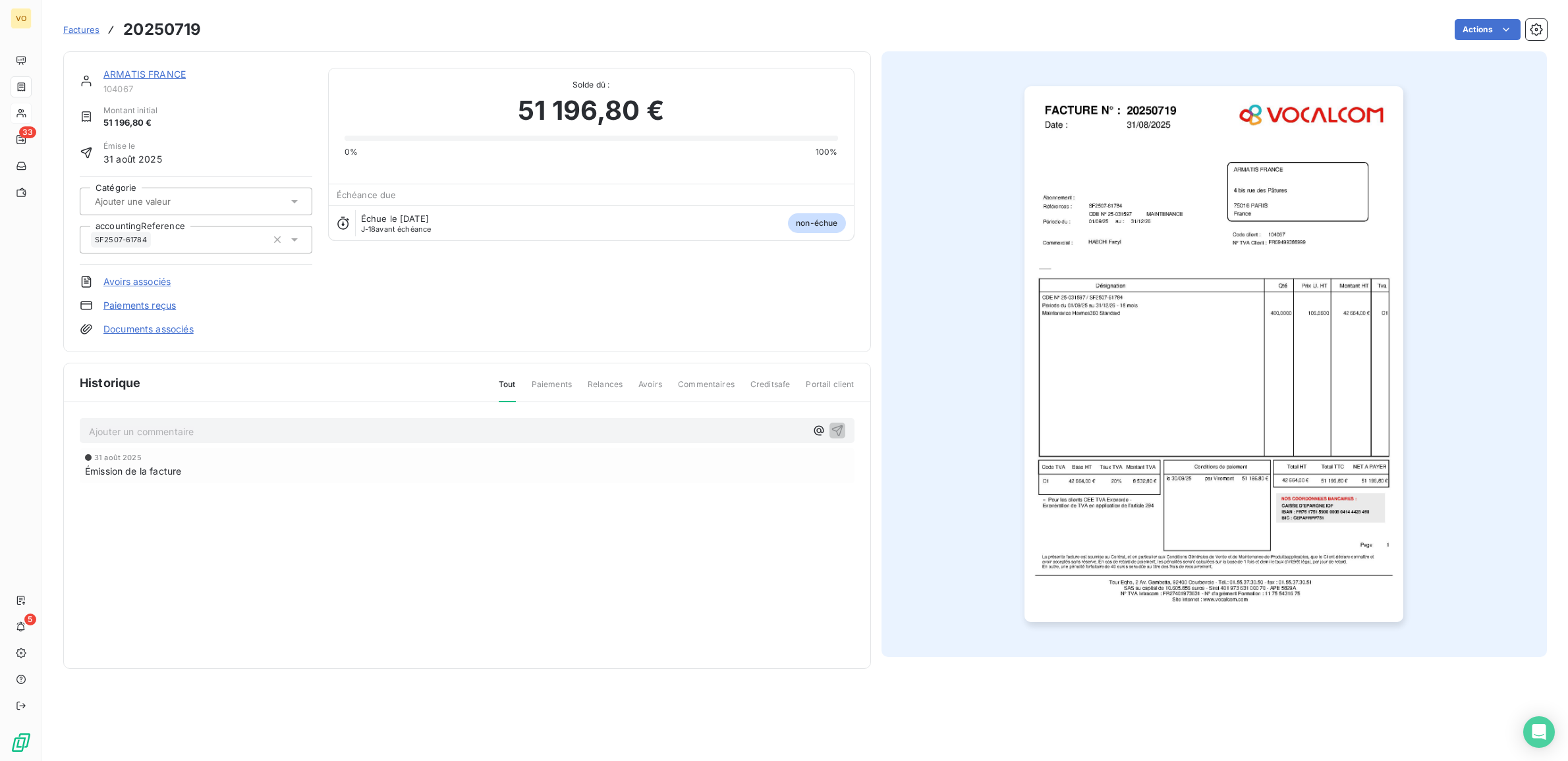
click at [1115, 377] on img "button" at bounding box center [1214, 354] width 379 height 536
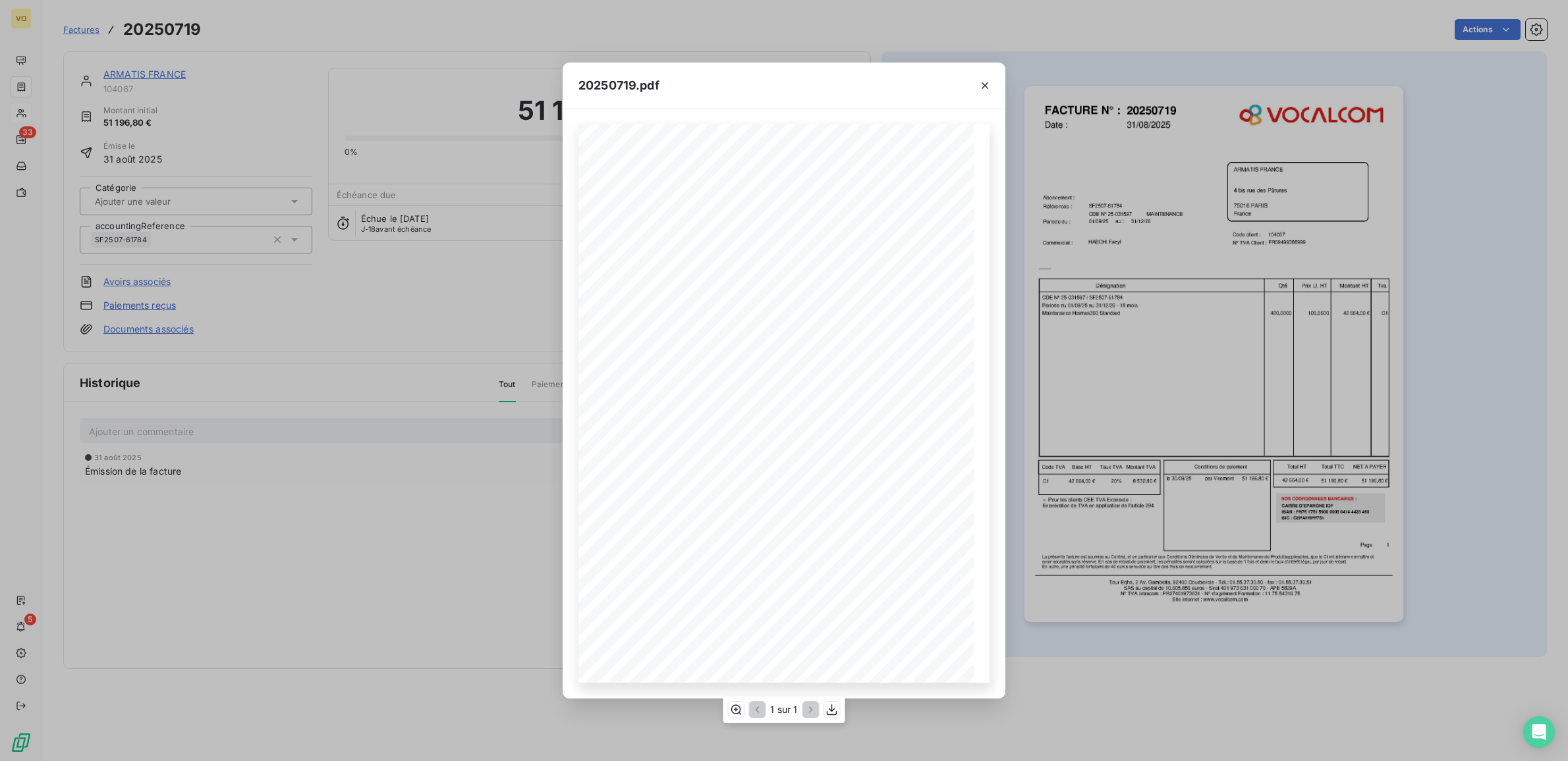
click at [670, 267] on span "[DATE]" at bounding box center [662, 264] width 18 height 5
click at [731, 708] on icon "button" at bounding box center [736, 709] width 11 height 10
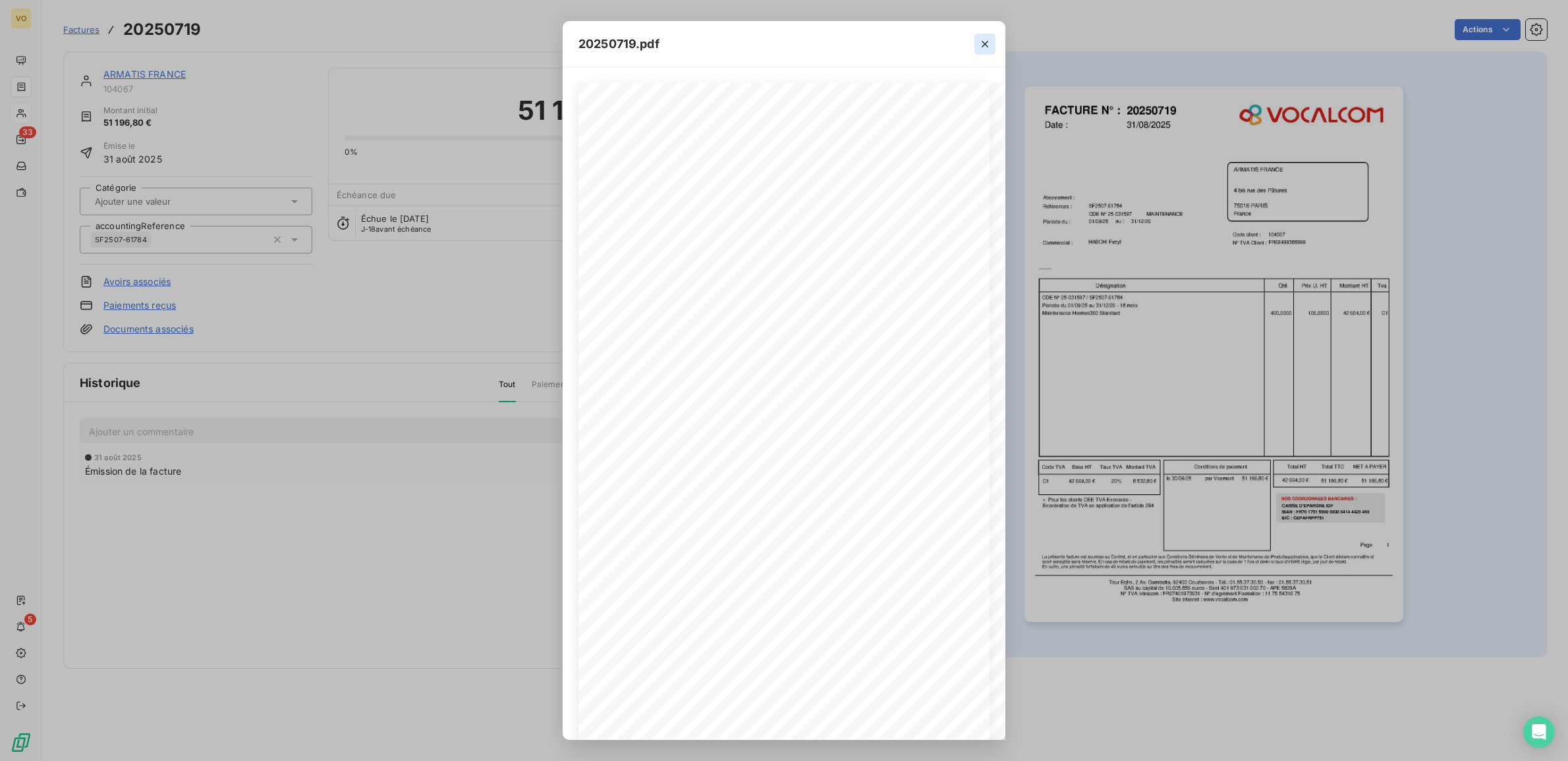
click at [990, 41] on icon "button" at bounding box center [984, 43] width 13 height 13
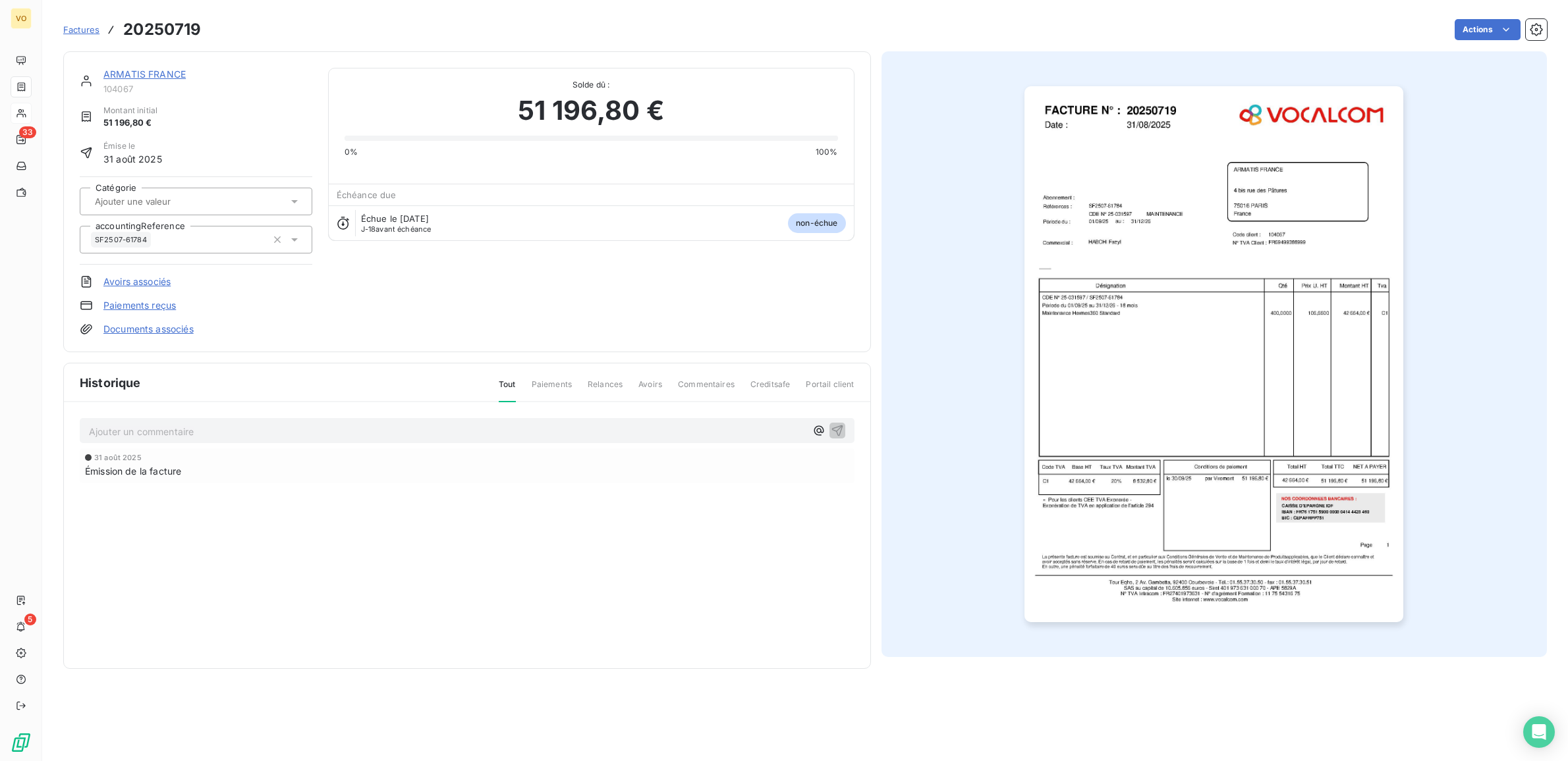
drag, startPoint x: 580, startPoint y: 546, endPoint x: 563, endPoint y: 538, distance: 18.8
click at [571, 544] on div "Historique Tout Paiements Relances Avoirs Commentaires Creditsafe Portail clien…" at bounding box center [466, 515] width 807 height 305
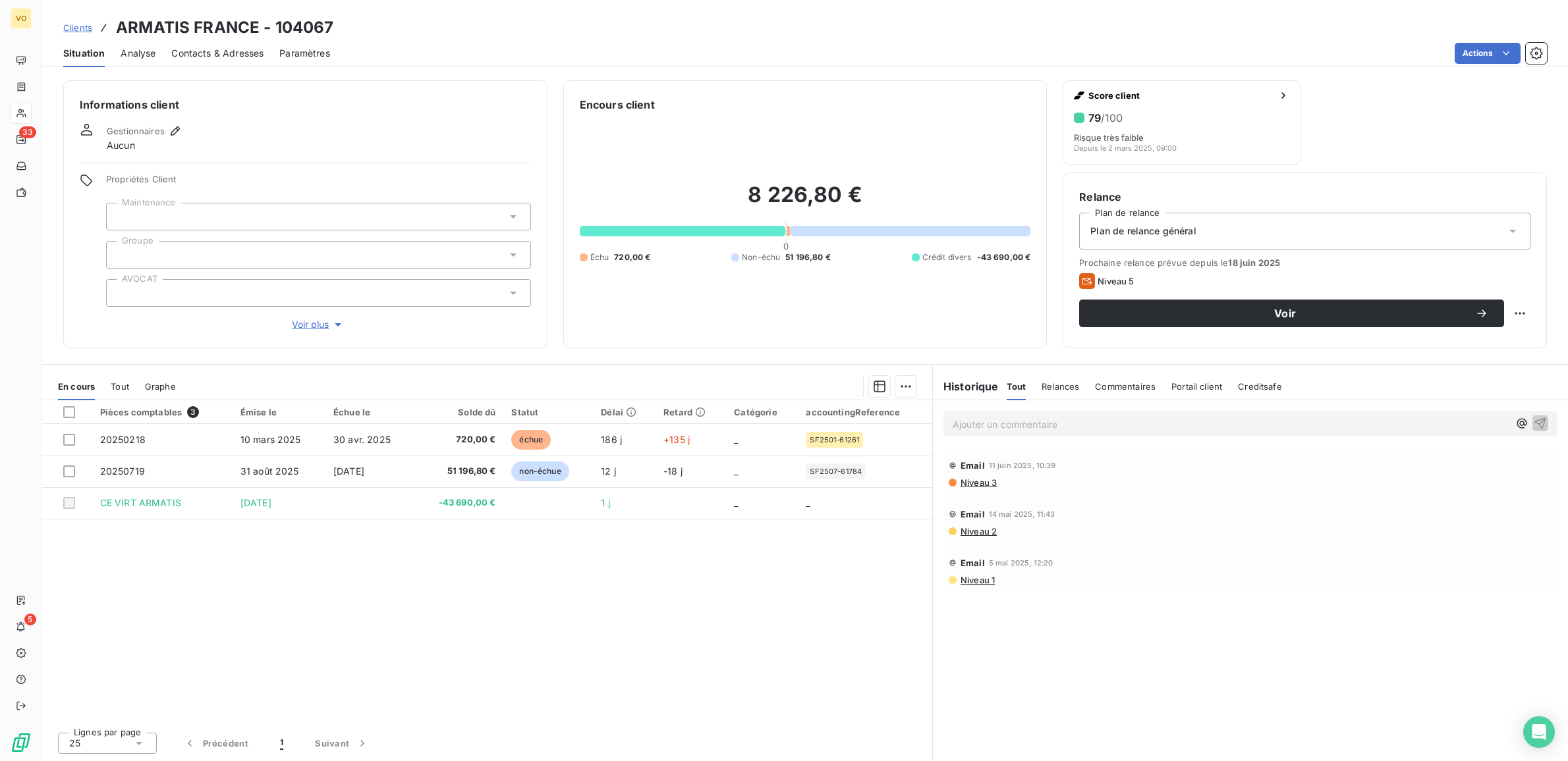
click at [592, 617] on div "Pièces comptables 3 Émise le Échue le Solde dû Statut Délai Retard Catégorie ac…" at bounding box center [487, 561] width 890 height 321
click at [641, 602] on div "Pièces comptables 3 Émise le Échue le Solde dû Statut Délai Retard Catégorie ac…" at bounding box center [487, 561] width 890 height 321
click at [462, 560] on div "Pièces comptables 3 Émise le Échue le Solde dû Statut Délai Retard Catégorie ac…" at bounding box center [487, 561] width 890 height 321
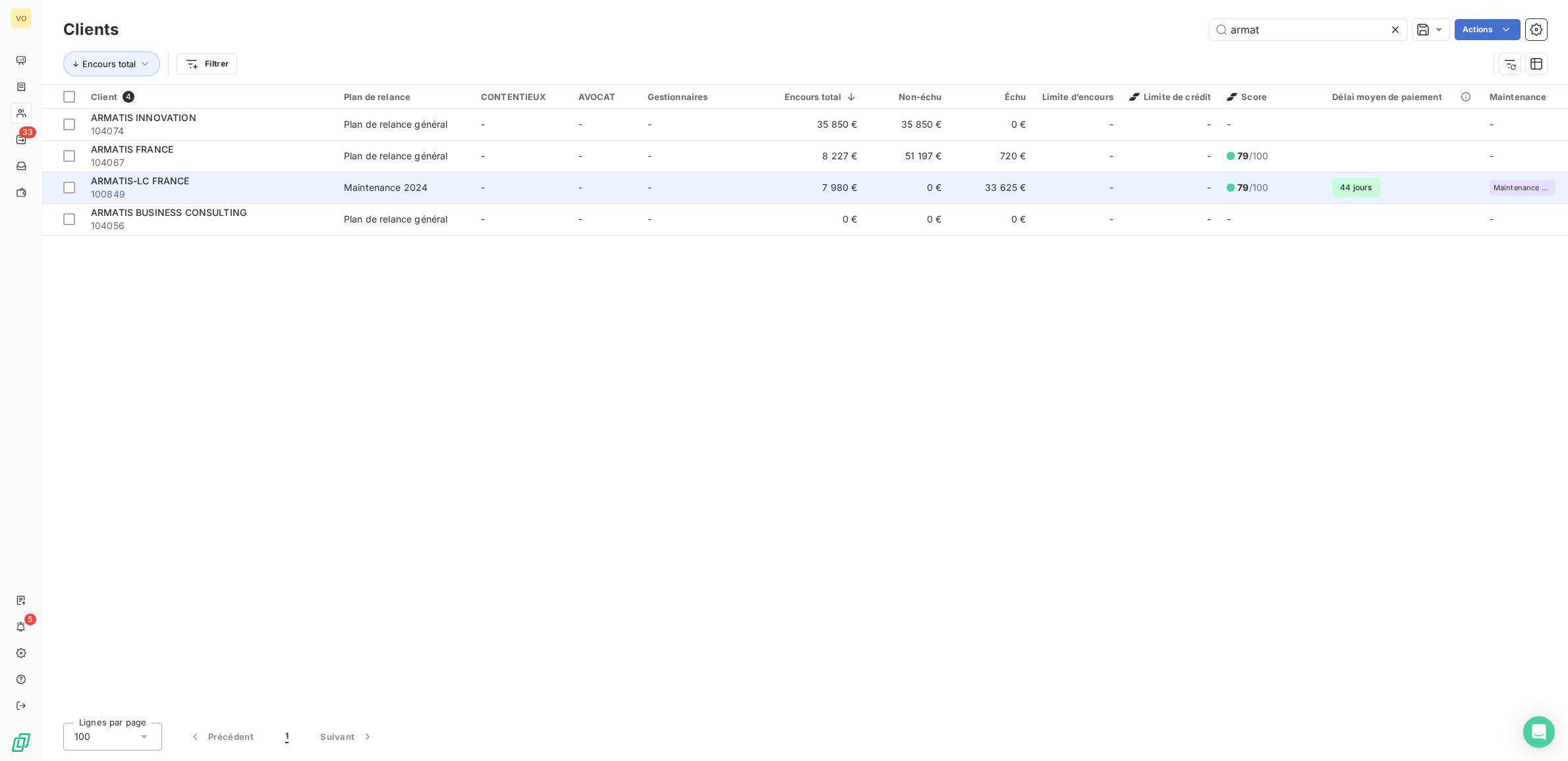
click at [997, 186] on td "33 625 €" at bounding box center [993, 187] width 84 height 31
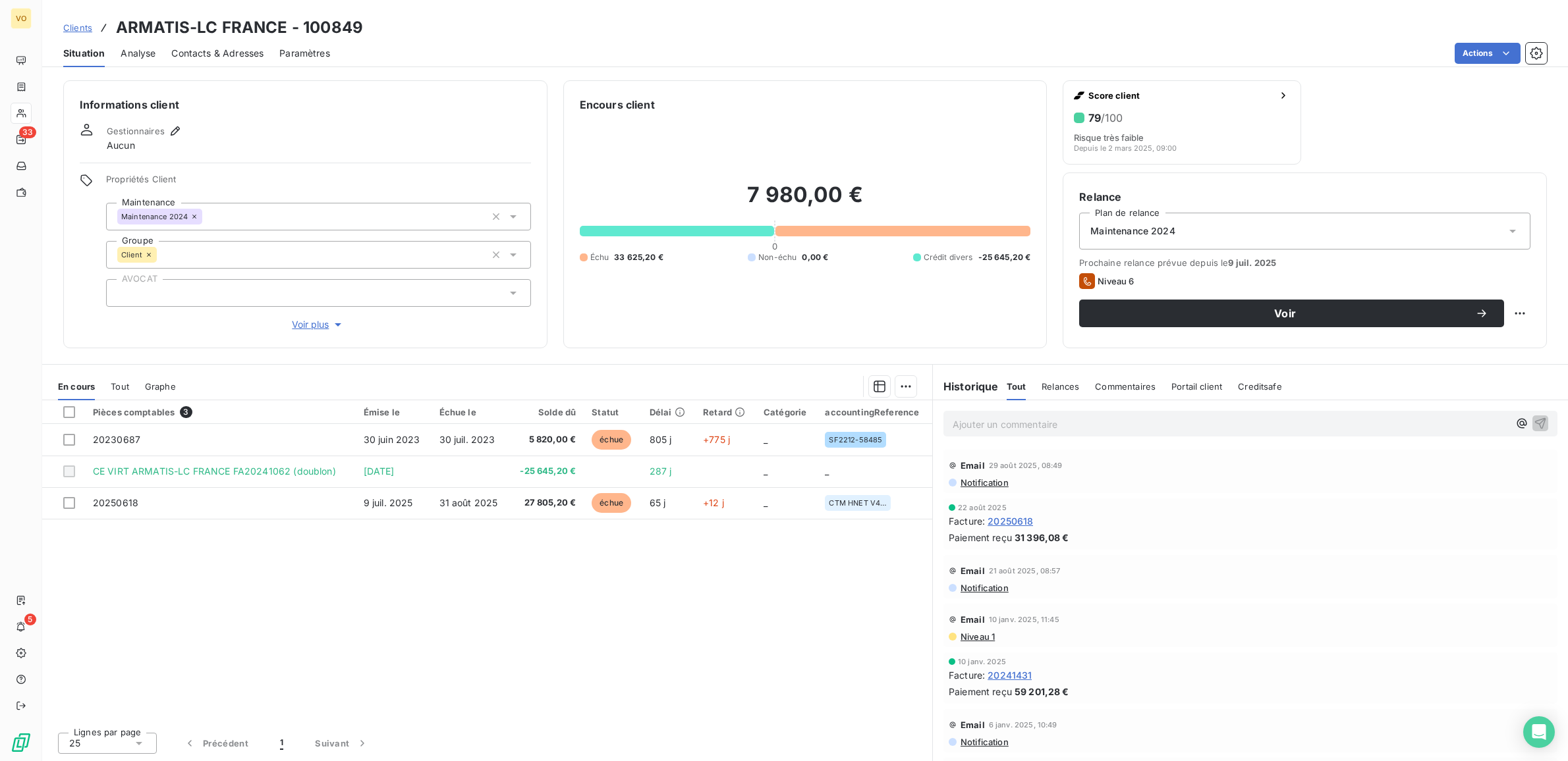
click at [605, 643] on div "Pièces comptables 3 Émise le Échue le Solde dû Statut Délai Retard Catégorie ac…" at bounding box center [487, 561] width 890 height 321
click at [590, 626] on div "Pièces comptables 3 Émise le Échue le Solde dû Statut Délai Retard Catégorie ac…" at bounding box center [487, 561] width 890 height 321
click at [456, 599] on div "Pièces comptables 3 Émise le Échue le Solde dû Statut Délai Retard Catégorie ac…" at bounding box center [487, 561] width 890 height 321
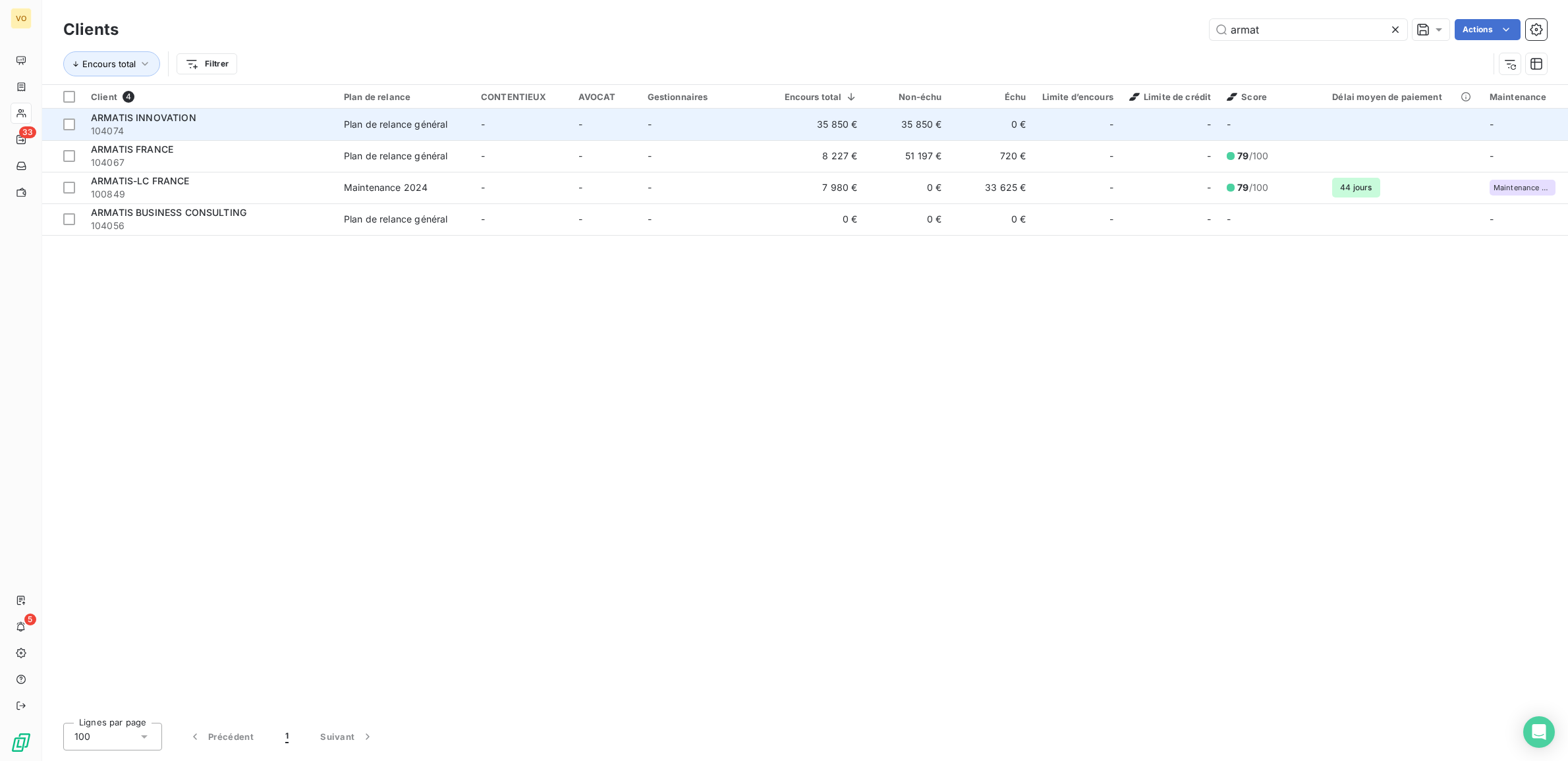
click at [255, 117] on div "ARMATIS INNOVATION" at bounding box center [210, 118] width 237 height 13
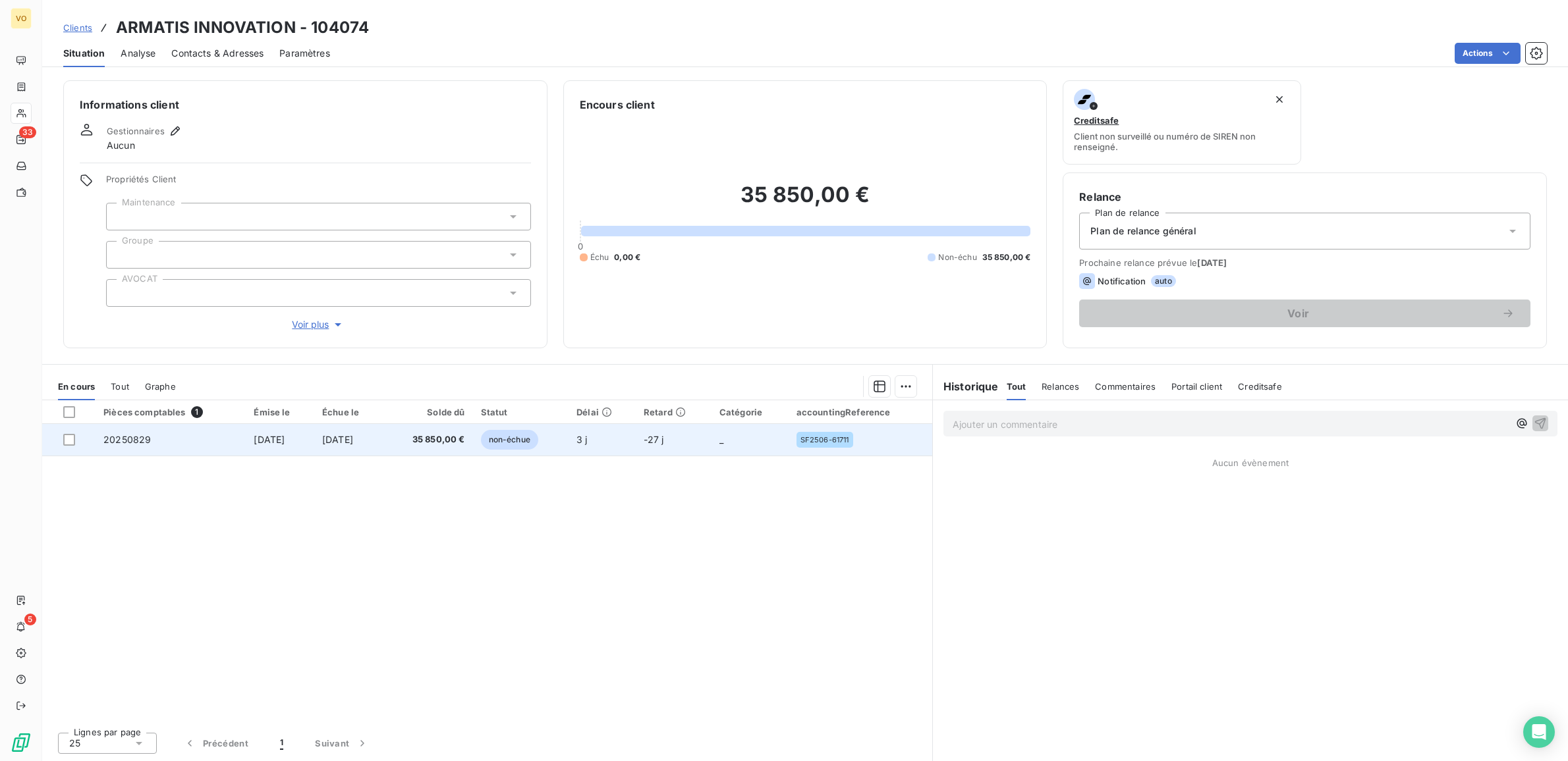
click at [358, 433] on td "[DATE]" at bounding box center [349, 440] width 70 height 31
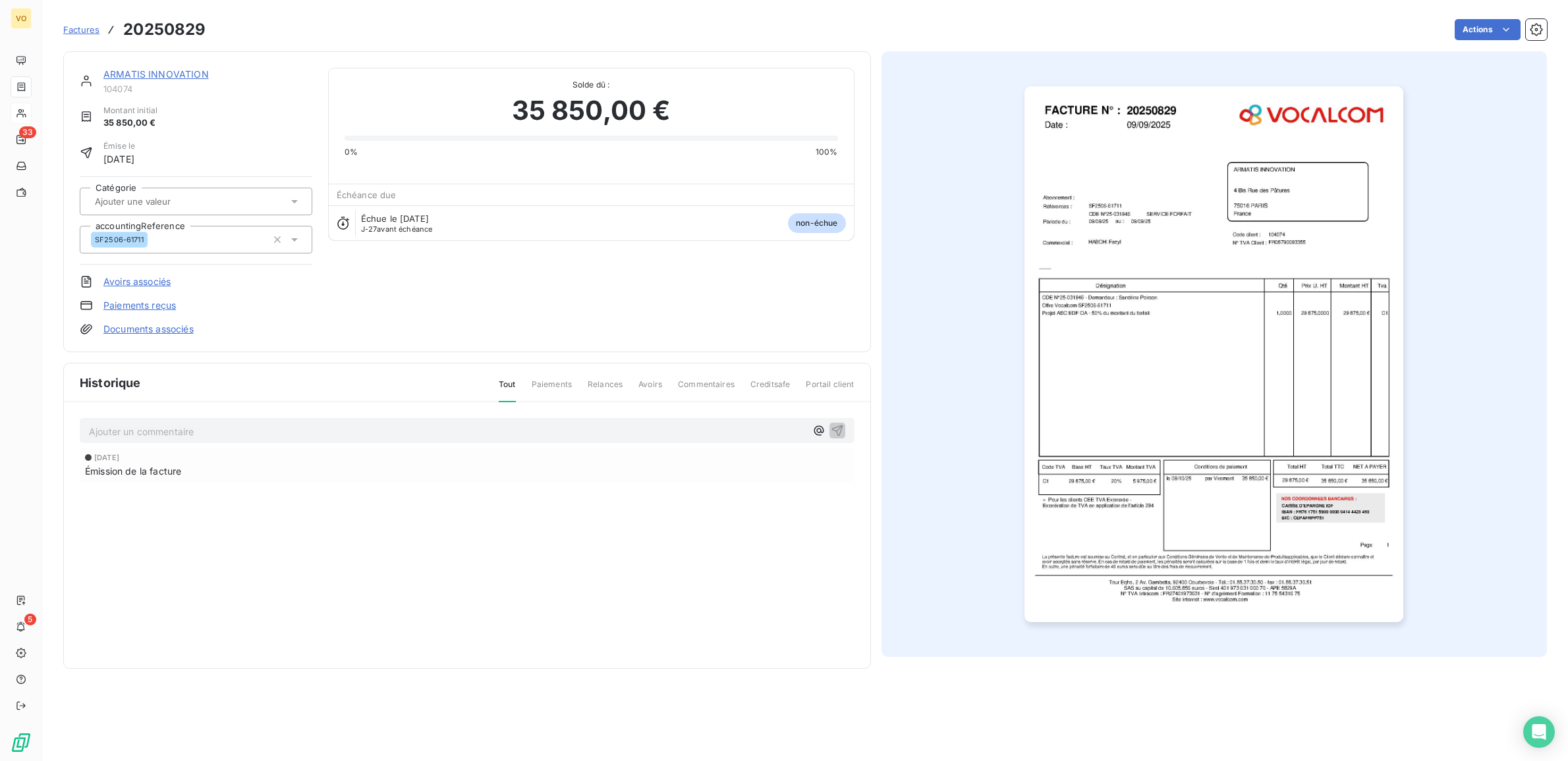
click at [1087, 336] on img "button" at bounding box center [1214, 354] width 379 height 536
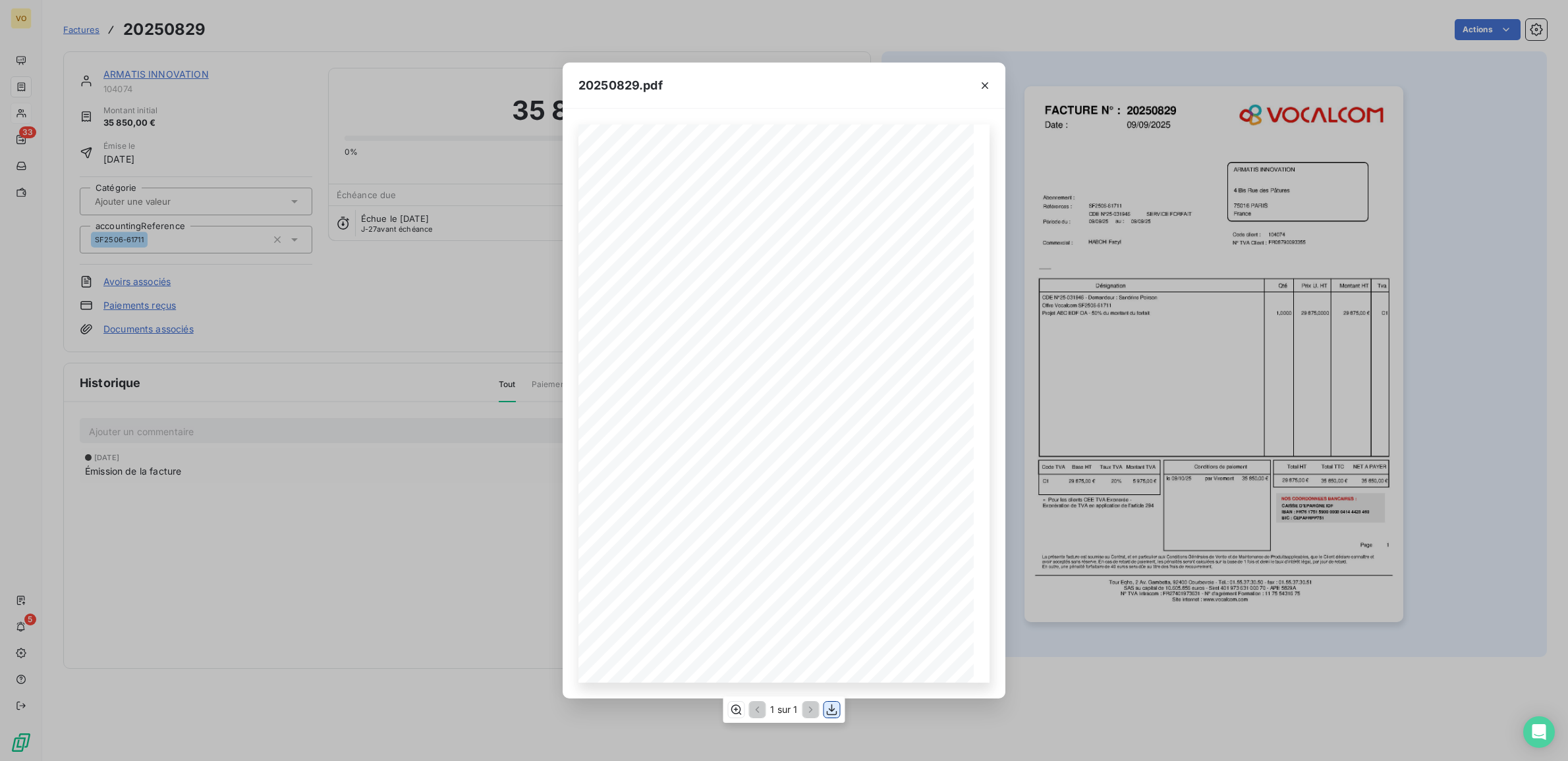
click at [834, 708] on icon "button" at bounding box center [832, 709] width 13 height 13
click at [521, 291] on div "20250829.pdf Références : FACTURE N° : ARMATIS INNOVATION [STREET_ADDRESS] 7501…" at bounding box center [784, 380] width 1568 height 761
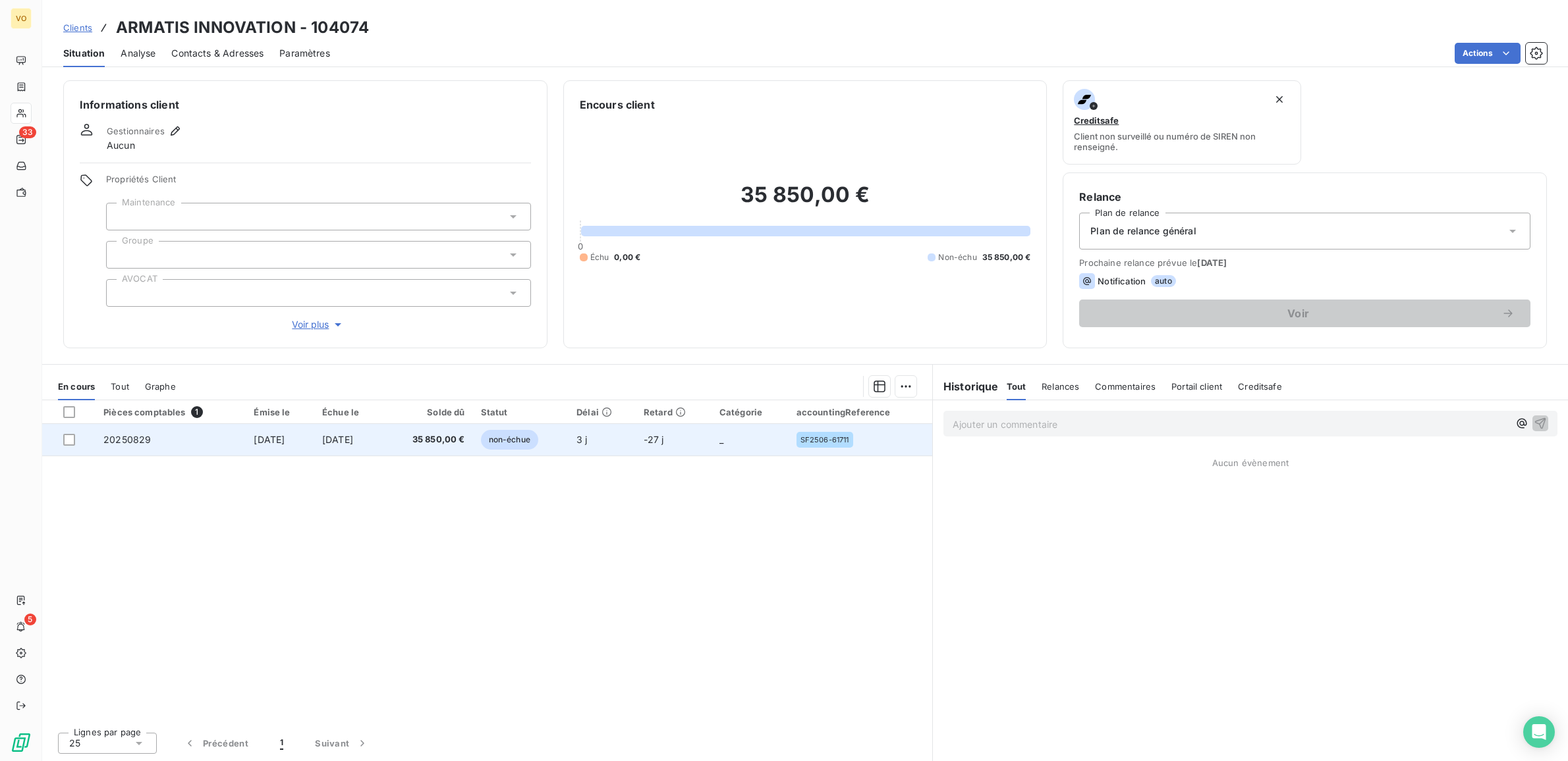
click at [353, 439] on span "[DATE]" at bounding box center [338, 439] width 31 height 11
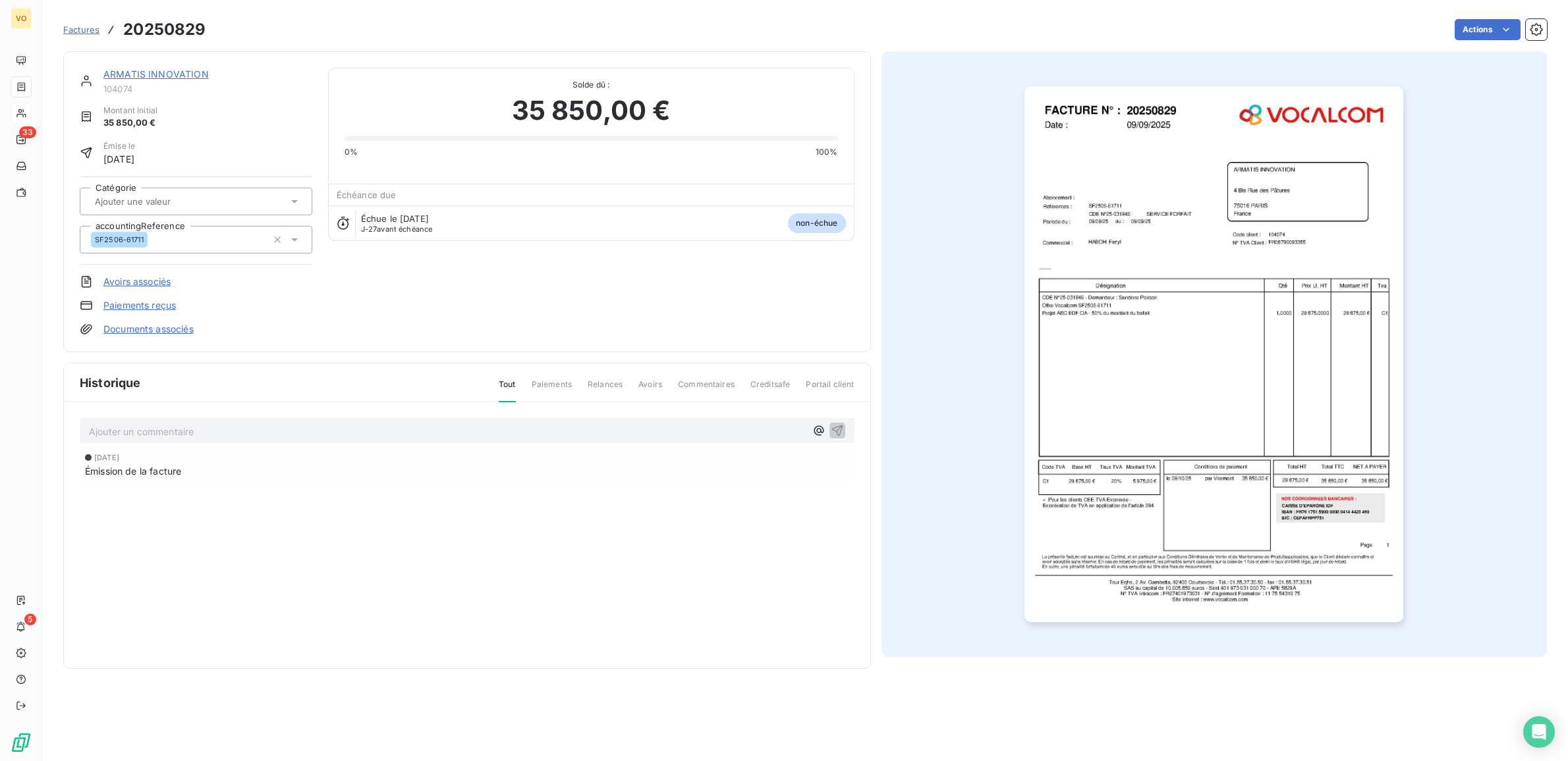
click at [1260, 373] on img "button" at bounding box center [1214, 354] width 379 height 536
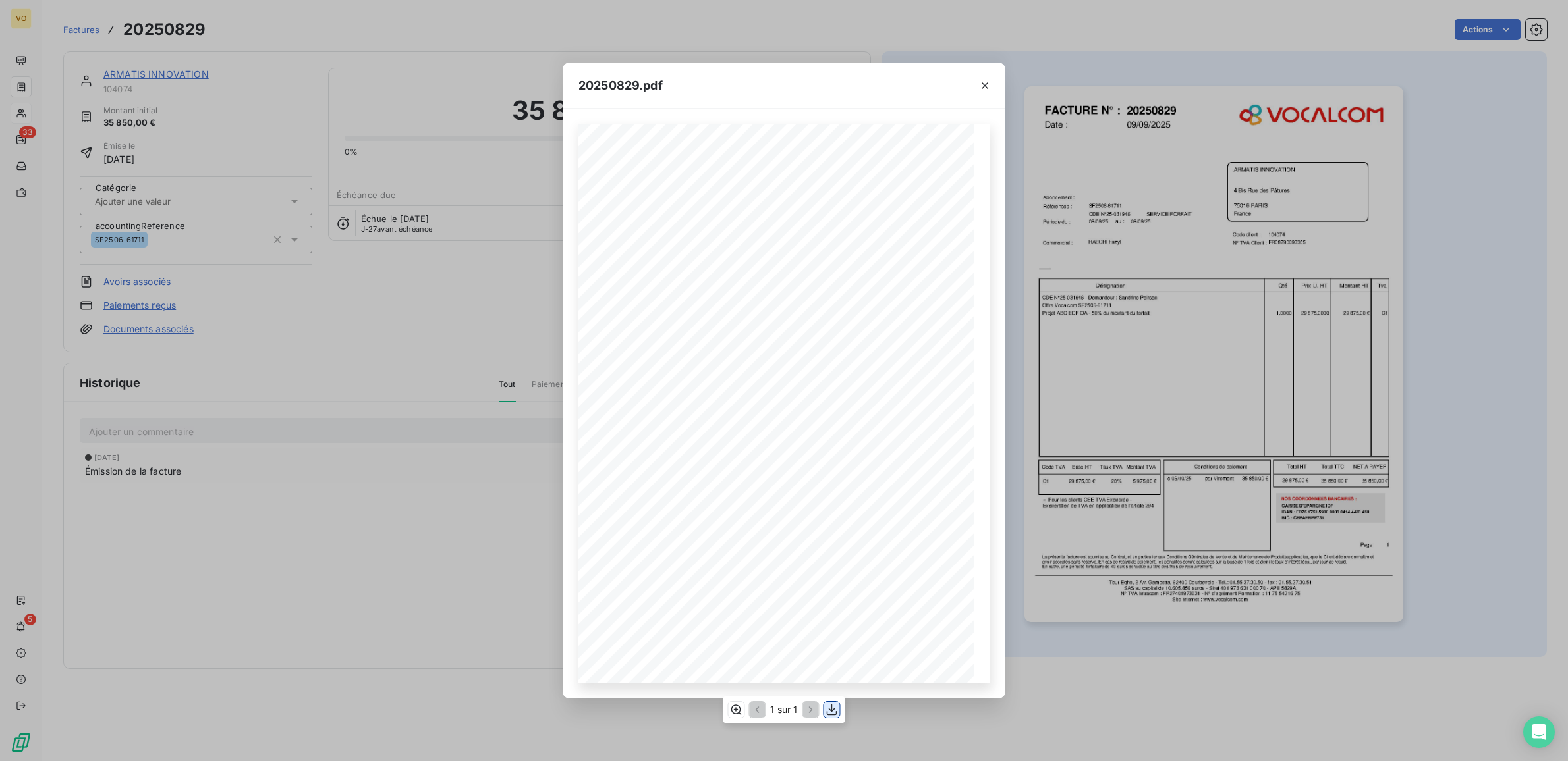
click at [830, 715] on icon "button" at bounding box center [832, 709] width 13 height 13
click at [834, 715] on icon "button" at bounding box center [832, 709] width 11 height 11
click at [834, 709] on icon "button" at bounding box center [832, 709] width 13 height 13
drag, startPoint x: 385, startPoint y: 307, endPoint x: 383, endPoint y: 261, distance: 46.0
click at [387, 302] on div "20250829.pdf Références : FACTURE N° : ARMATIS INNOVATION [STREET_ADDRESS] 7501…" at bounding box center [784, 380] width 1568 height 761
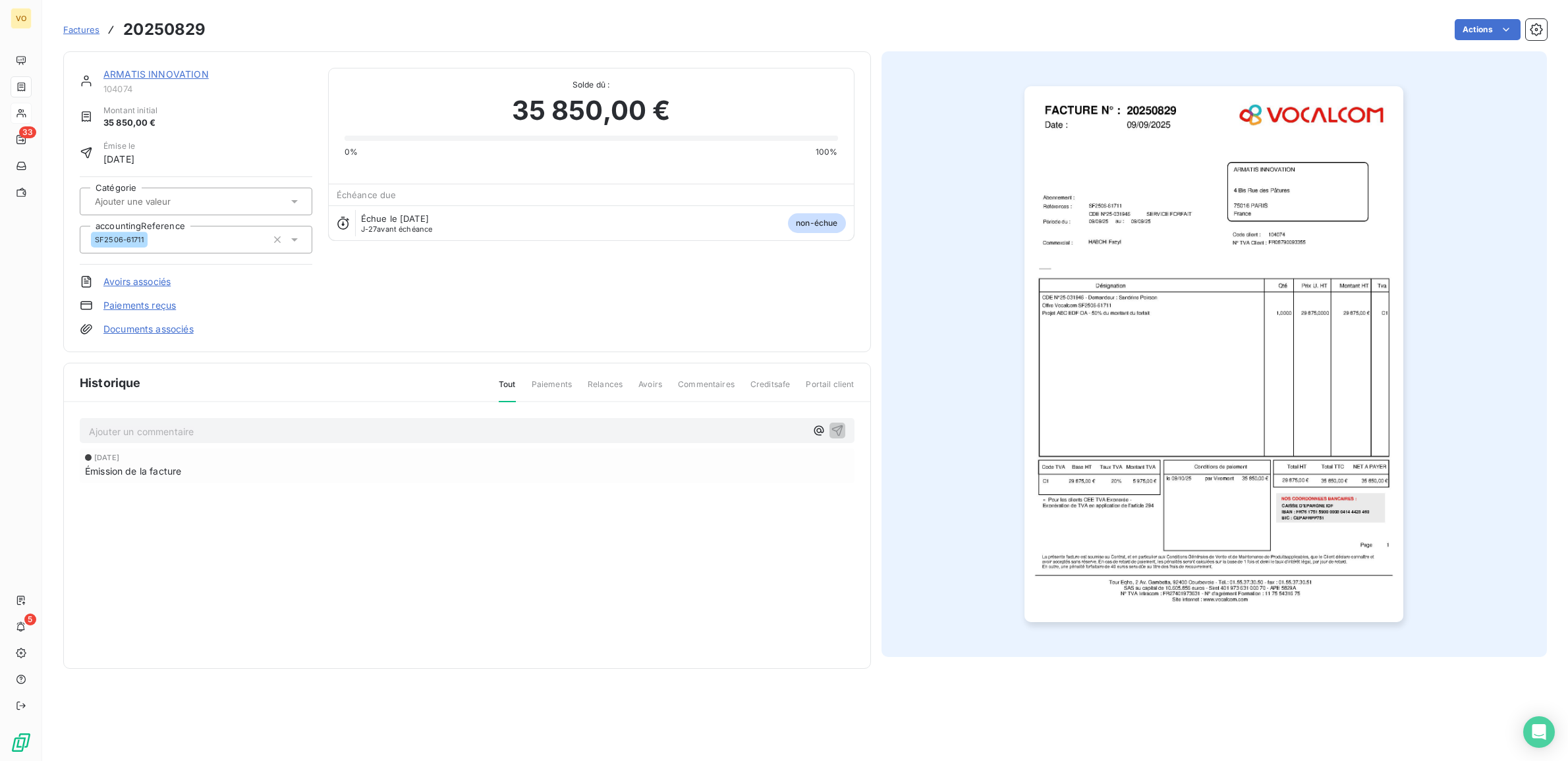
click at [142, 71] on link "ARMATIS INNOVATION" at bounding box center [157, 73] width 106 height 11
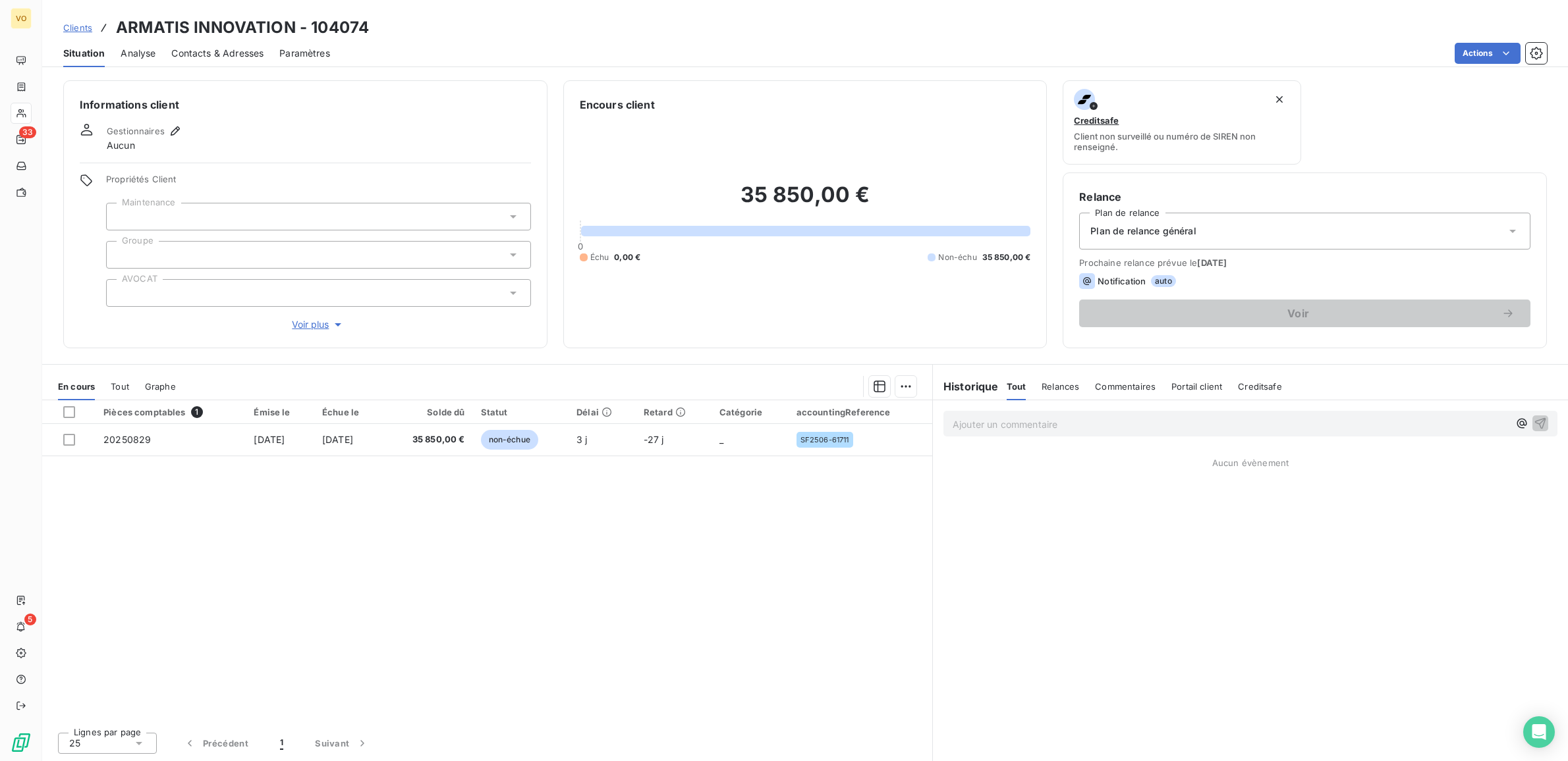
click at [225, 54] on span "Contacts & Adresses" at bounding box center [218, 53] width 92 height 13
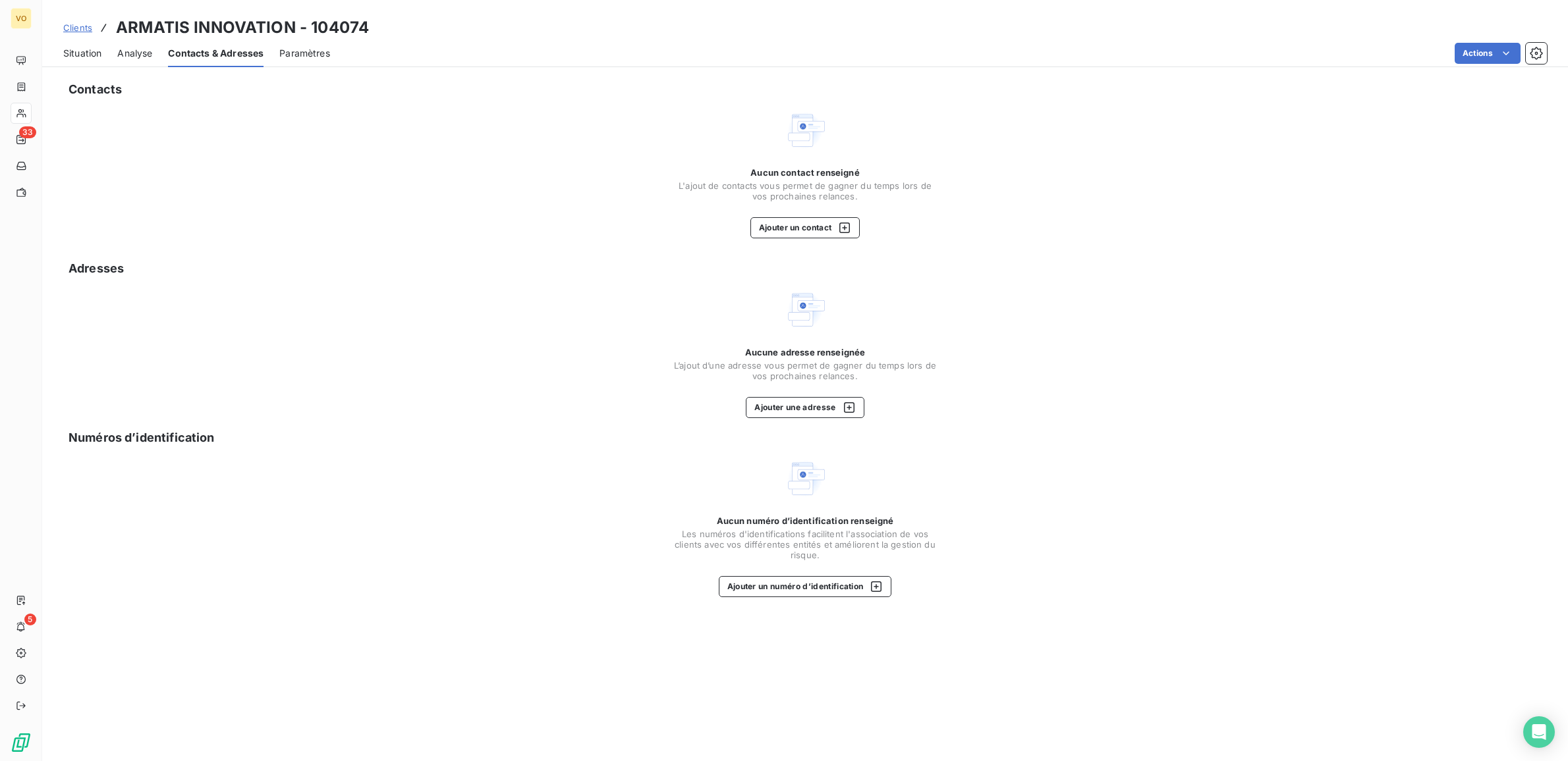
click at [1167, 166] on div "Aucun contact renseigné L'ajout de contacts vous permet de gagner du temps lors…" at bounding box center [806, 174] width 1484 height 129
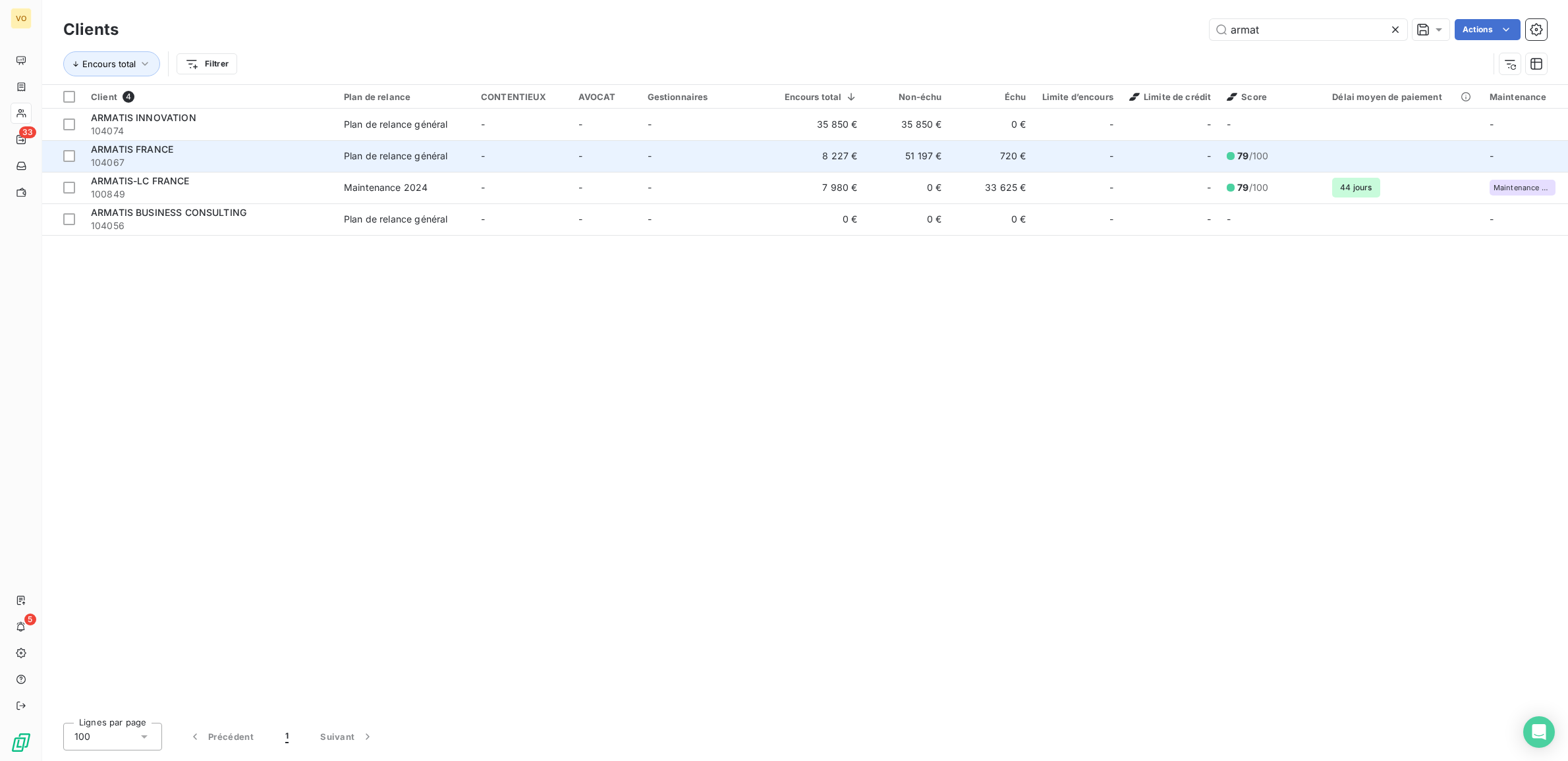
click at [348, 154] on div "Plan de relance général" at bounding box center [396, 156] width 104 height 13
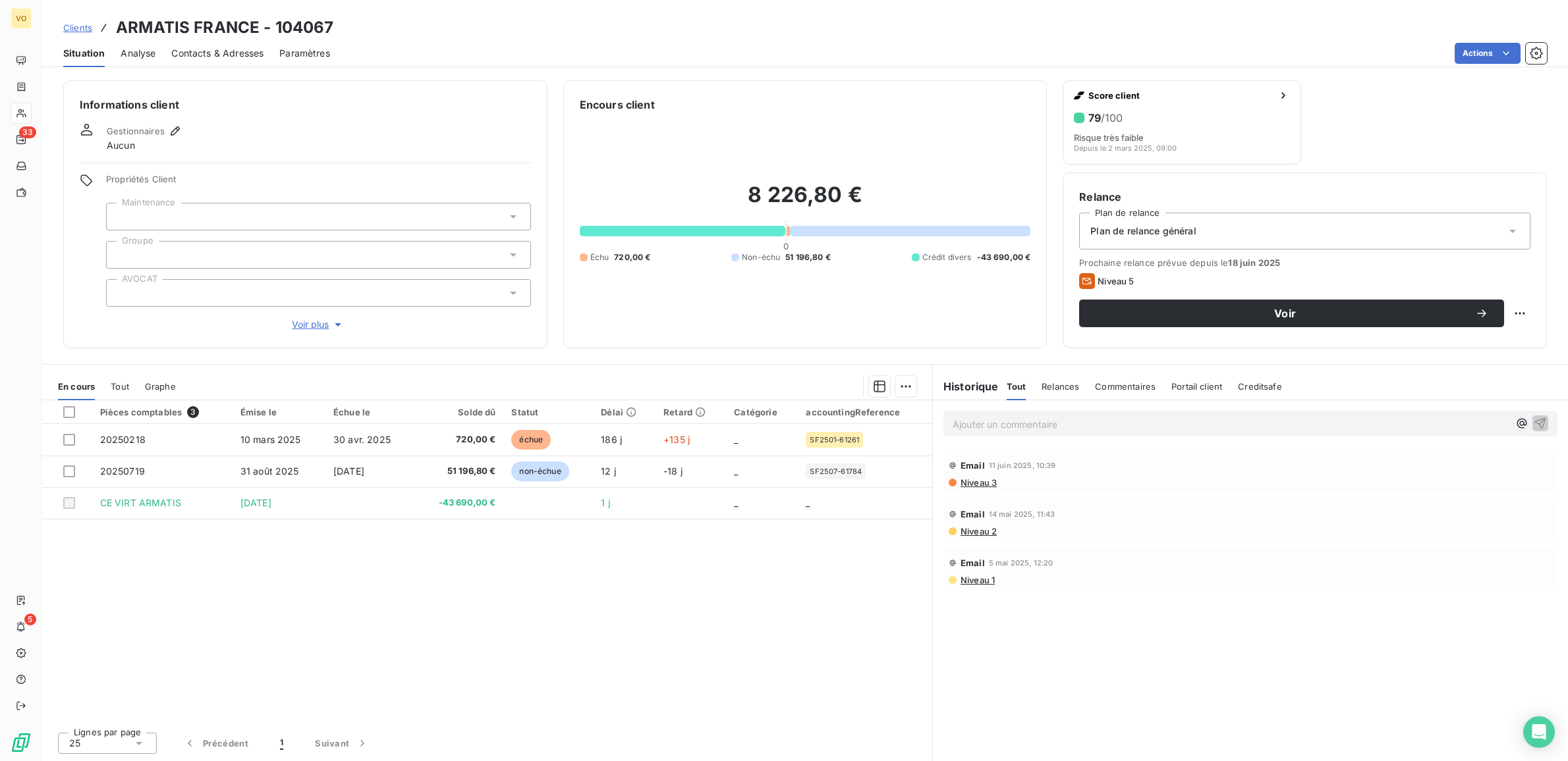
click at [218, 54] on span "Contacts & Adresses" at bounding box center [218, 53] width 92 height 13
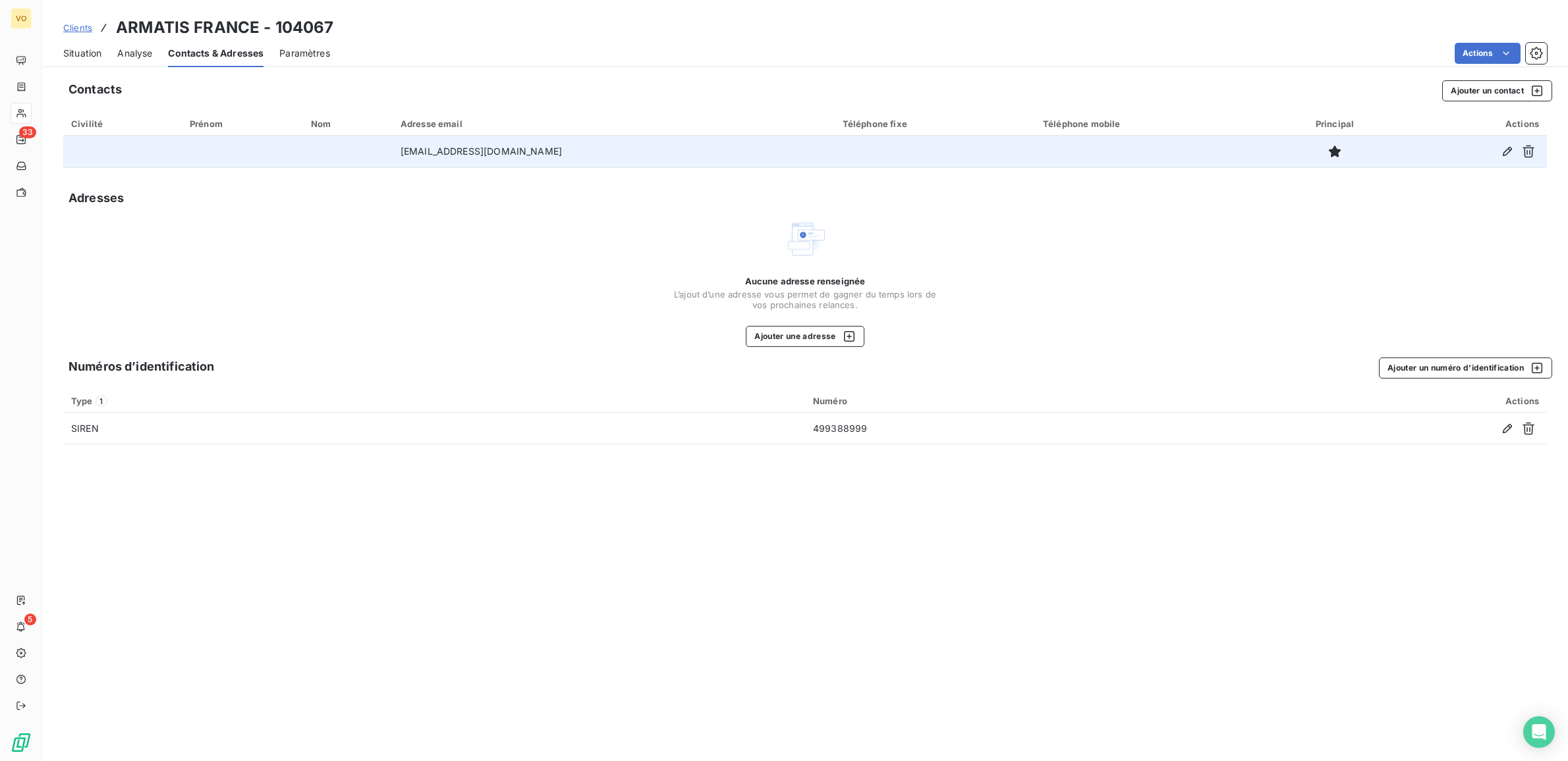
drag, startPoint x: 575, startPoint y: 158, endPoint x: 399, endPoint y: 159, distance: 176.0
click at [399, 159] on td "[EMAIL_ADDRESS][DOMAIN_NAME]" at bounding box center [613, 152] width 442 height 31
copy td "[EMAIL_ADDRESS][DOMAIN_NAME]"
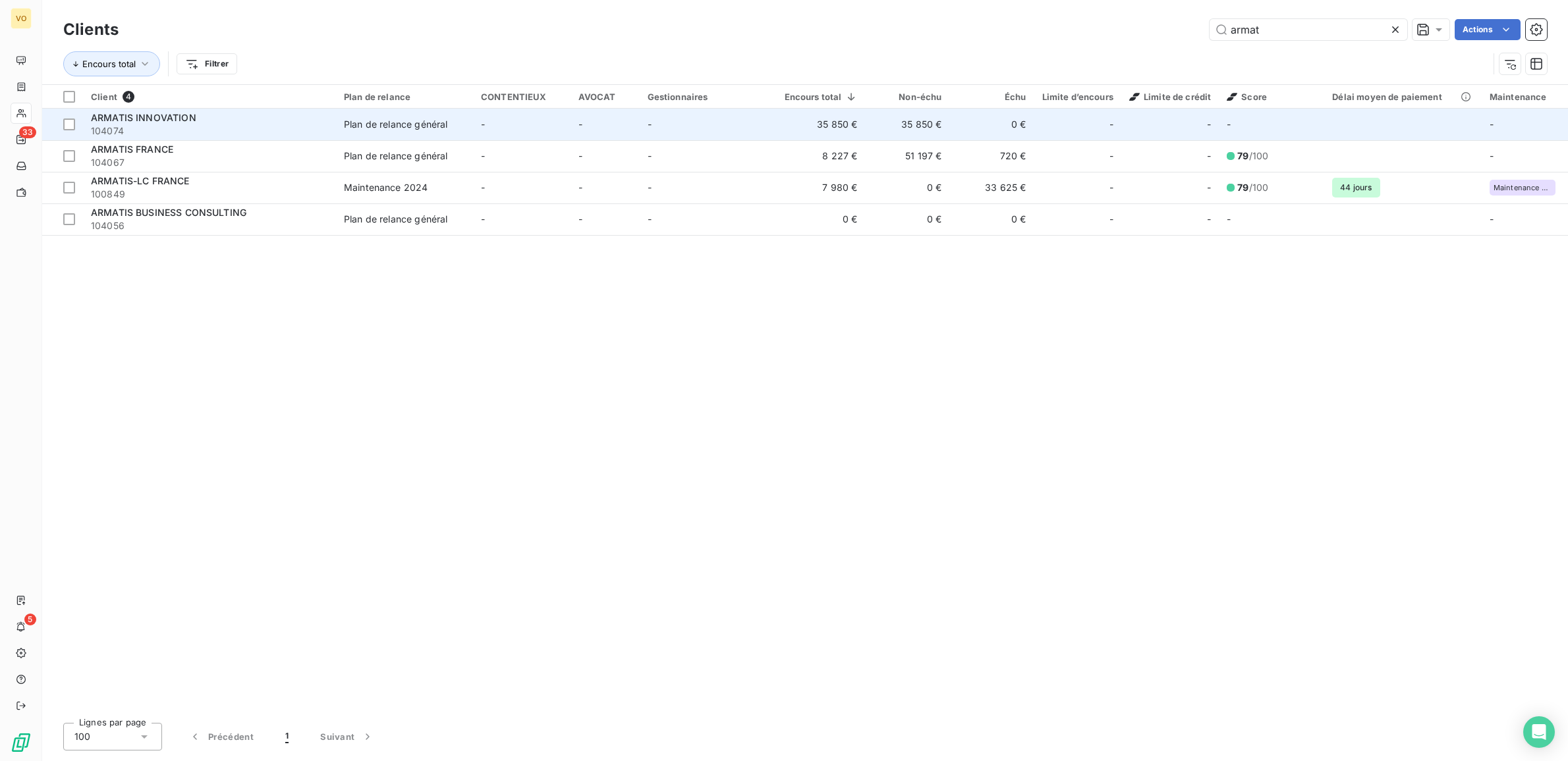
click at [162, 119] on span "ARMATIS INNOVATION" at bounding box center [144, 117] width 106 height 11
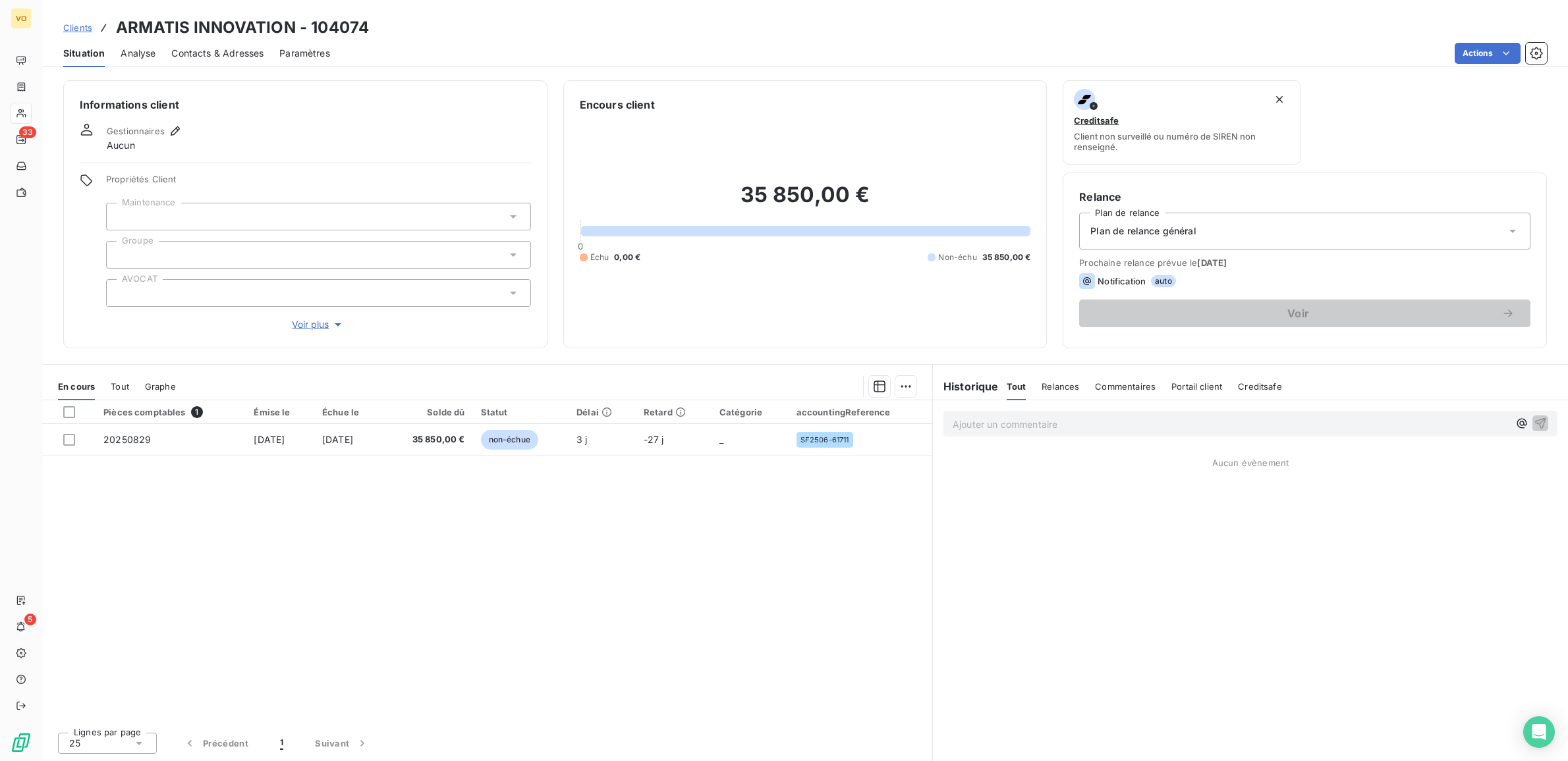
click at [238, 51] on span "Contacts & Adresses" at bounding box center [218, 53] width 92 height 13
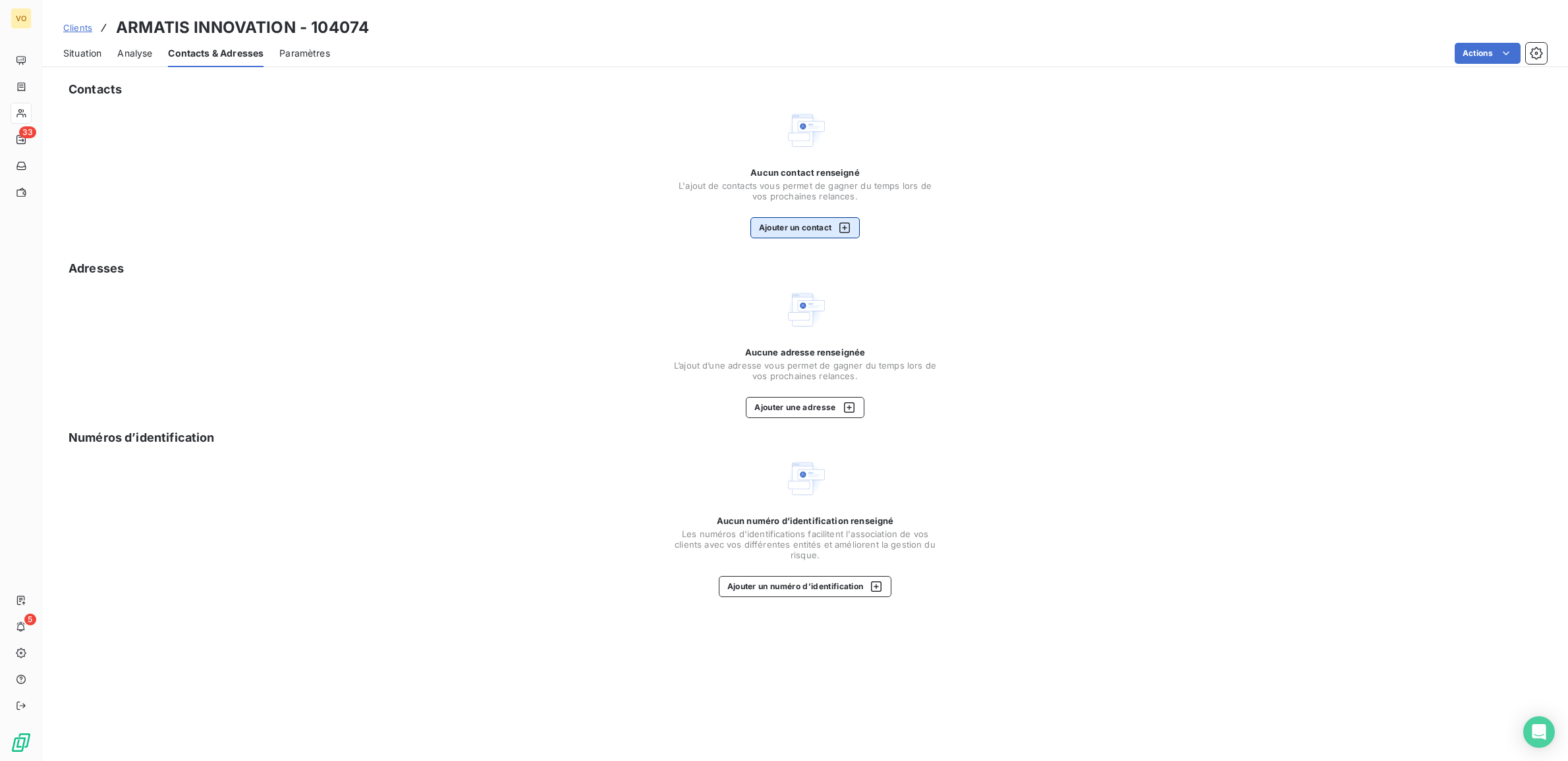
click at [803, 224] on button "Ajouter un contact" at bounding box center [806, 228] width 110 height 22
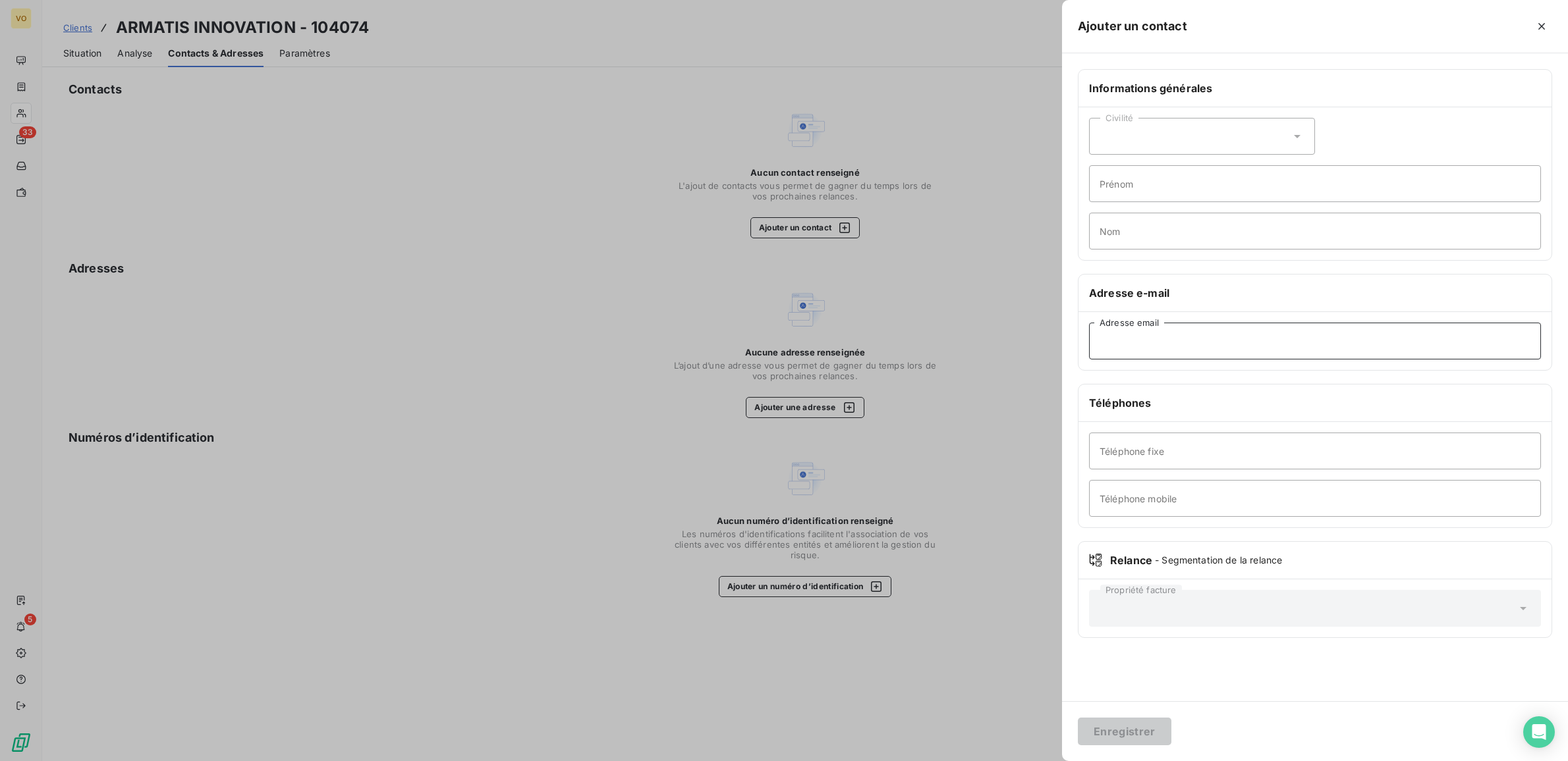
drag, startPoint x: 1125, startPoint y: 347, endPoint x: 1131, endPoint y: 339, distance: 10.0
click at [1125, 347] on input "Adresse email" at bounding box center [1314, 341] width 452 height 37
paste input "[EMAIL_ADDRESS][DOMAIN_NAME]"
type input "[EMAIL_ADDRESS][DOMAIN_NAME]"
click at [1127, 731] on button "Enregistrer" at bounding box center [1124, 732] width 93 height 27
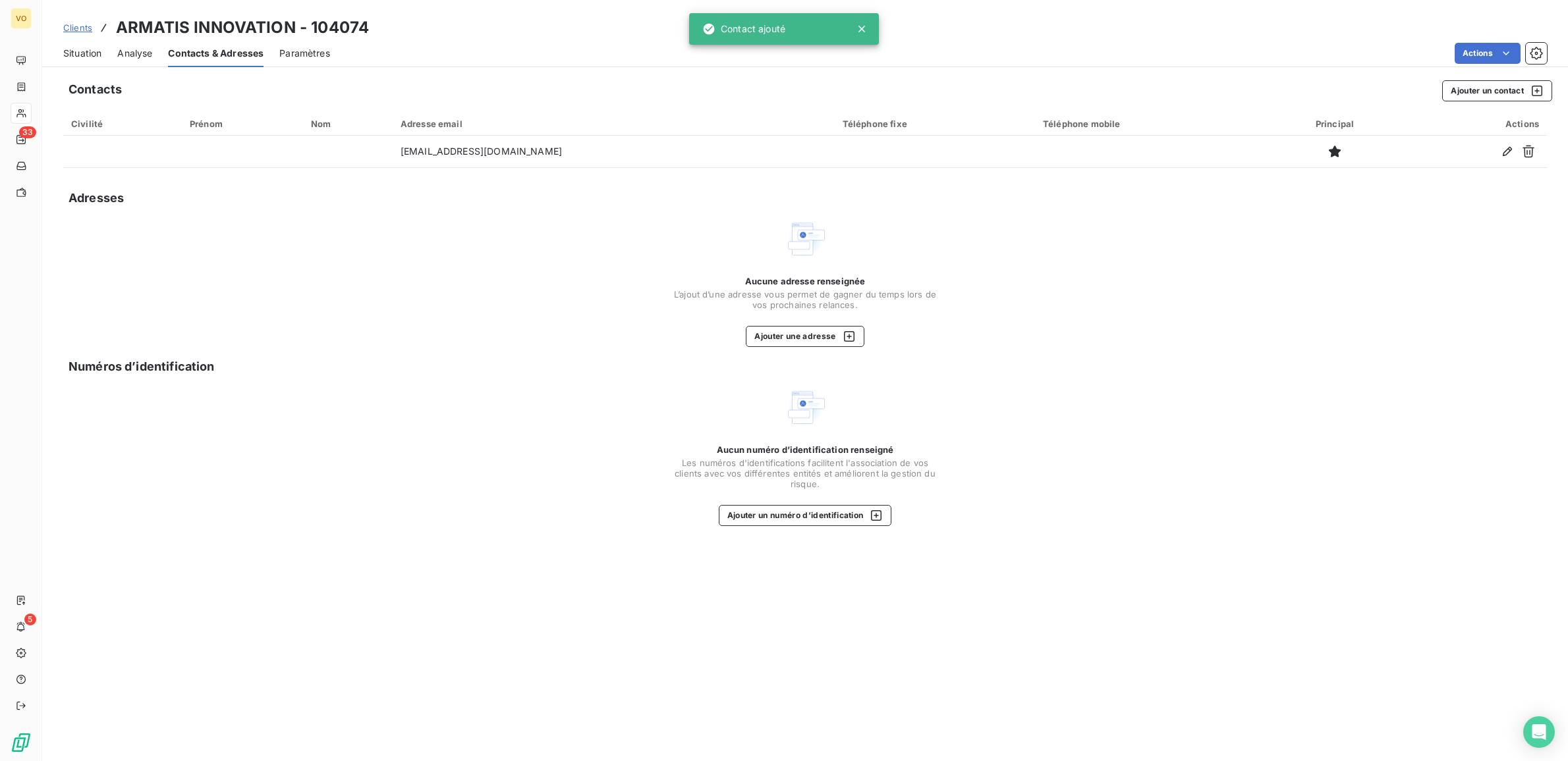
click at [1178, 558] on div "Contacts Ajouter un contact Civilité Prénom Nom Adresse email Téléphone fixe Té…" at bounding box center [805, 416] width 1526 height 689
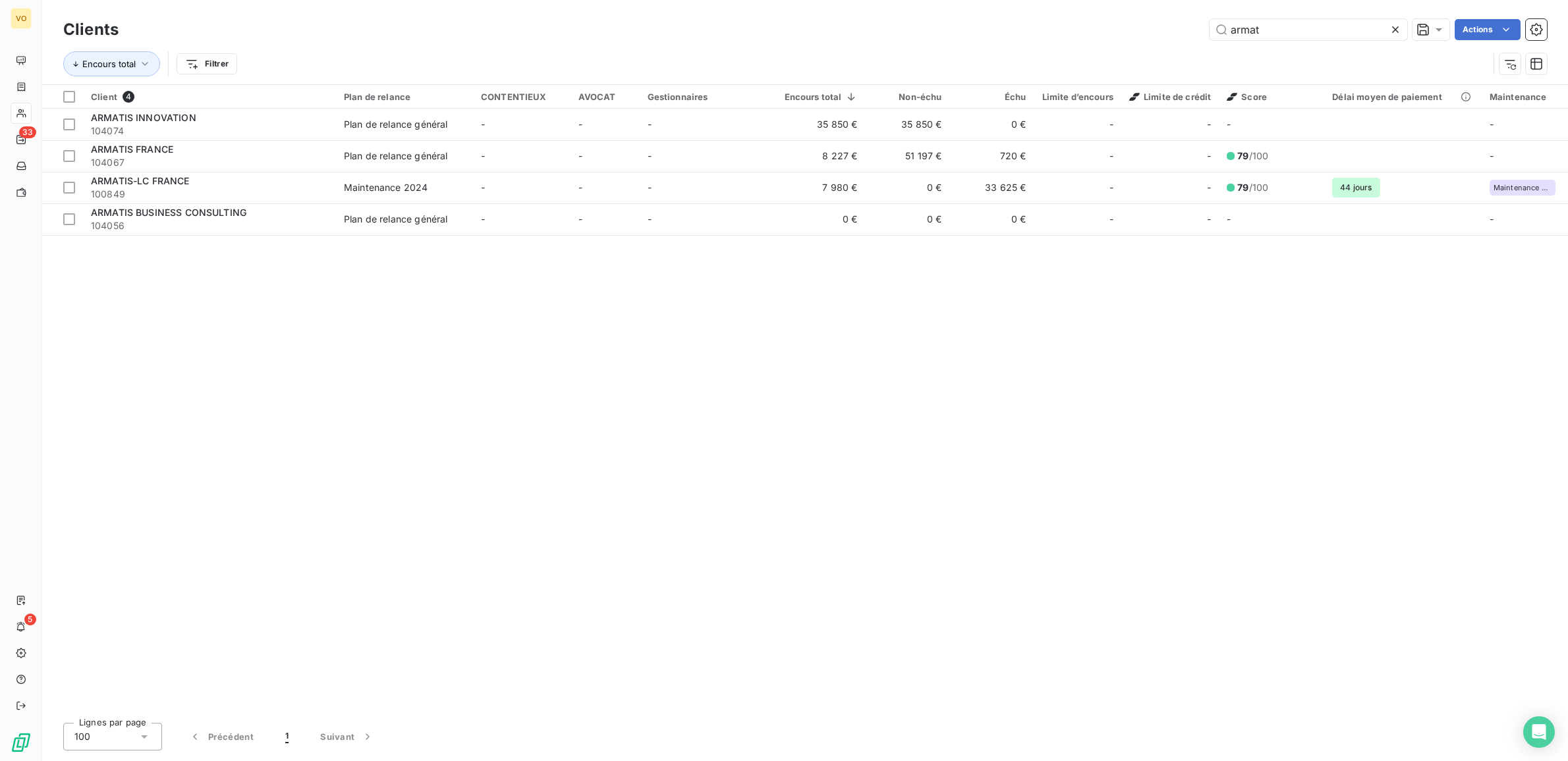
click at [1395, 26] on icon at bounding box center [1395, 29] width 13 height 13
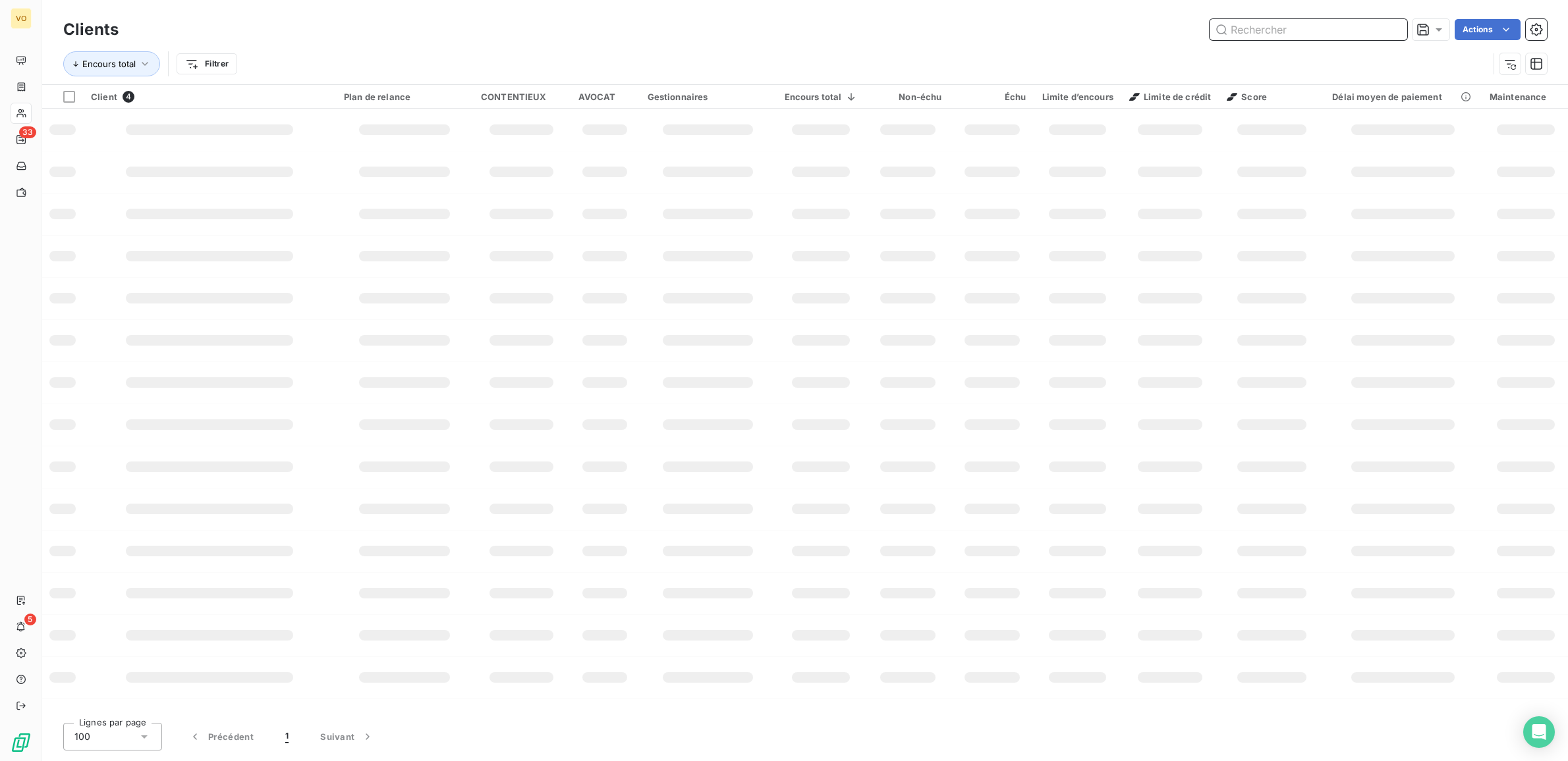
click at [1249, 25] on input "text" at bounding box center [1309, 29] width 198 height 22
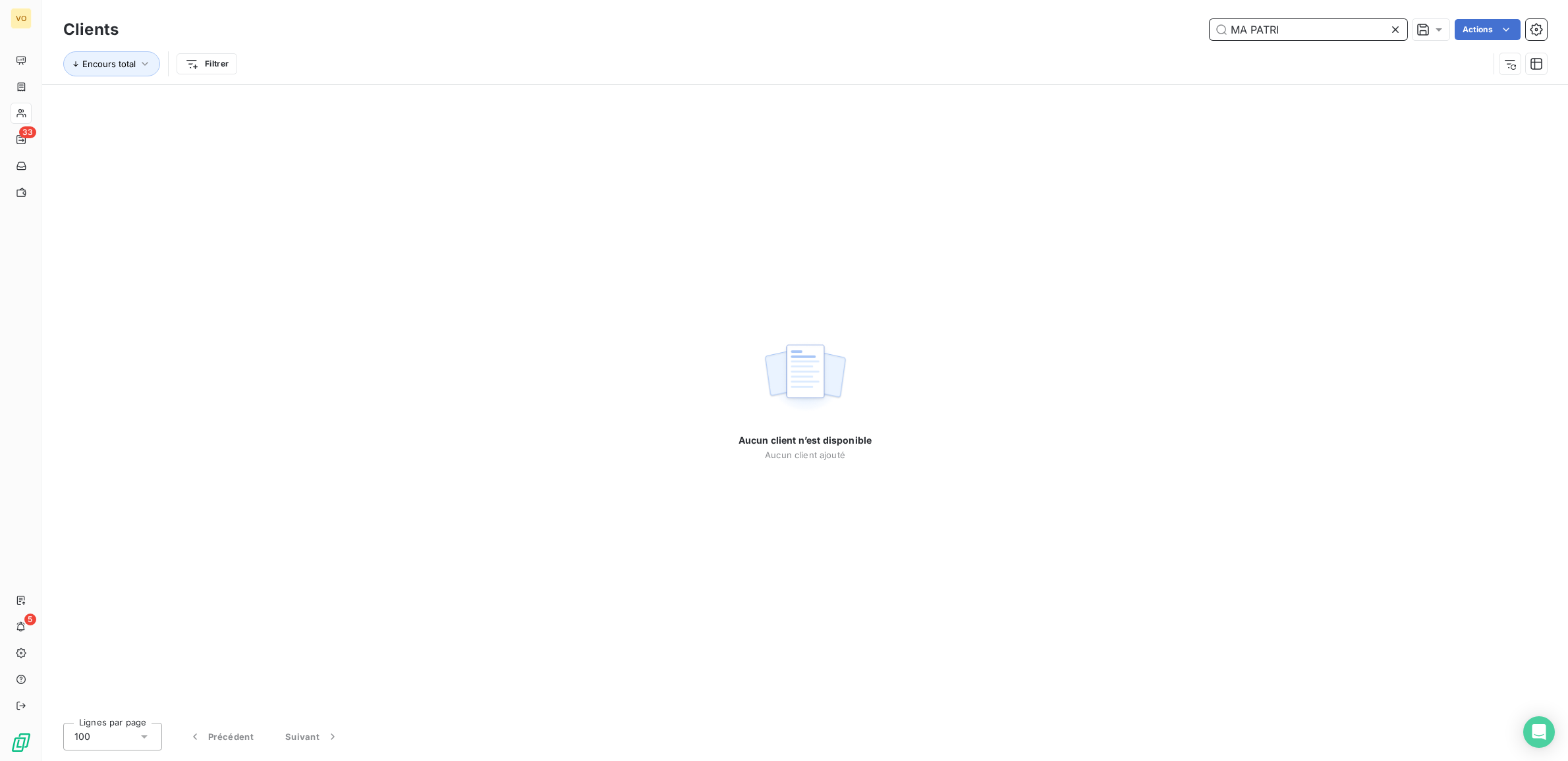
click at [1250, 25] on input "MA PATRI" at bounding box center [1309, 29] width 198 height 22
click at [1243, 27] on input "MA PATRI" at bounding box center [1309, 29] width 198 height 22
click at [1246, 28] on input "MA PATRI" at bounding box center [1309, 29] width 198 height 22
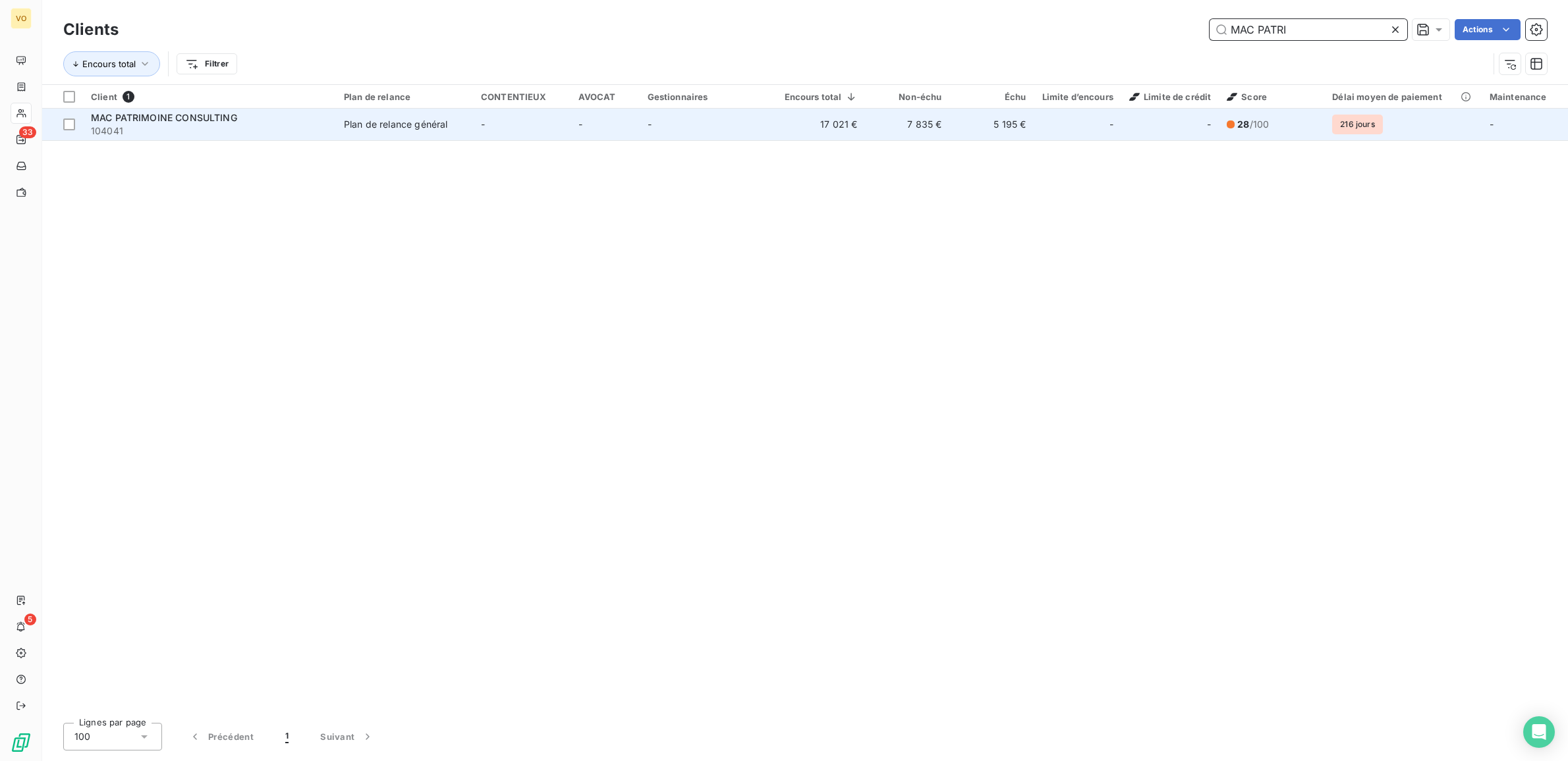
type input "MAC PATRI"
click at [176, 122] on span "MAC PATRIMOINE CONSULTING" at bounding box center [164, 117] width 146 height 11
